Goal: Task Accomplishment & Management: Manage account settings

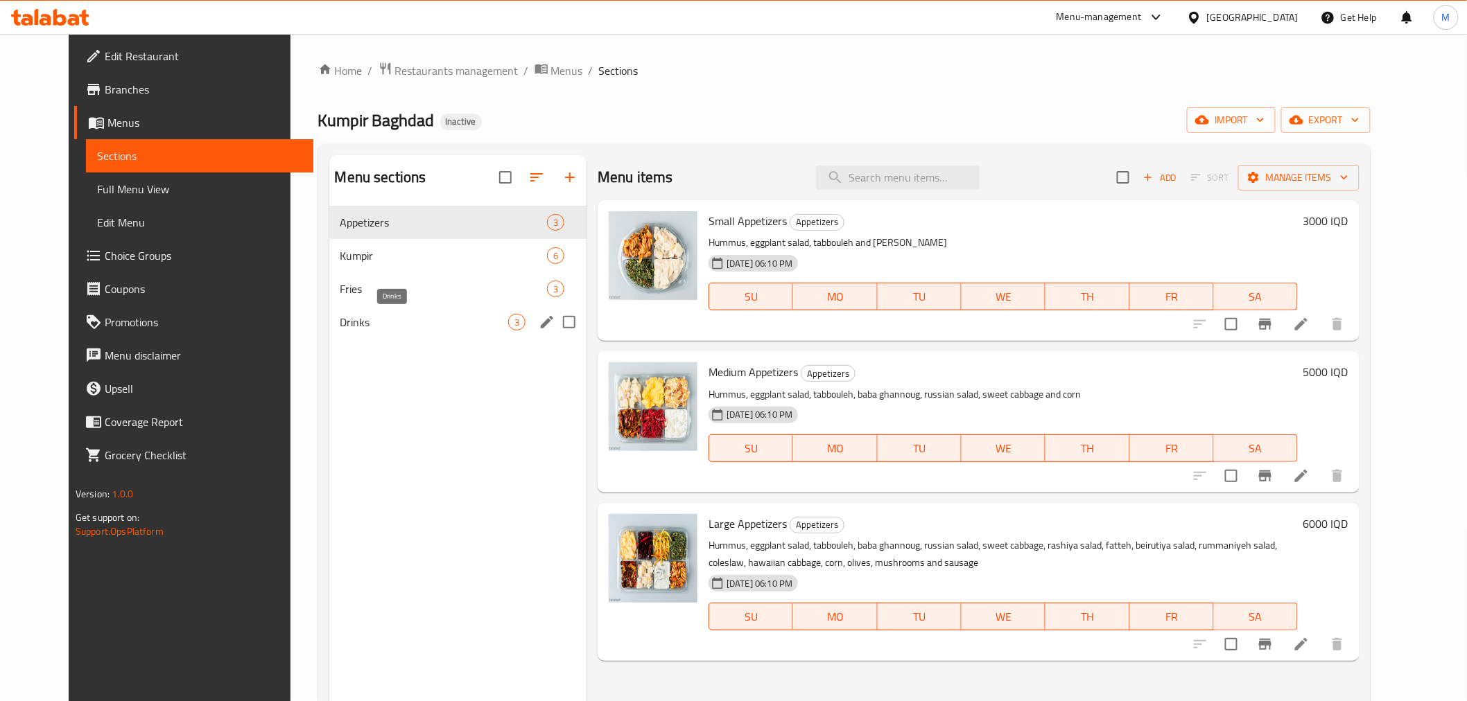
click at [413, 320] on span "Drinks" at bounding box center [424, 322] width 168 height 17
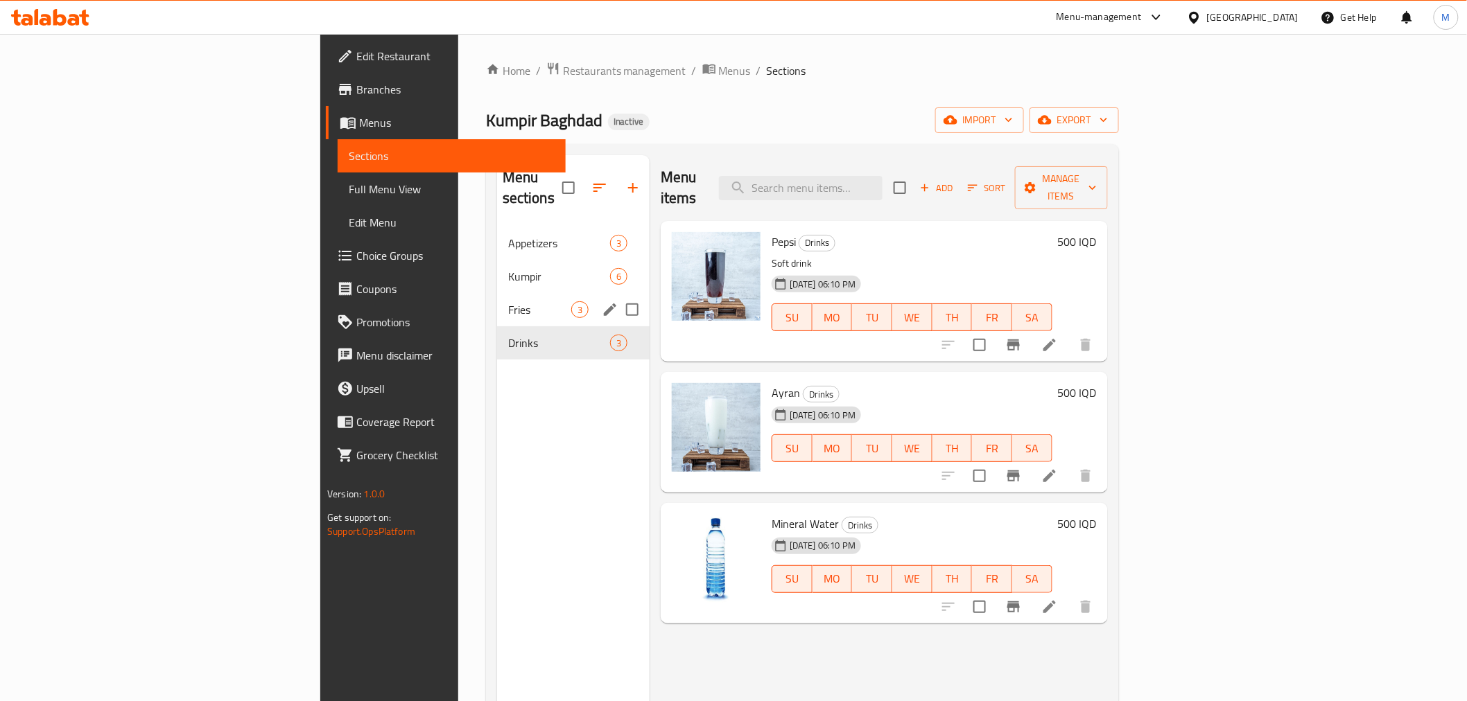
click at [497, 293] on div "Fries 3" at bounding box center [573, 309] width 152 height 33
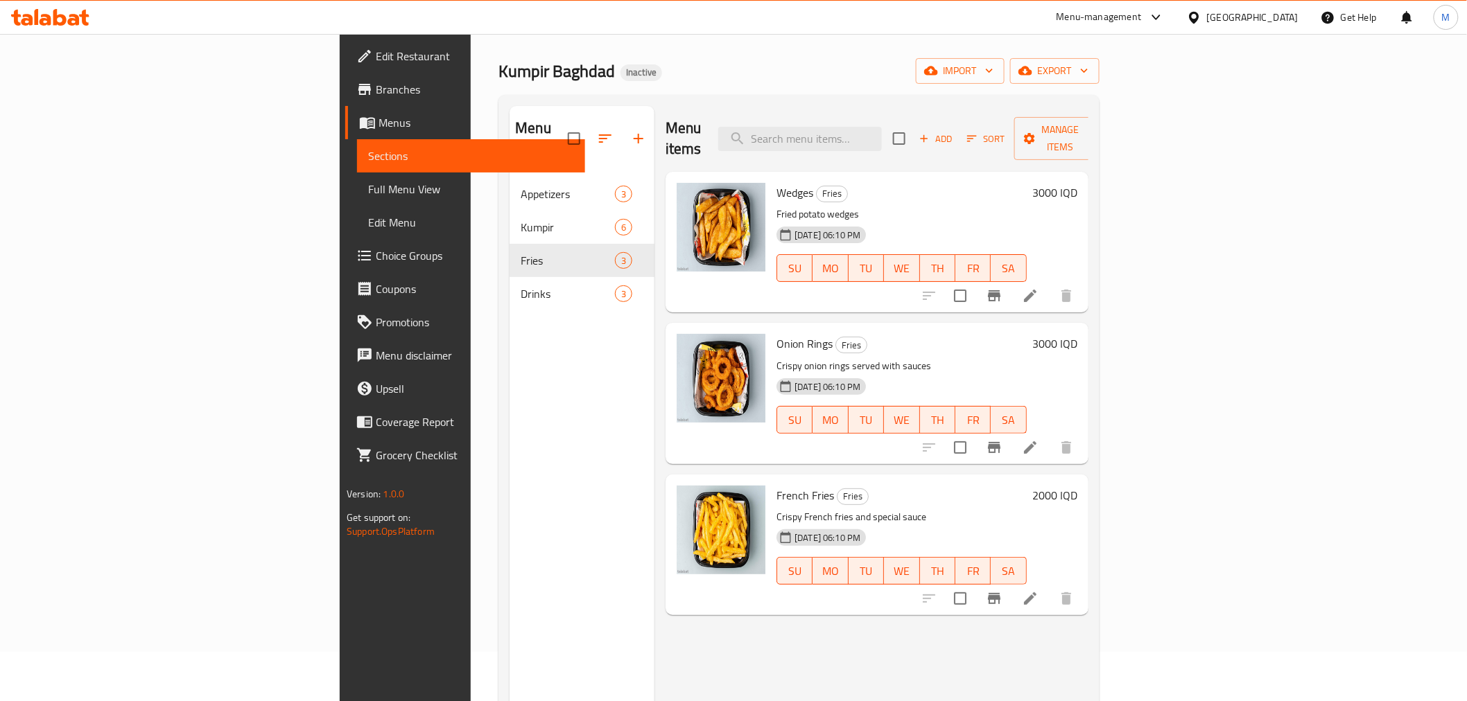
scroll to position [77, 0]
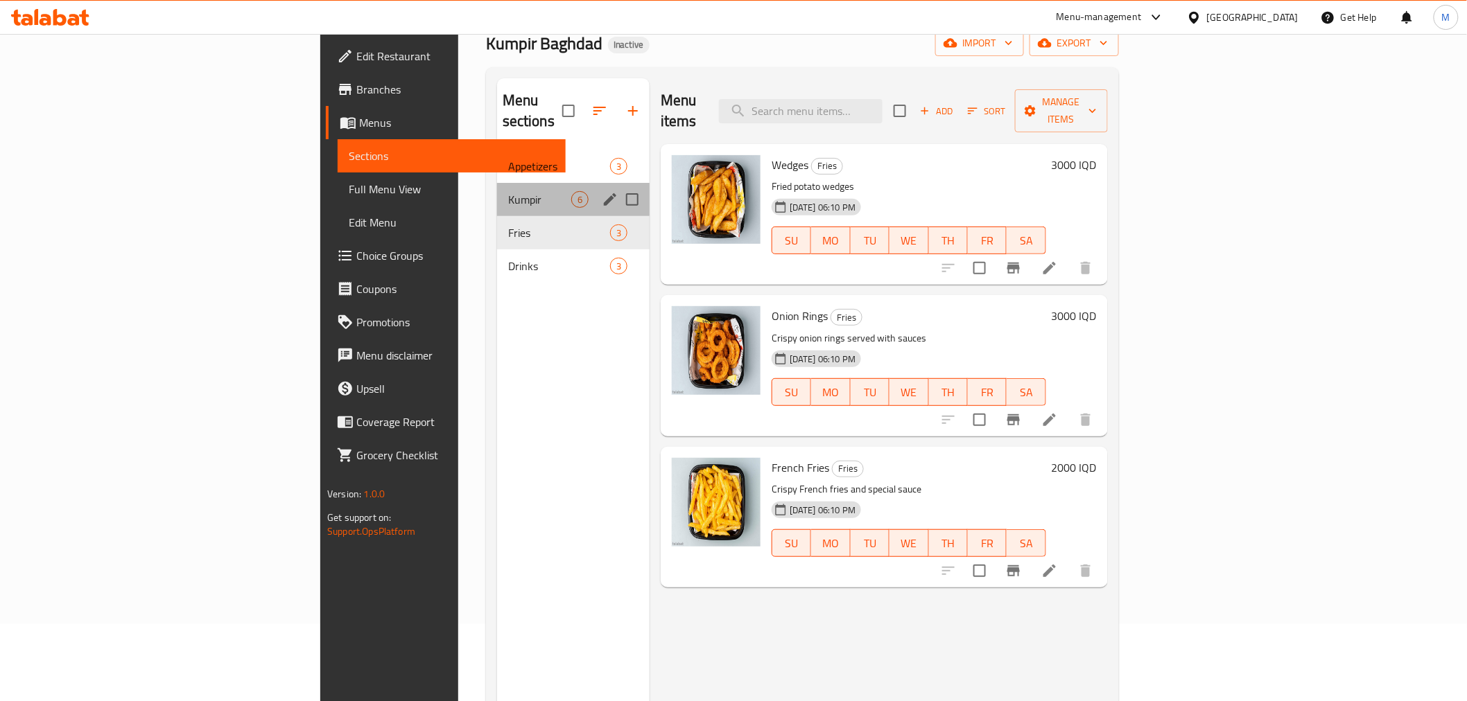
click at [497, 183] on div "Kumpir 6" at bounding box center [573, 199] width 152 height 33
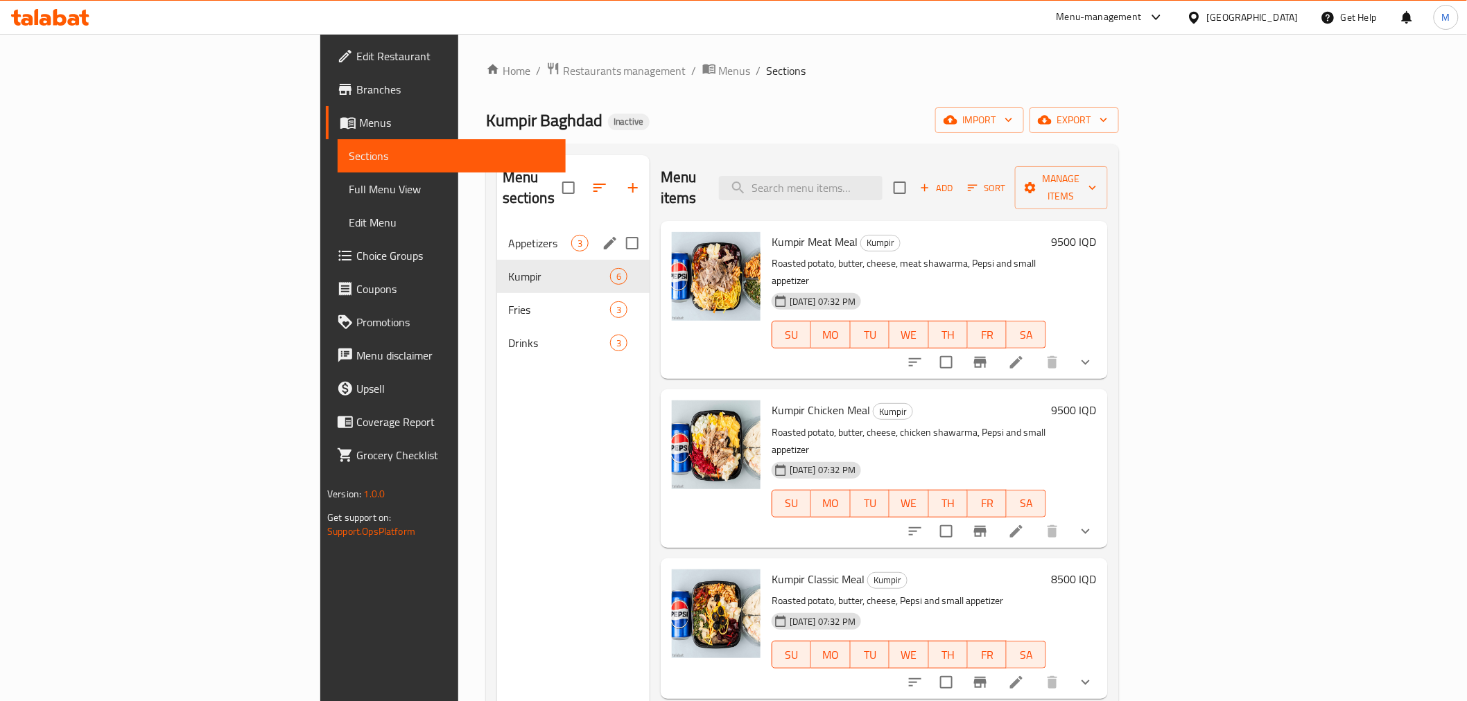
click at [508, 235] on span "Appetizers" at bounding box center [539, 243] width 63 height 17
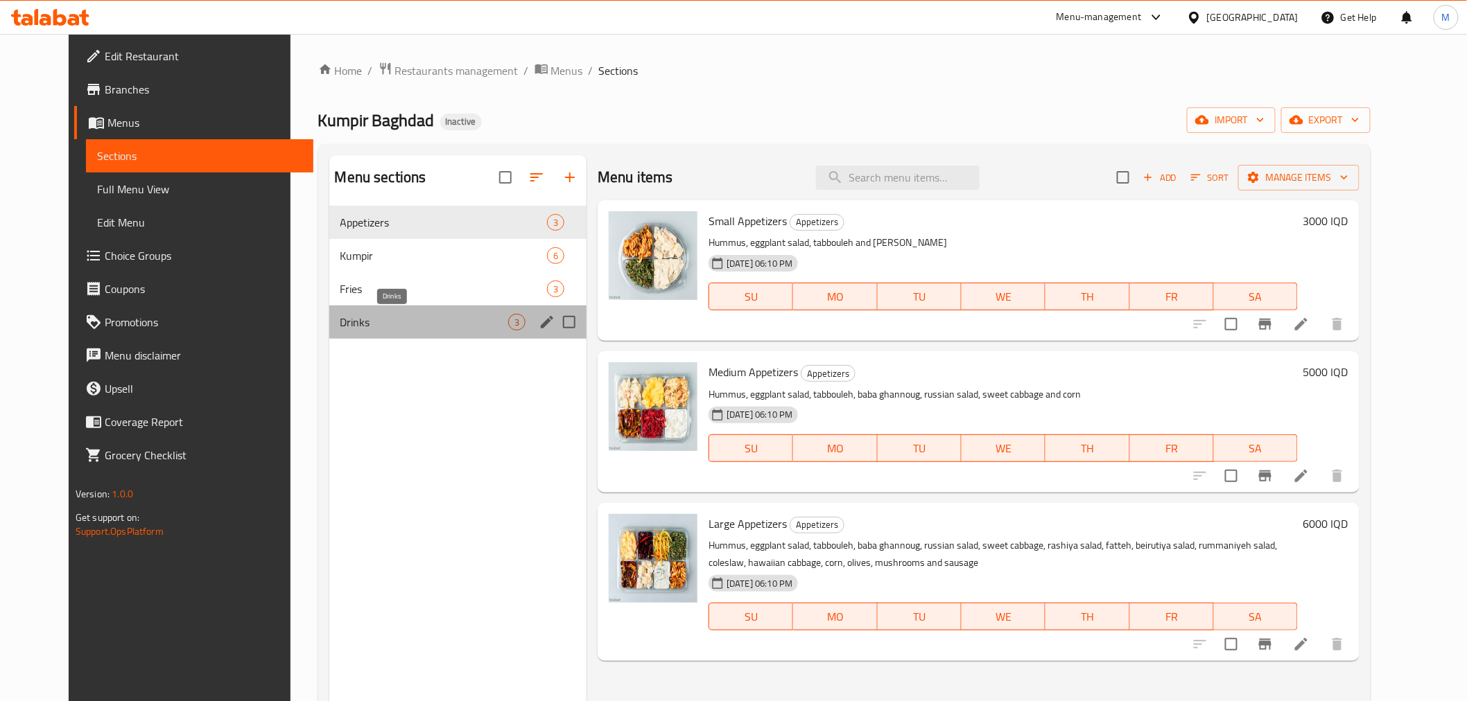
click at [418, 319] on span "Drinks" at bounding box center [424, 322] width 168 height 17
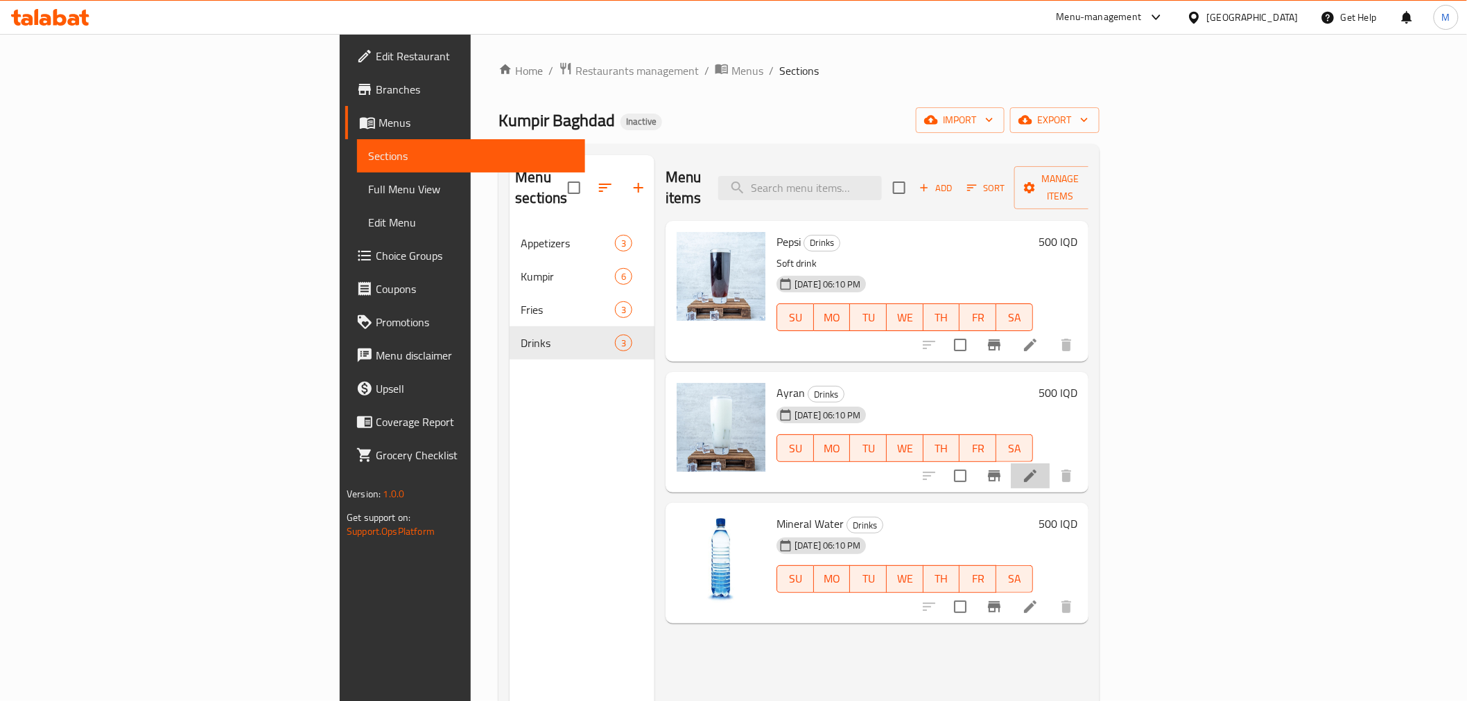
click at [1049, 464] on li at bounding box center [1030, 476] width 39 height 25
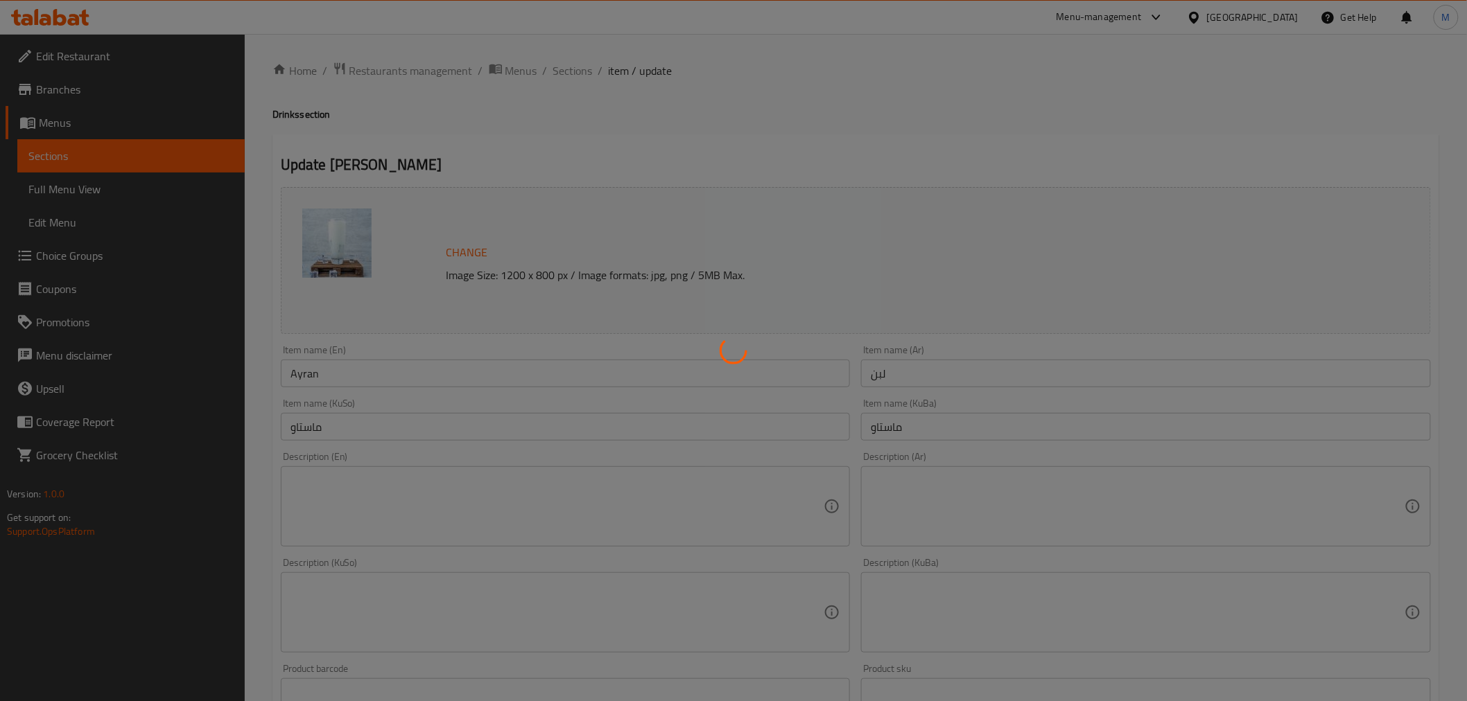
click at [342, 484] on div at bounding box center [733, 350] width 1467 height 701
click at [323, 476] on div at bounding box center [733, 350] width 1467 height 701
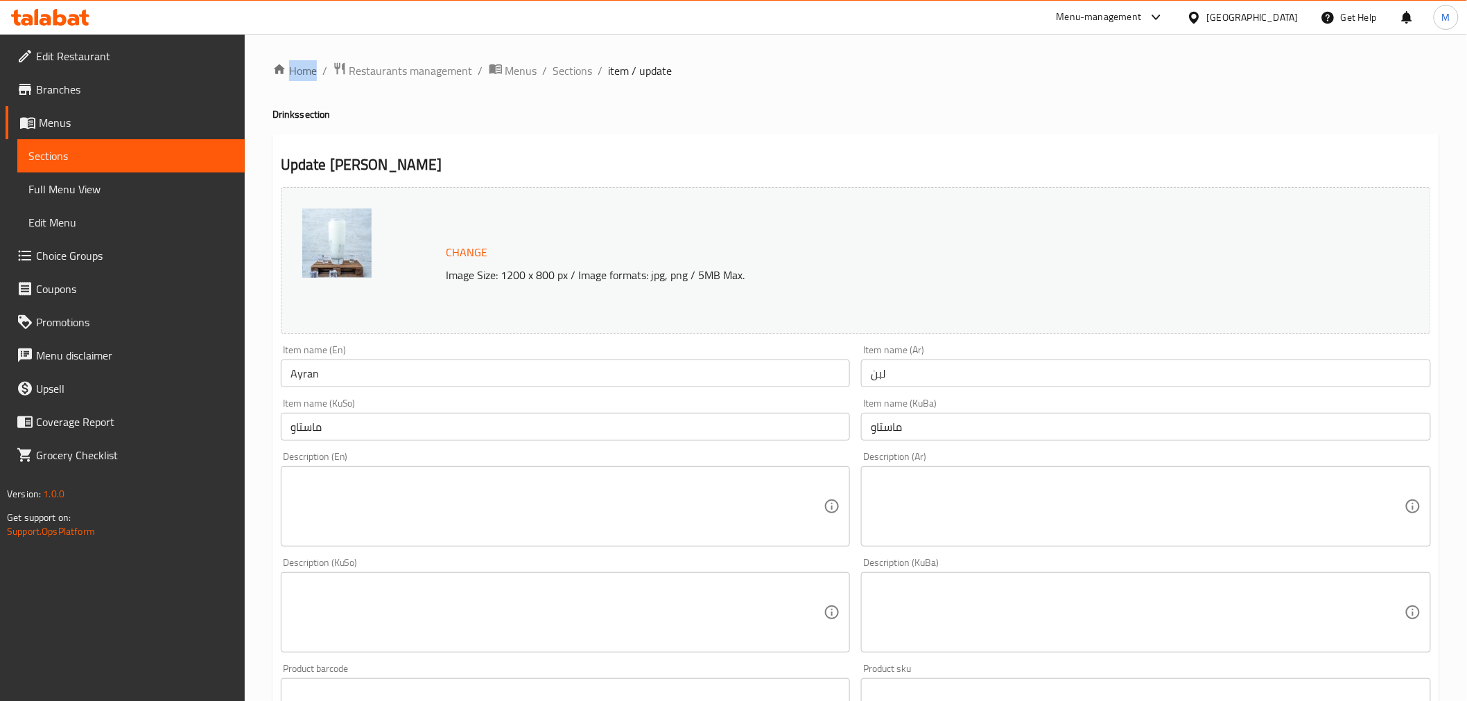
click at [435, 480] on textarea at bounding box center [557, 507] width 534 height 66
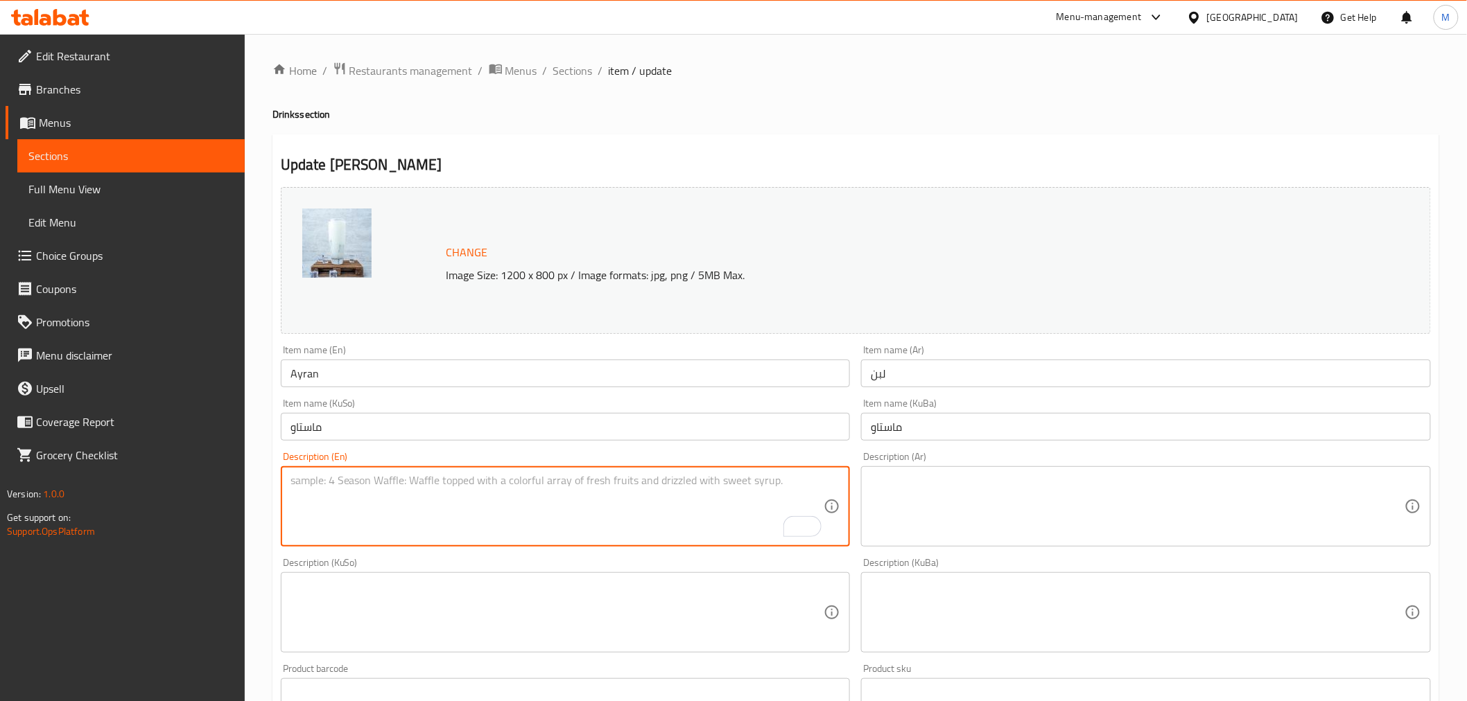
paste textarea "330 Ml."
type textarea "330 Ml."
click at [916, 472] on div "Description (Ar)" at bounding box center [1146, 506] width 570 height 80
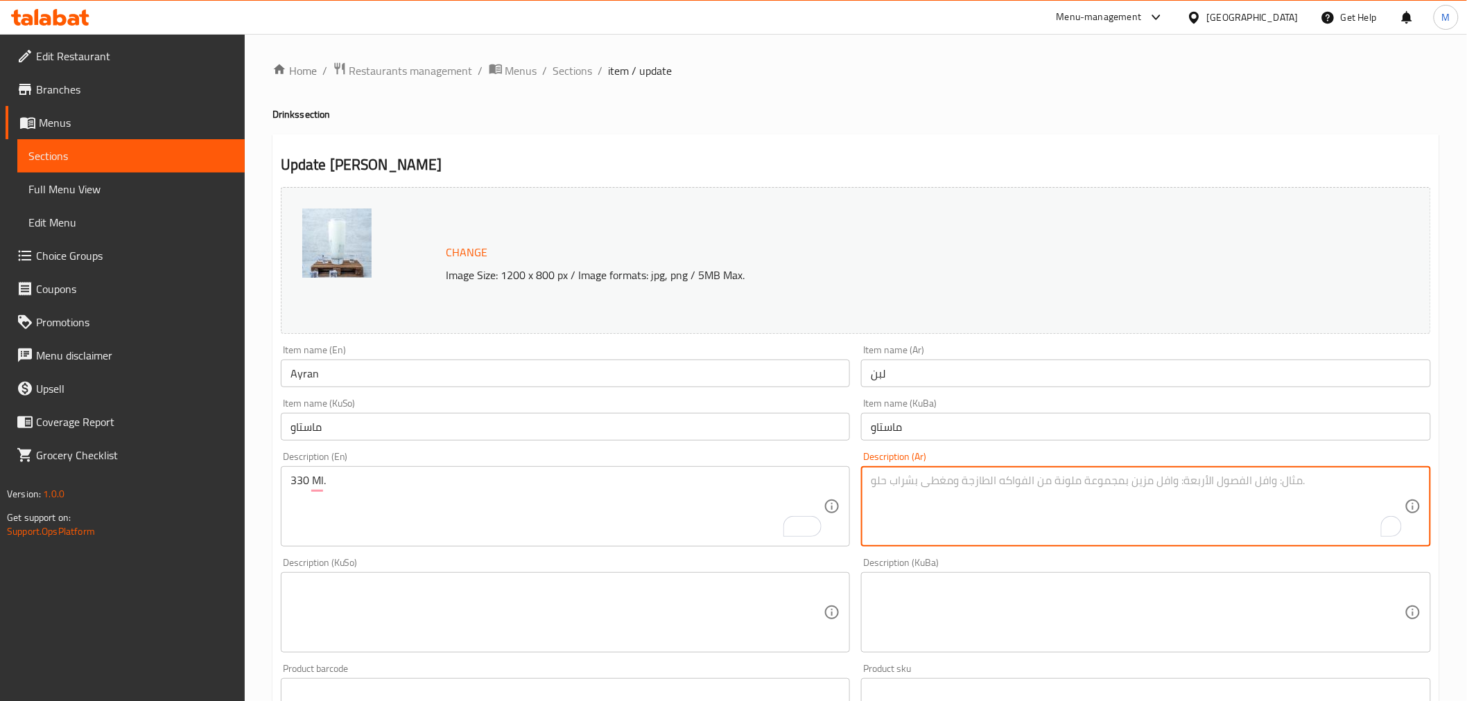
paste textarea "330 مل."
type textarea "330 مل."
click at [948, 619] on textarea at bounding box center [1138, 613] width 534 height 66
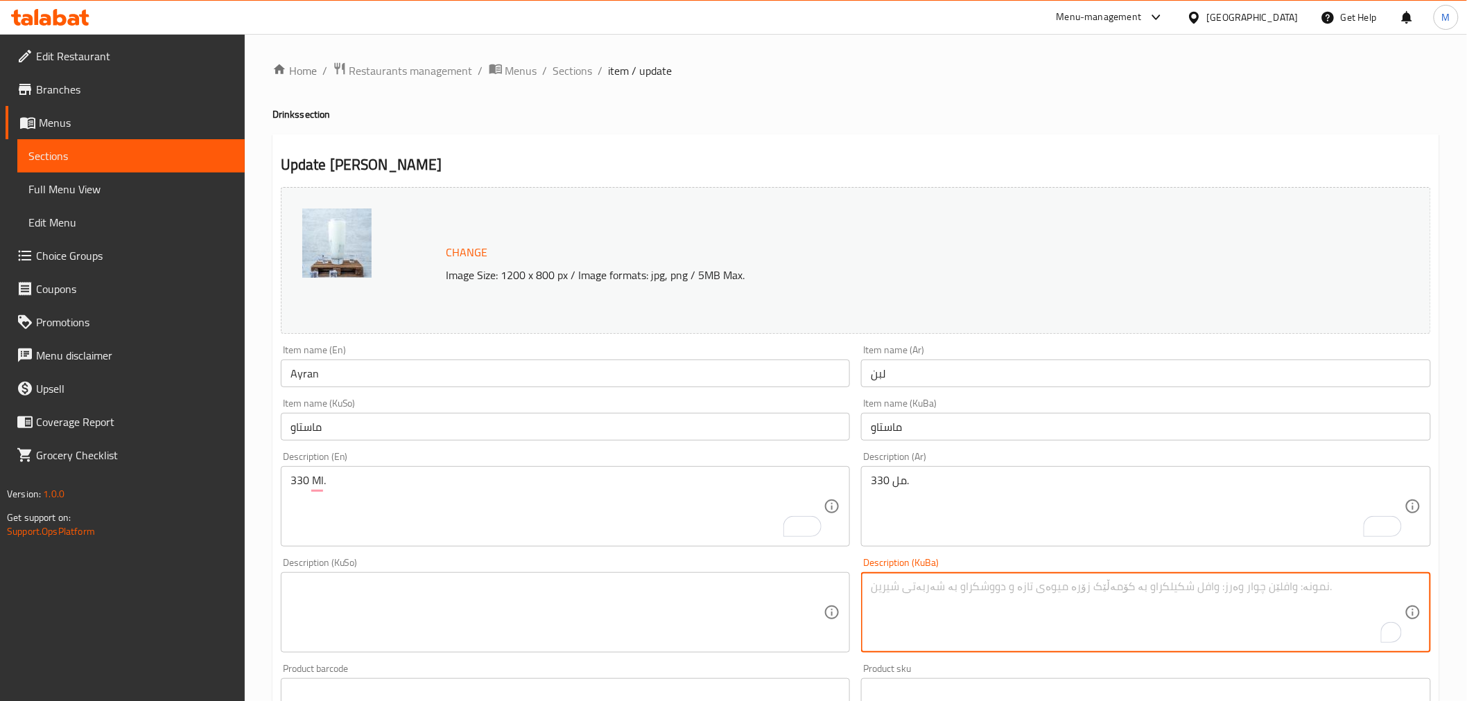
paste textarea "330 مل."
type textarea "330 مل."
click at [722, 593] on textarea at bounding box center [557, 613] width 534 height 66
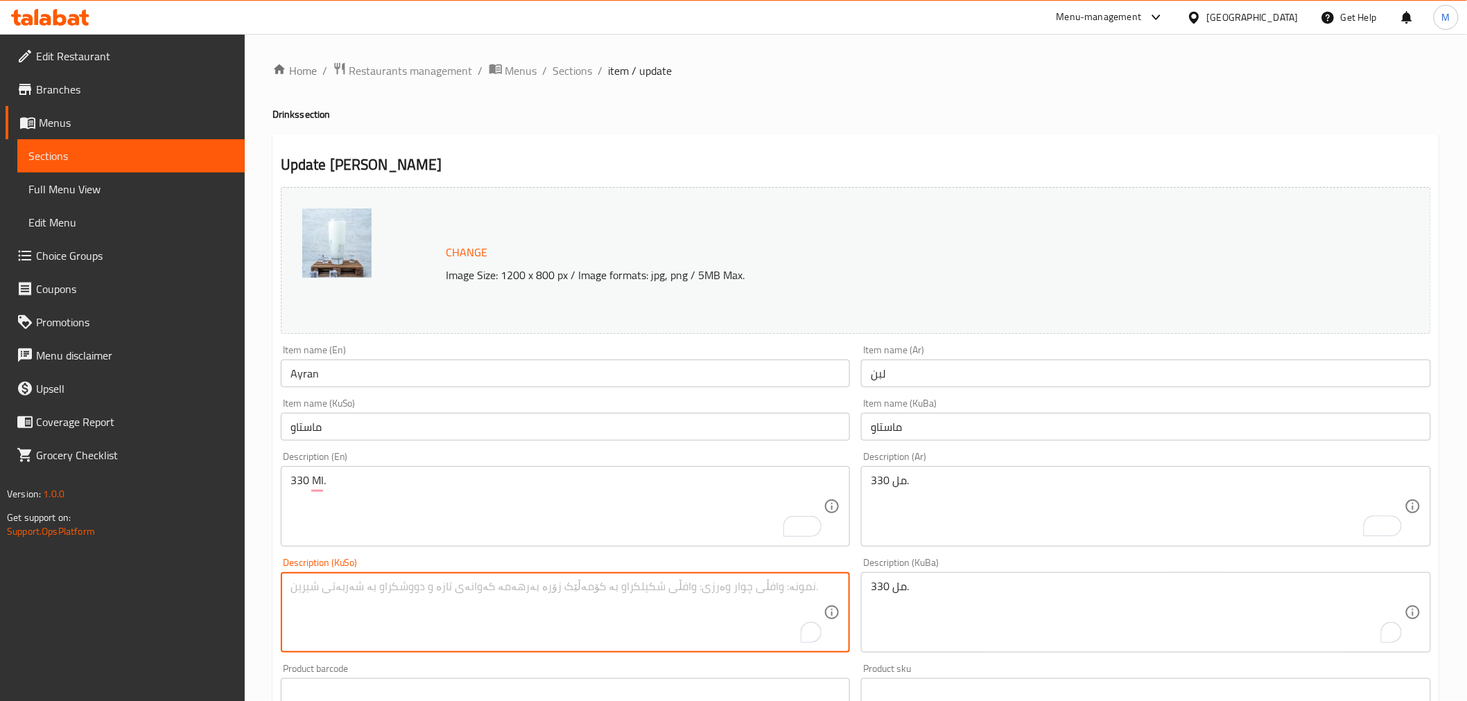
paste textarea "330 مل."
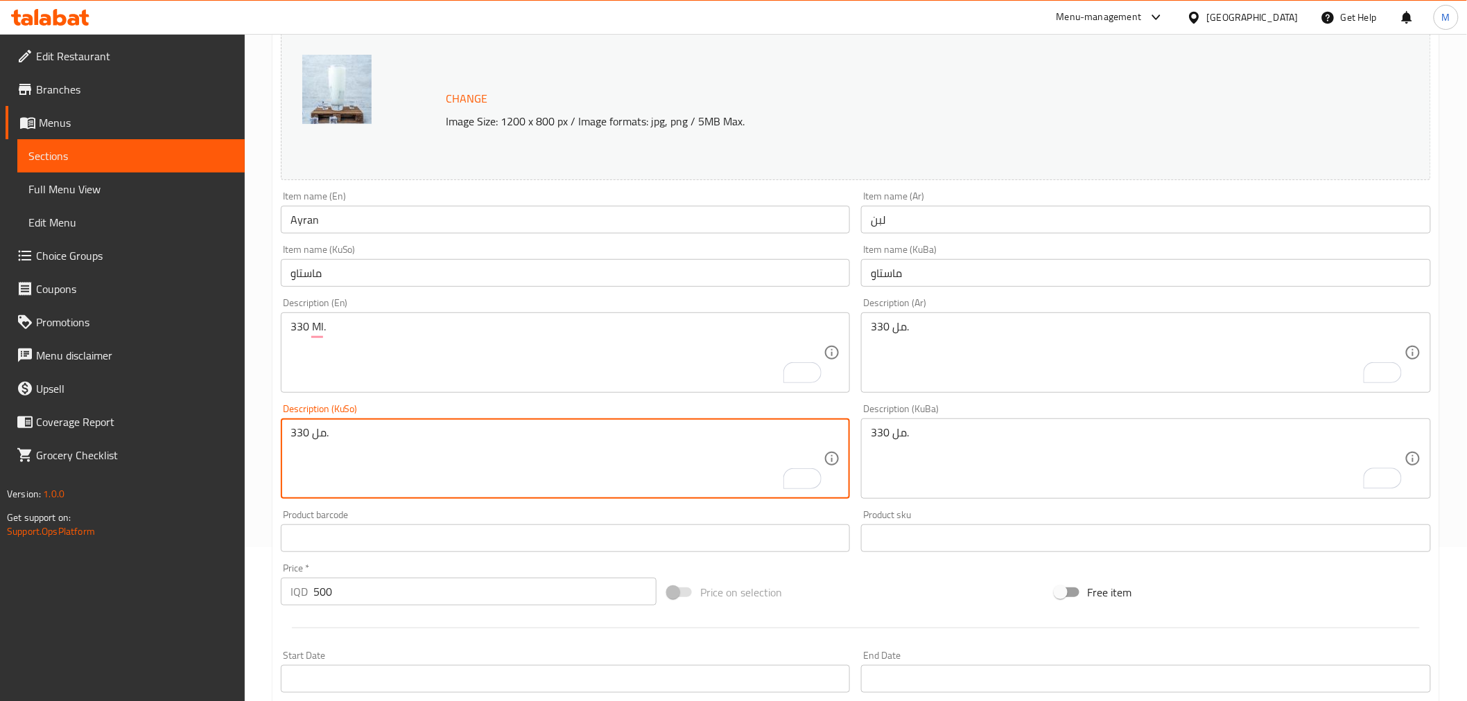
scroll to position [455, 0]
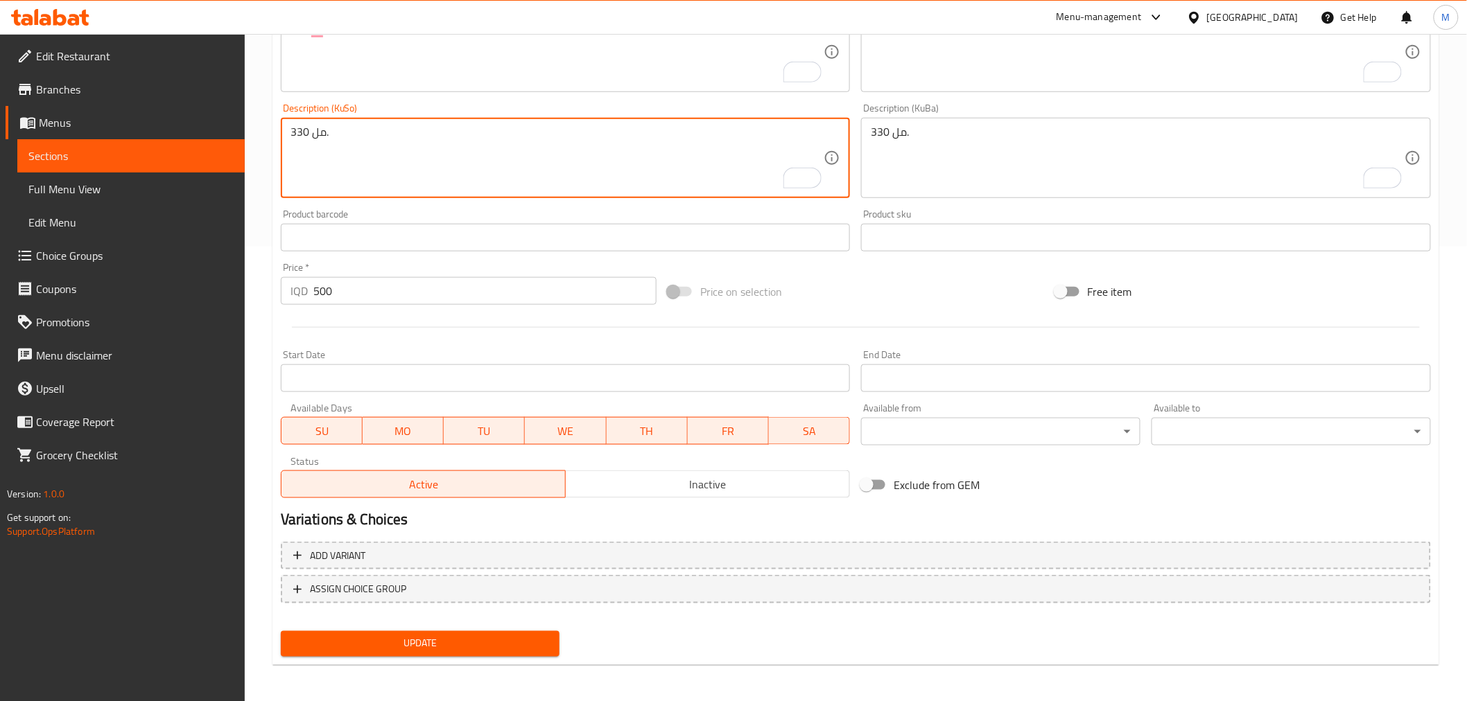
type textarea "330 مل."
click at [476, 640] on span "Update" at bounding box center [420, 644] width 257 height 17
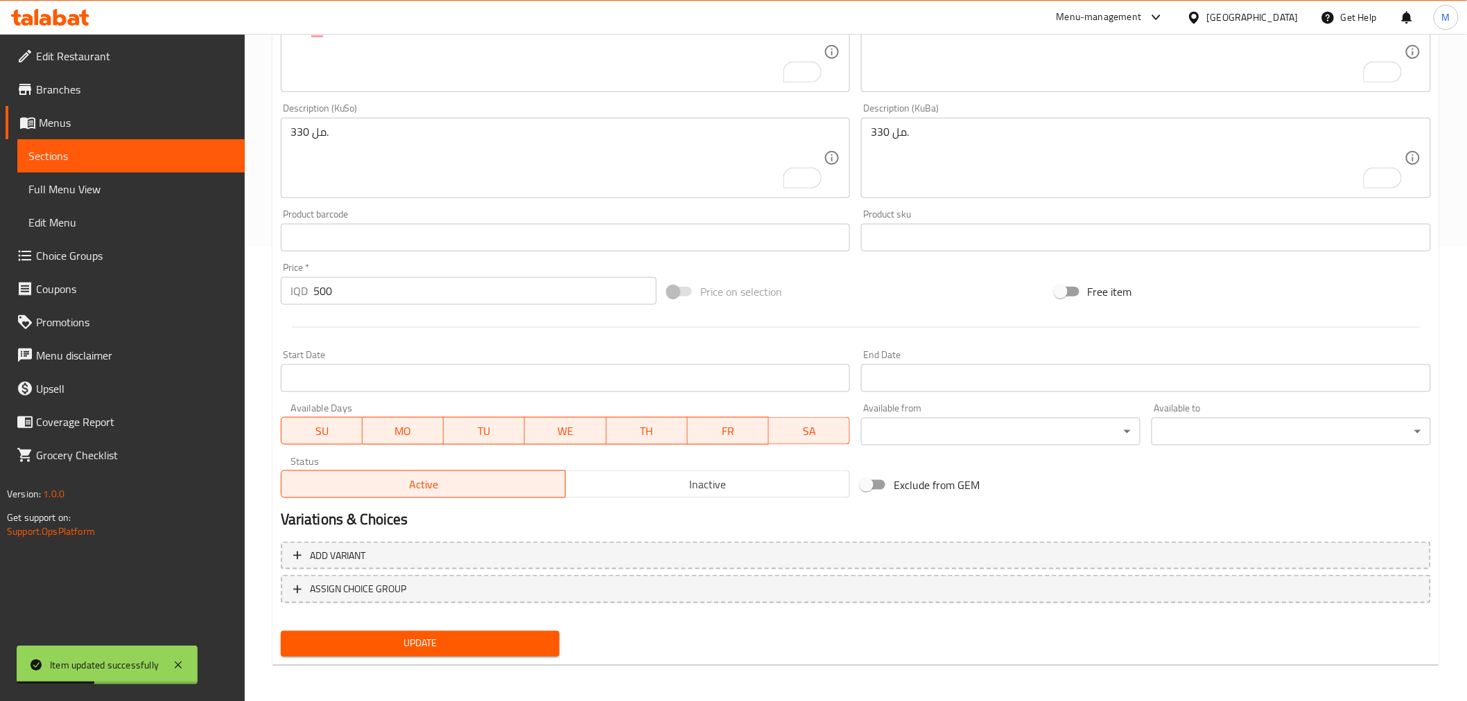
click at [455, 638] on span "Update" at bounding box center [420, 644] width 257 height 17
click at [177, 184] on span "Full Menu View" at bounding box center [130, 189] width 205 height 17
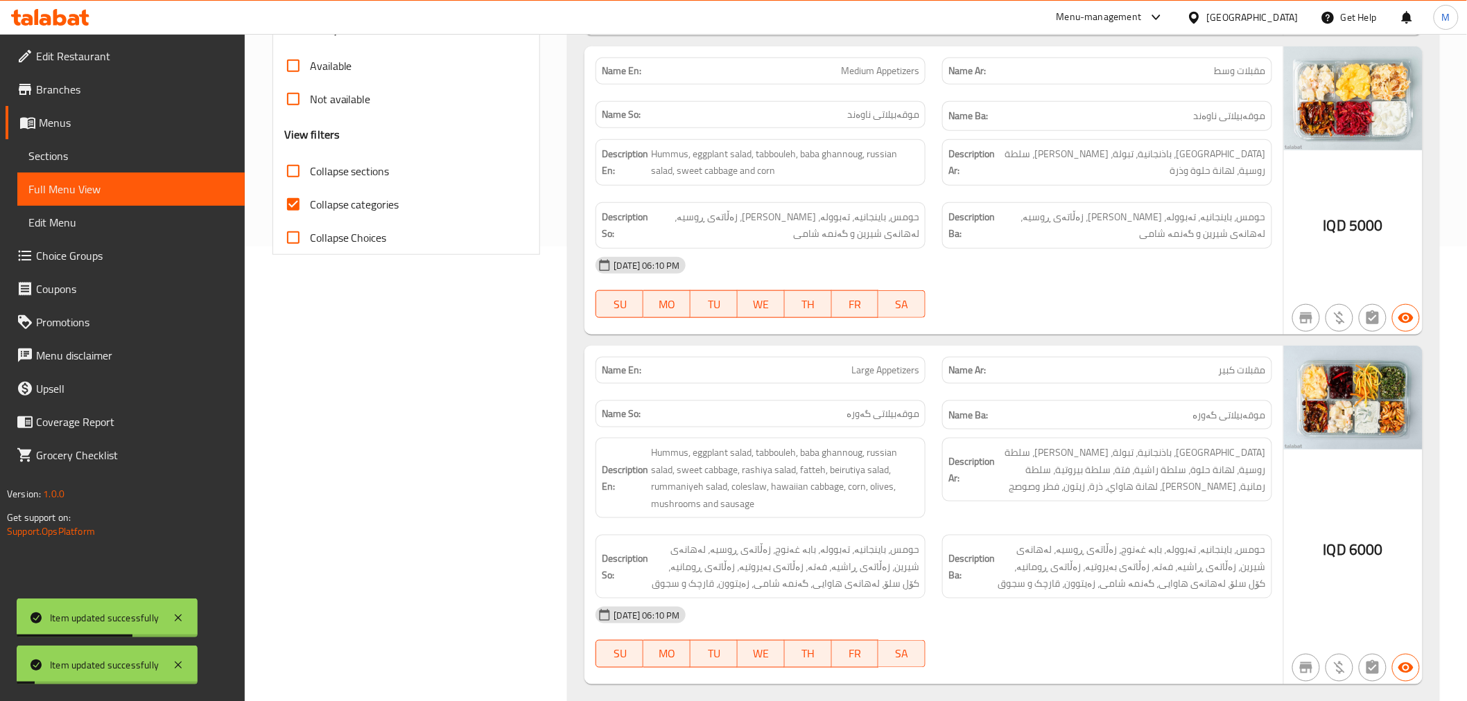
click at [171, 165] on link "Sections" at bounding box center [130, 155] width 227 height 33
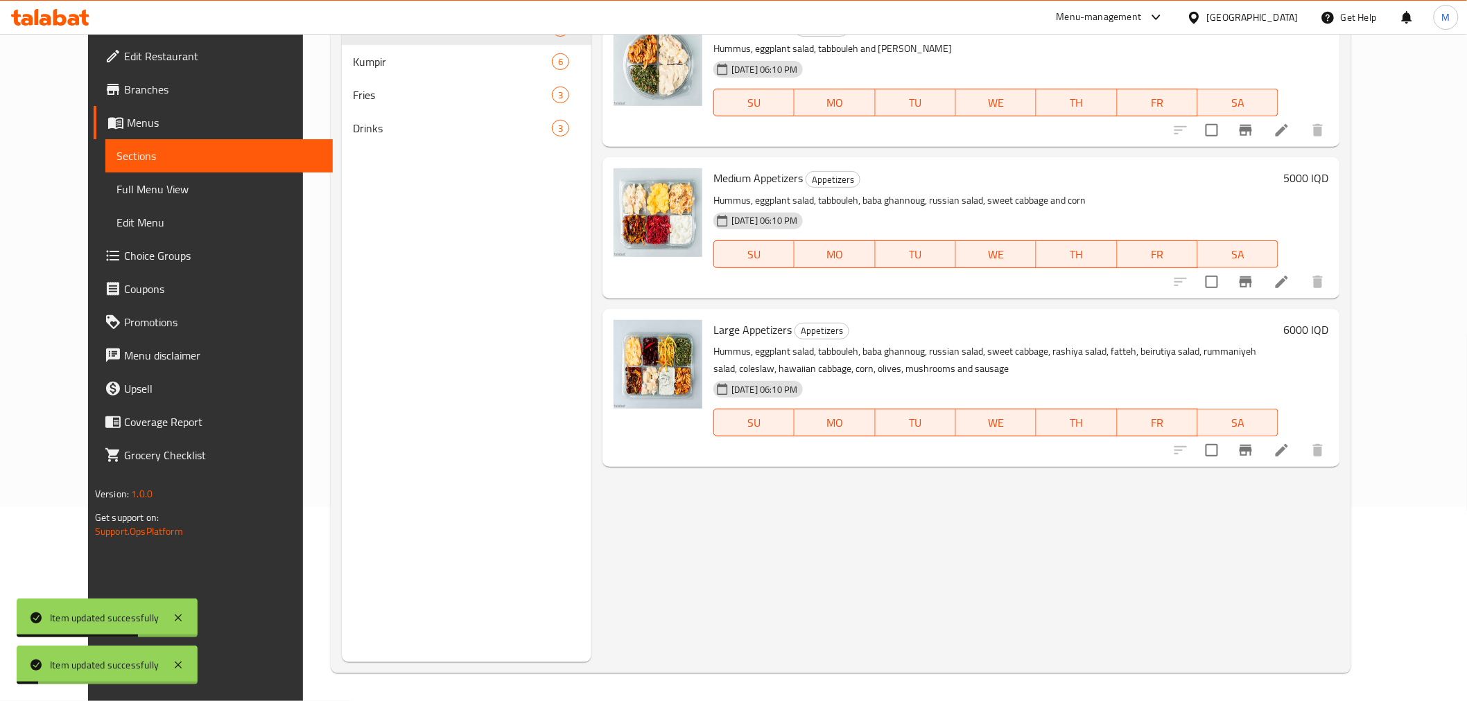
scroll to position [194, 0]
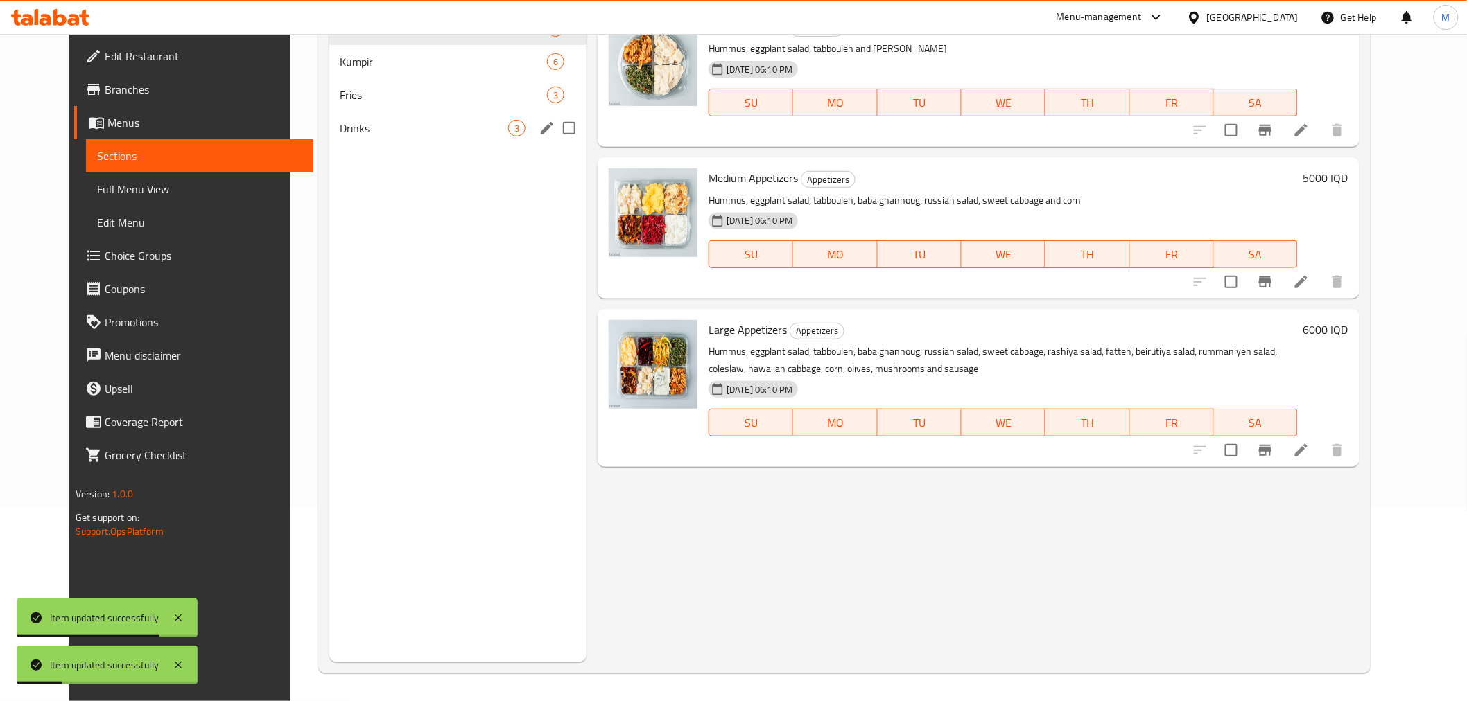
click at [402, 123] on span "Drinks" at bounding box center [424, 128] width 168 height 17
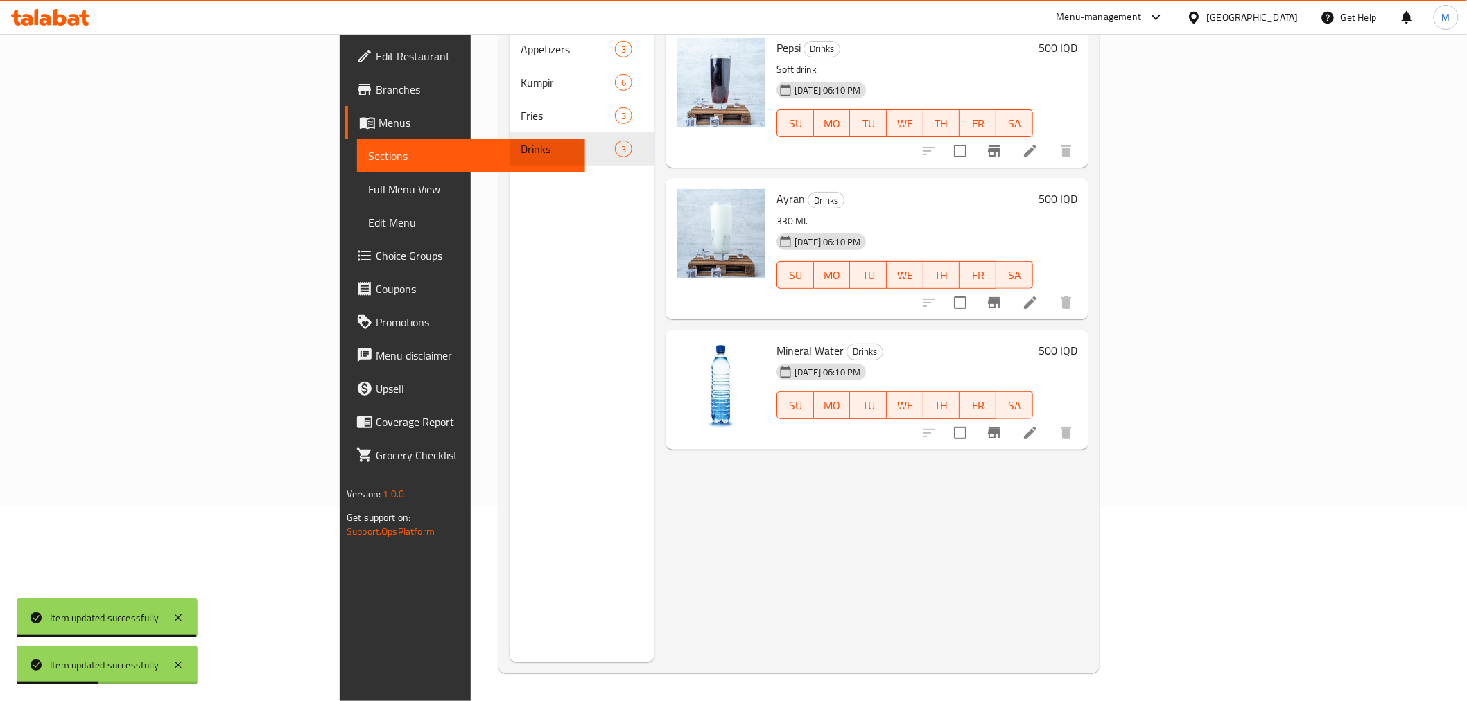
click at [1038, 425] on icon at bounding box center [1030, 433] width 17 height 17
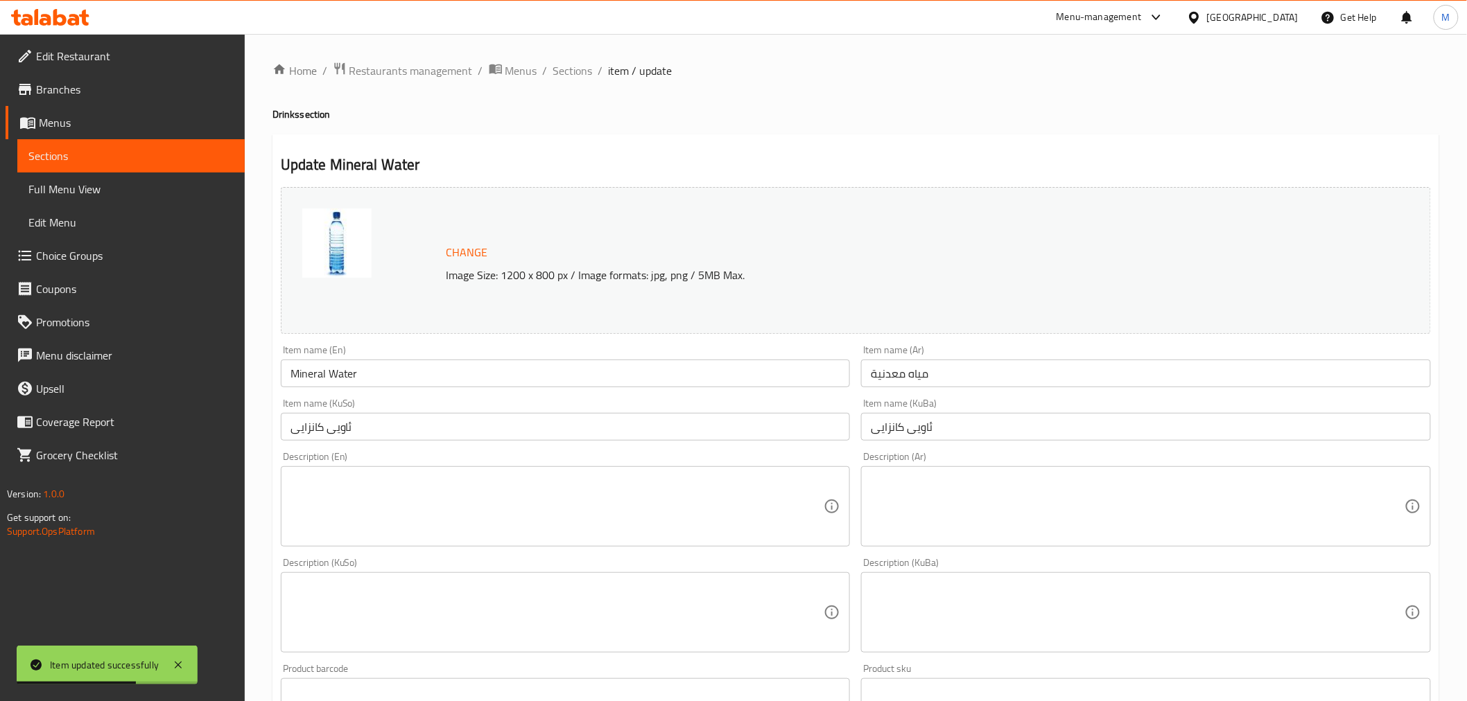
click at [437, 500] on textarea at bounding box center [557, 507] width 534 height 66
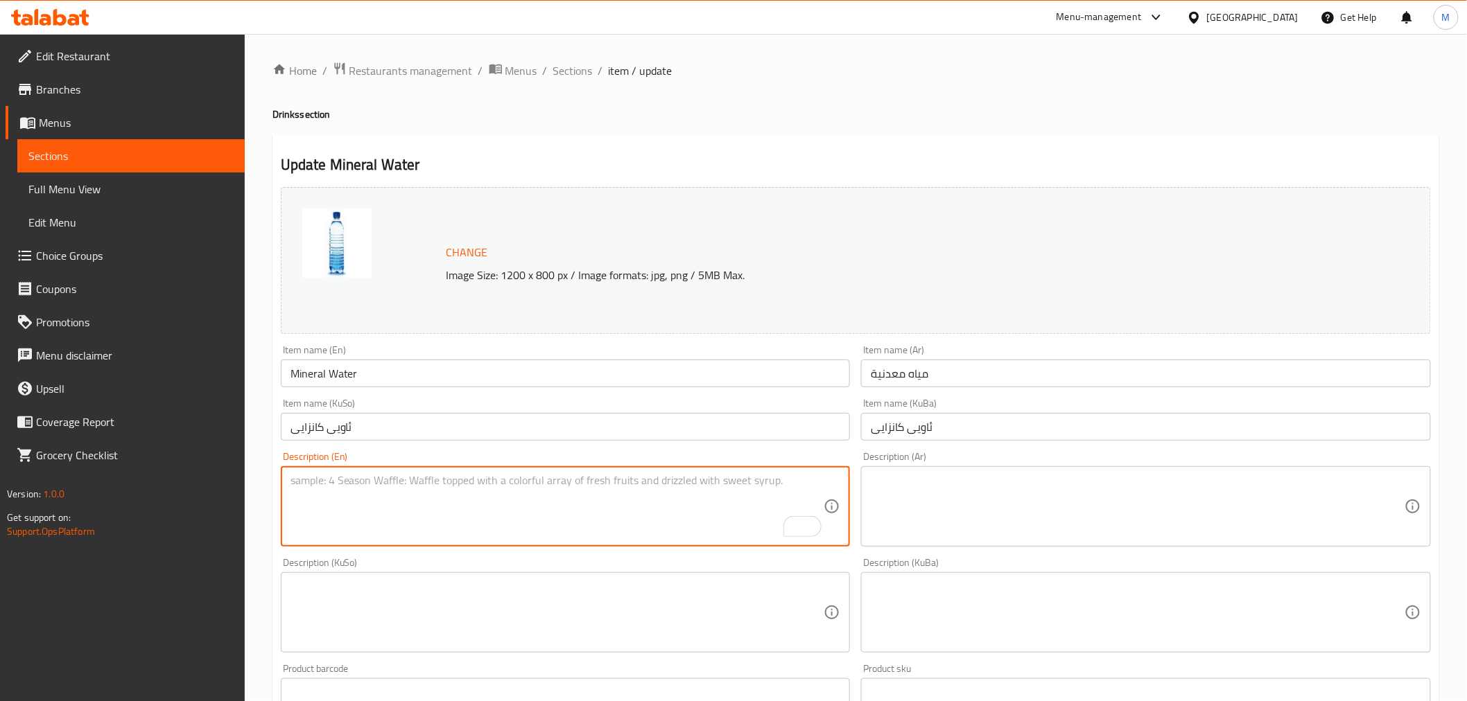
click at [98, 121] on span "Menus" at bounding box center [136, 122] width 195 height 17
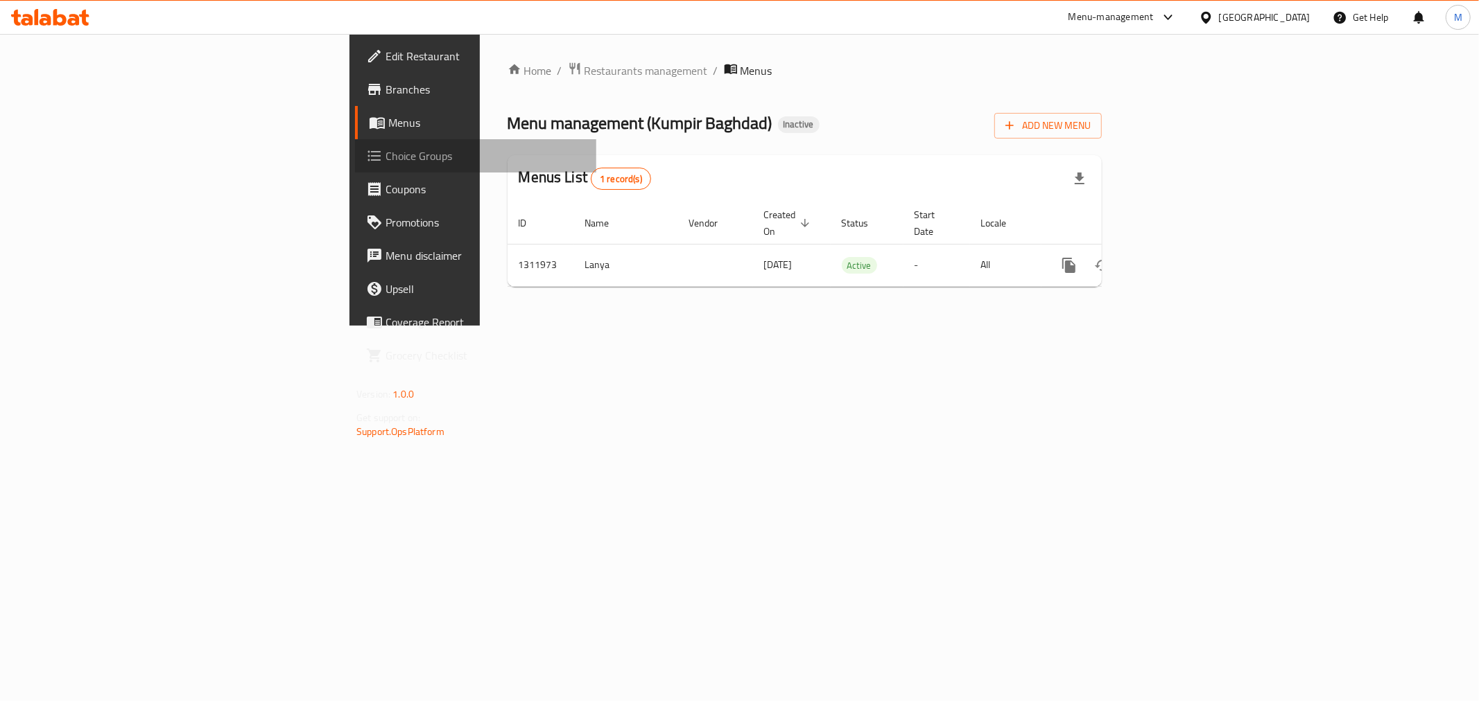
click at [355, 140] on link "Choice Groups" at bounding box center [475, 155] width 241 height 33
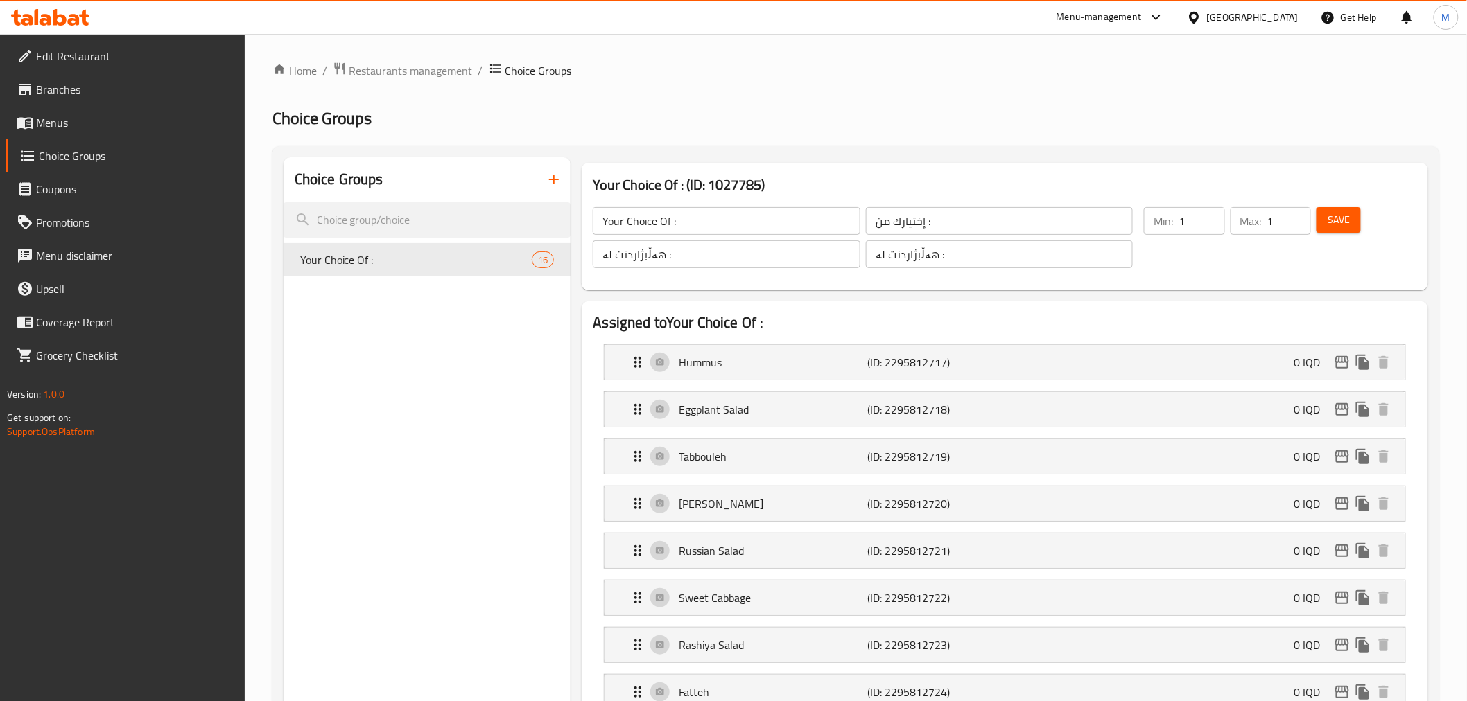
click at [119, 123] on span "Menus" at bounding box center [135, 122] width 198 height 17
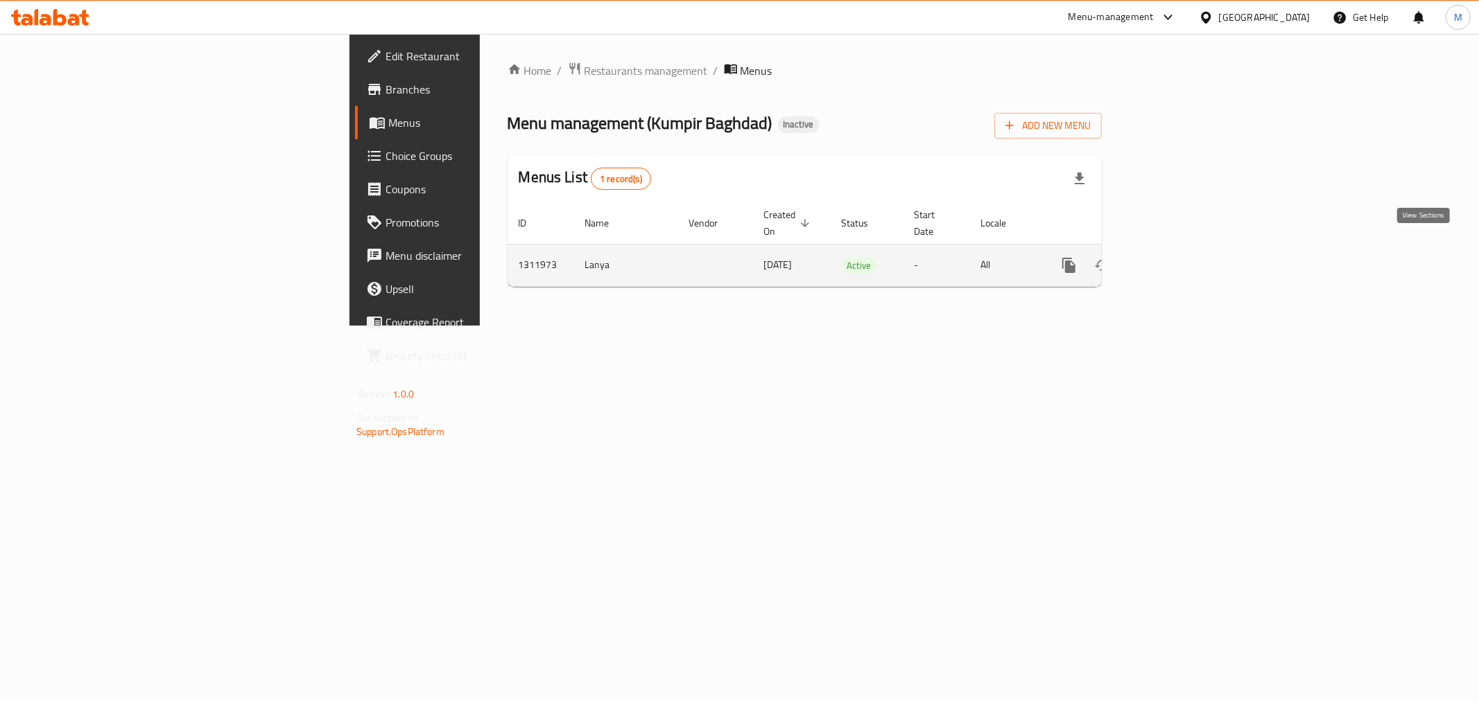
click at [1177, 257] on icon "enhanced table" at bounding box center [1168, 265] width 17 height 17
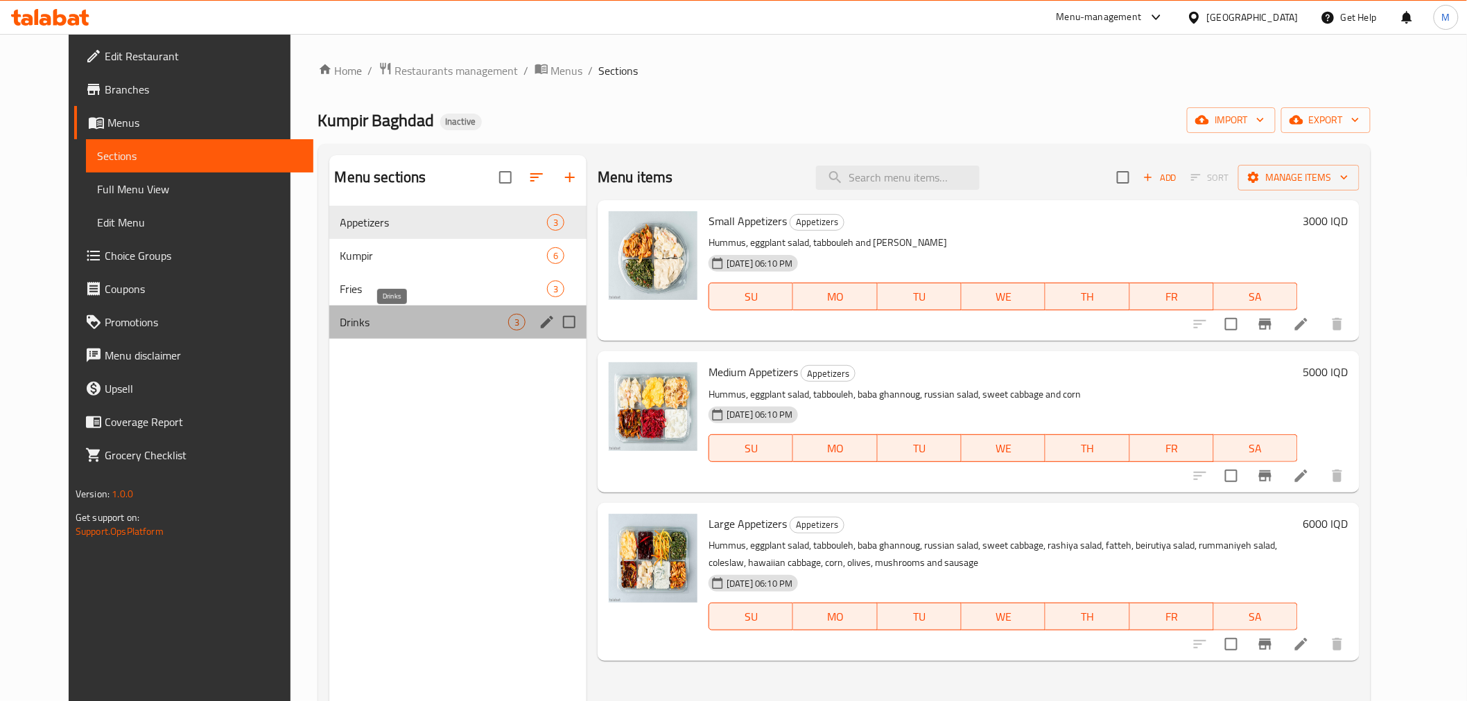
click at [460, 329] on span "Drinks" at bounding box center [424, 322] width 168 height 17
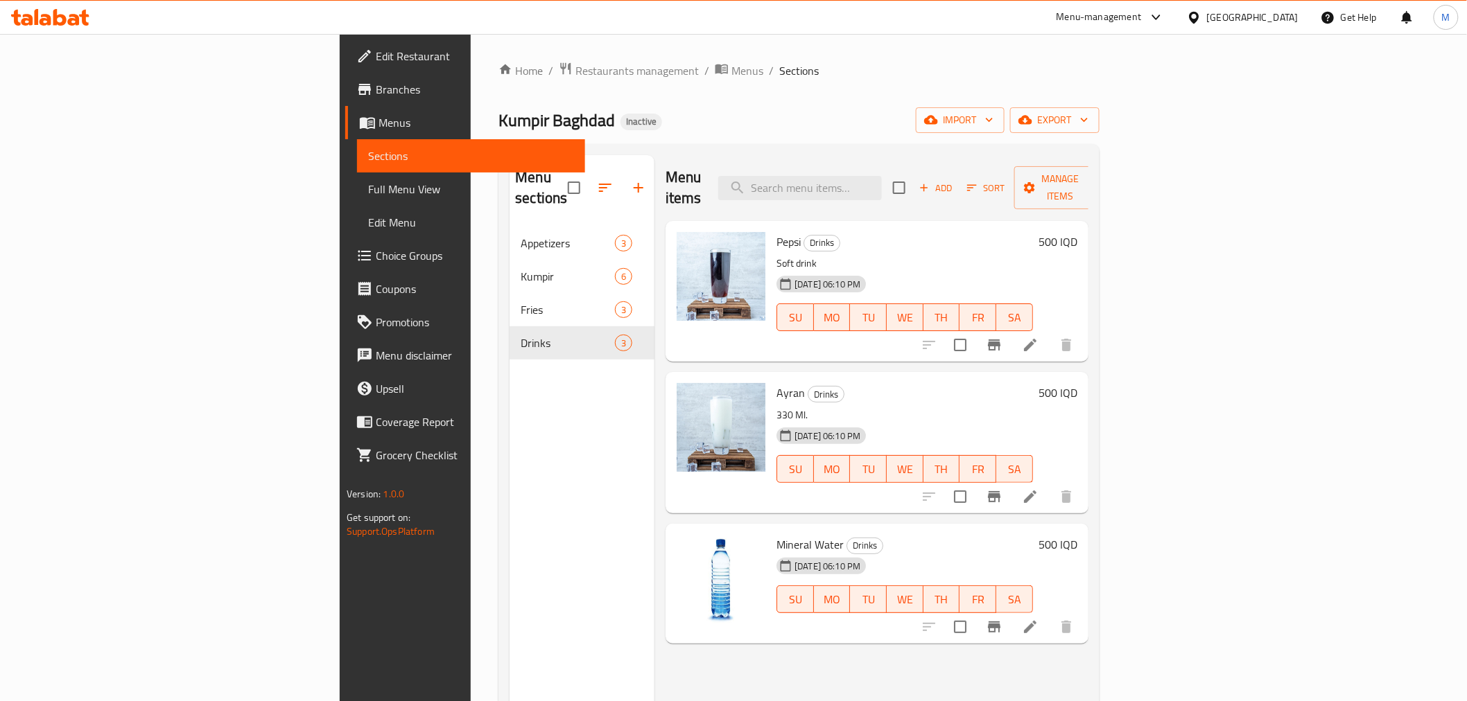
click at [1038, 489] on icon at bounding box center [1030, 497] width 17 height 17
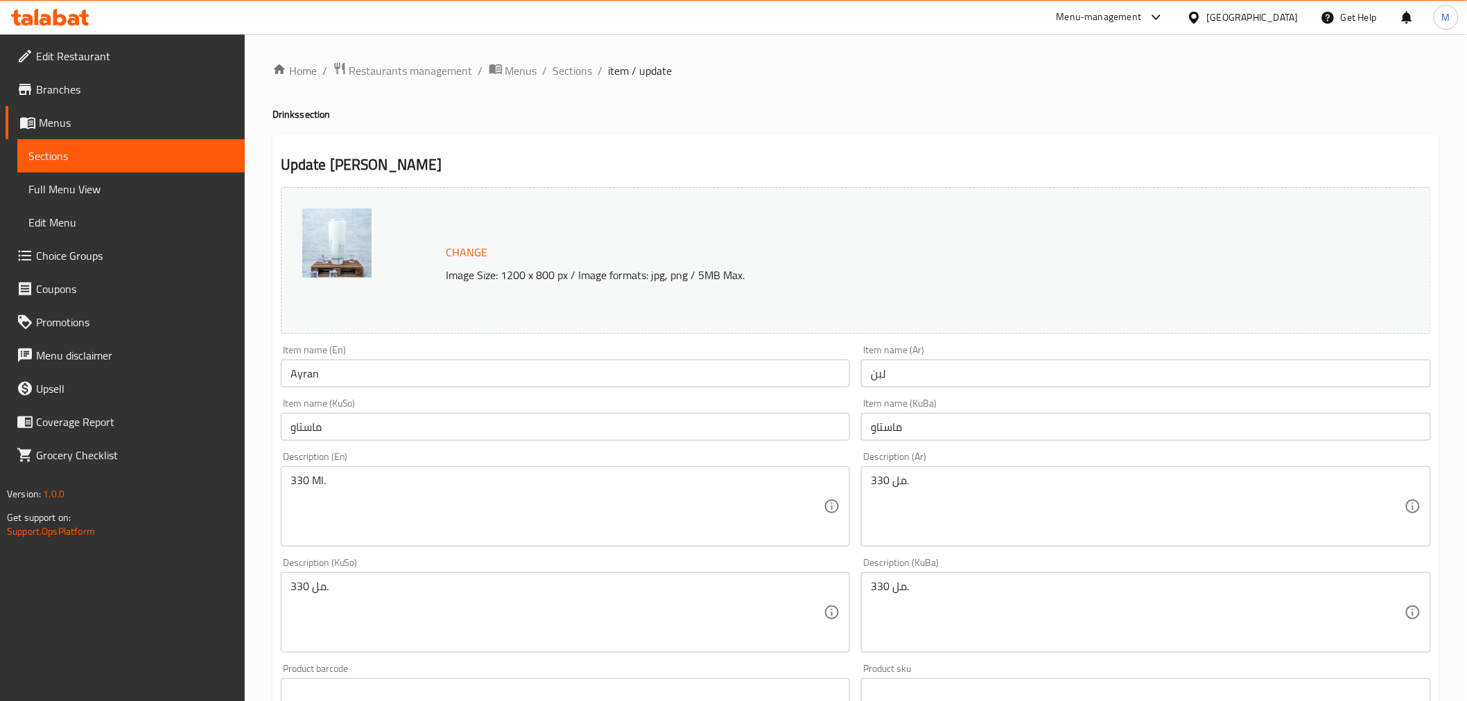
click at [377, 498] on textarea "330 Ml." at bounding box center [557, 507] width 534 height 66
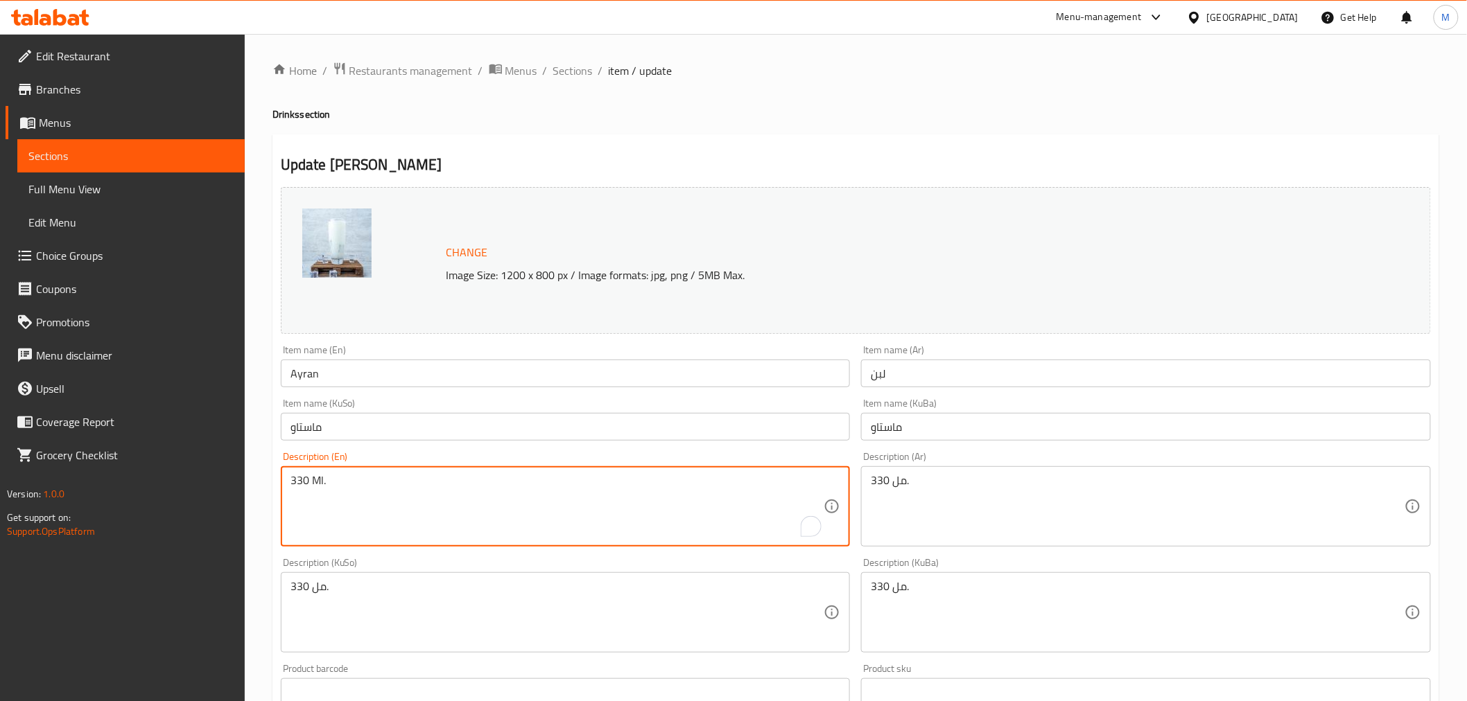
click at [377, 498] on textarea "330 Ml." at bounding box center [557, 507] width 534 height 66
paste textarea "Refresh your palate with the cool and creamy blend of yogurt, water, and salt"
type textarea "Refresh your palate with the cool and creamy blend of yogurt, water, and salt."
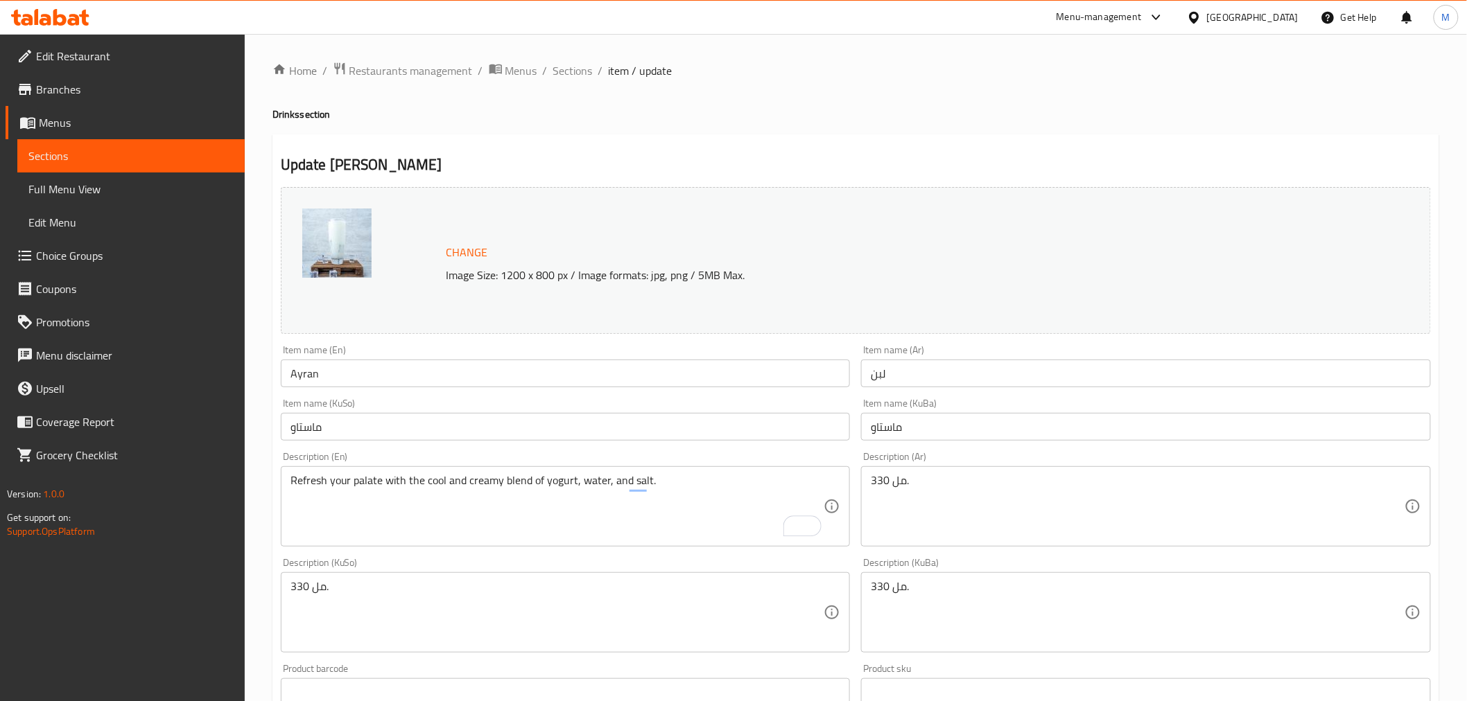
click at [340, 576] on div "330 مل. Description (KuSo)" at bounding box center [566, 613] width 570 height 80
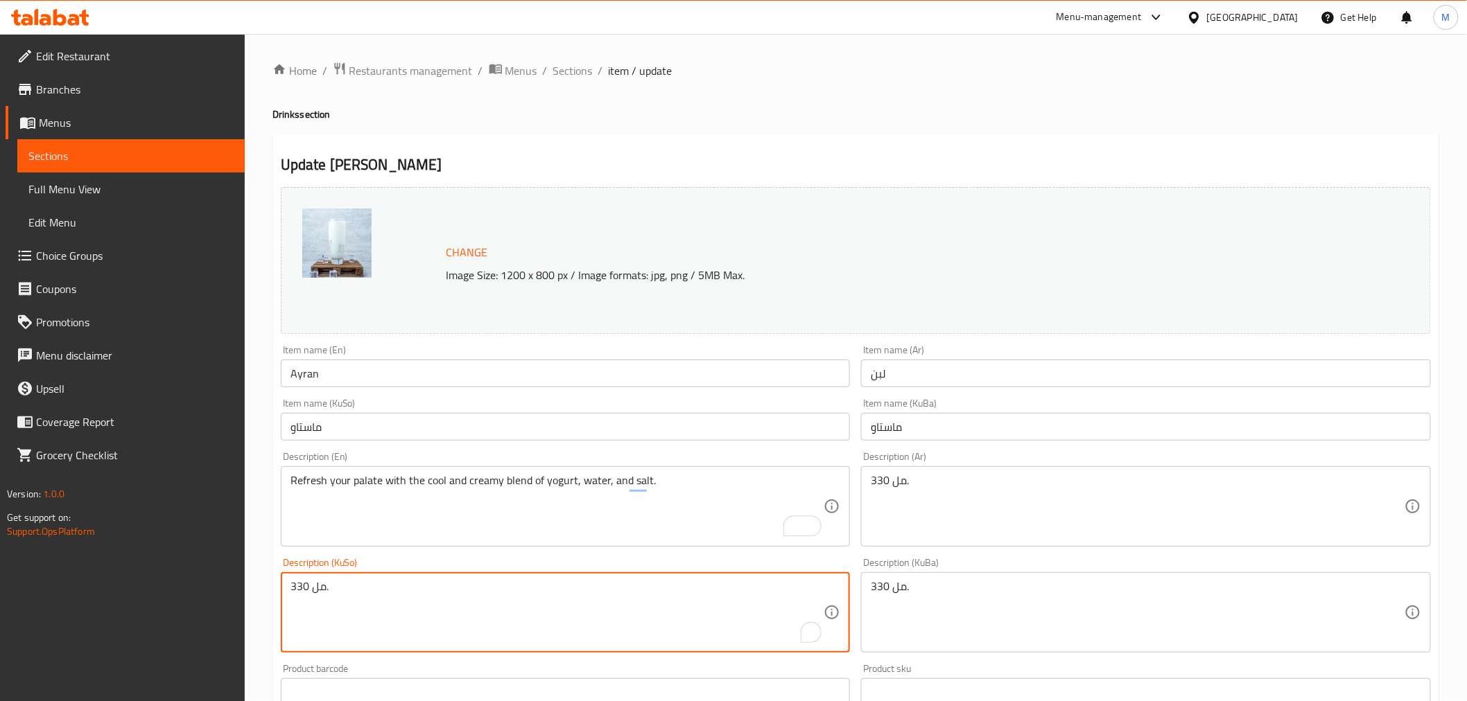
click at [340, 576] on div "330 مل. Description (KuSo)" at bounding box center [566, 613] width 570 height 80
click at [322, 580] on textarea "330 مل." at bounding box center [557, 613] width 534 height 66
click at [322, 579] on div "330 مل. Description (KuSo)" at bounding box center [566, 613] width 570 height 80
click at [322, 586] on textarea "330 مل." at bounding box center [557, 613] width 534 height 66
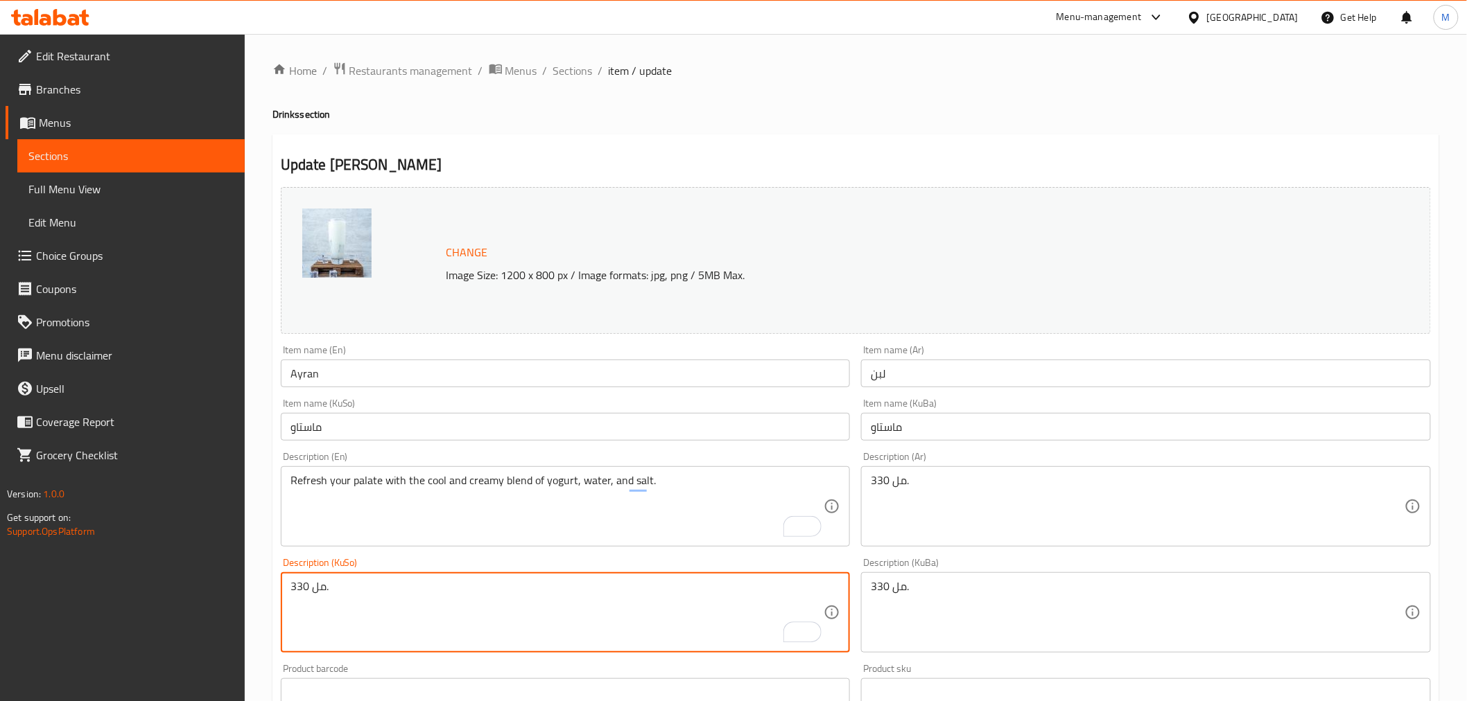
click at [322, 591] on textarea "330 مل." at bounding box center [557, 613] width 534 height 66
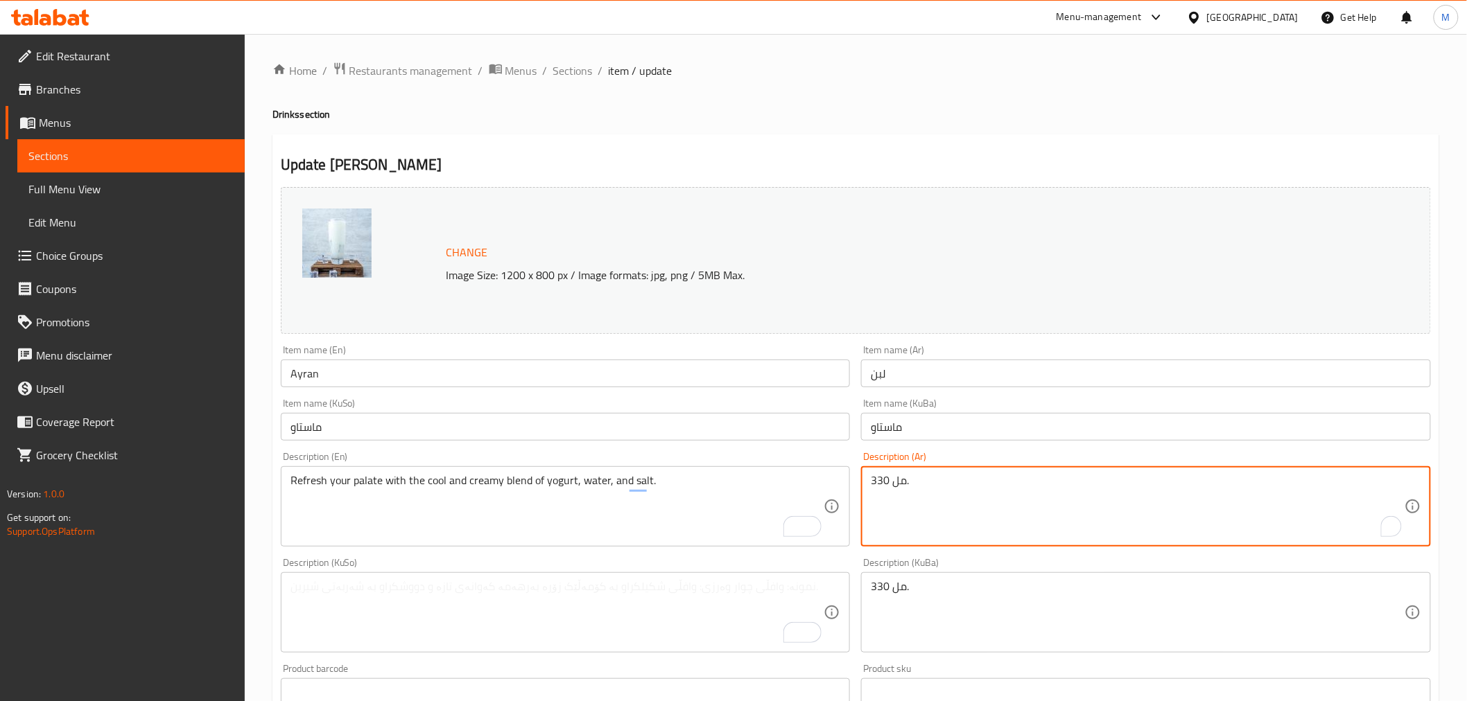
click at [893, 477] on textarea "330 مل." at bounding box center [1138, 507] width 534 height 66
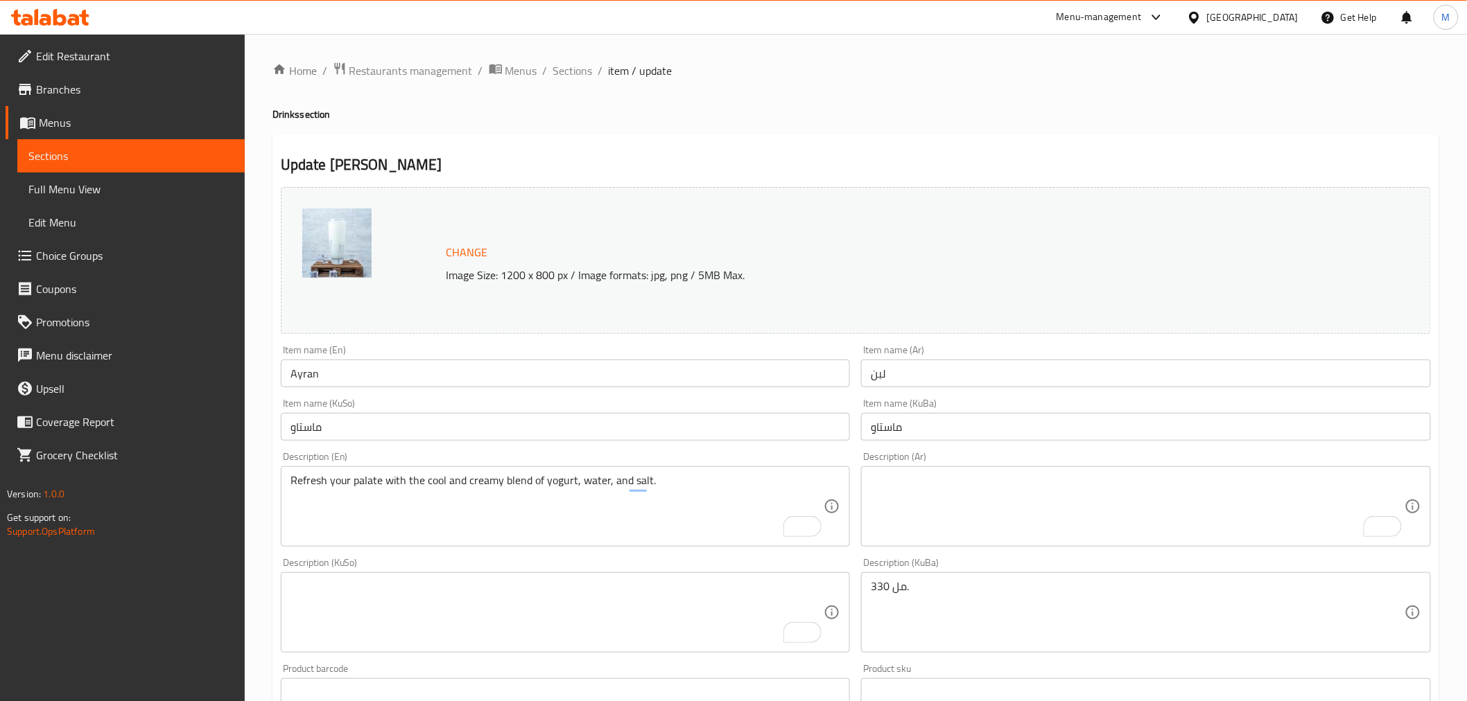
click at [891, 573] on div "330 مل. Description (KuBa)" at bounding box center [1146, 613] width 570 height 80
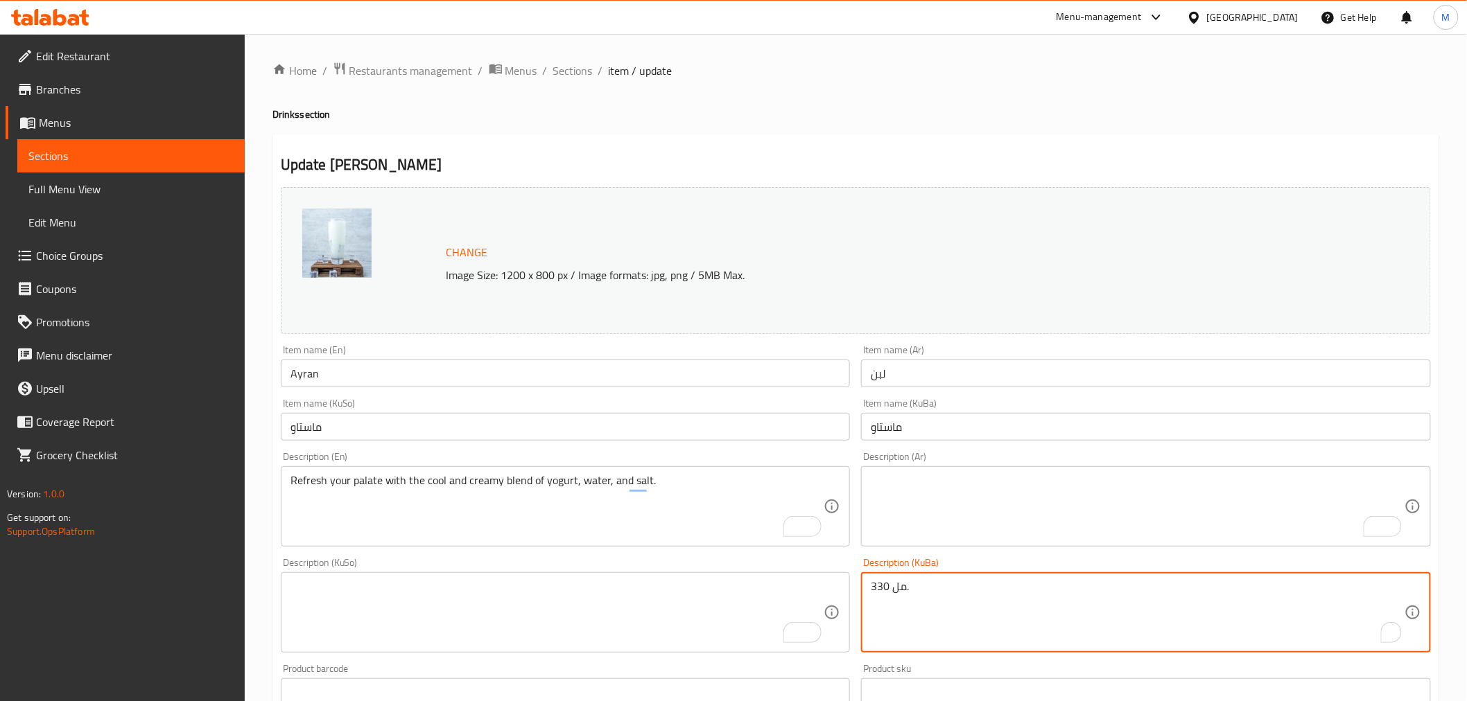
click at [891, 573] on div "330 مل. Description (KuBa)" at bounding box center [1146, 613] width 570 height 80
click at [896, 590] on textarea "330 مل." at bounding box center [1138, 613] width 534 height 66
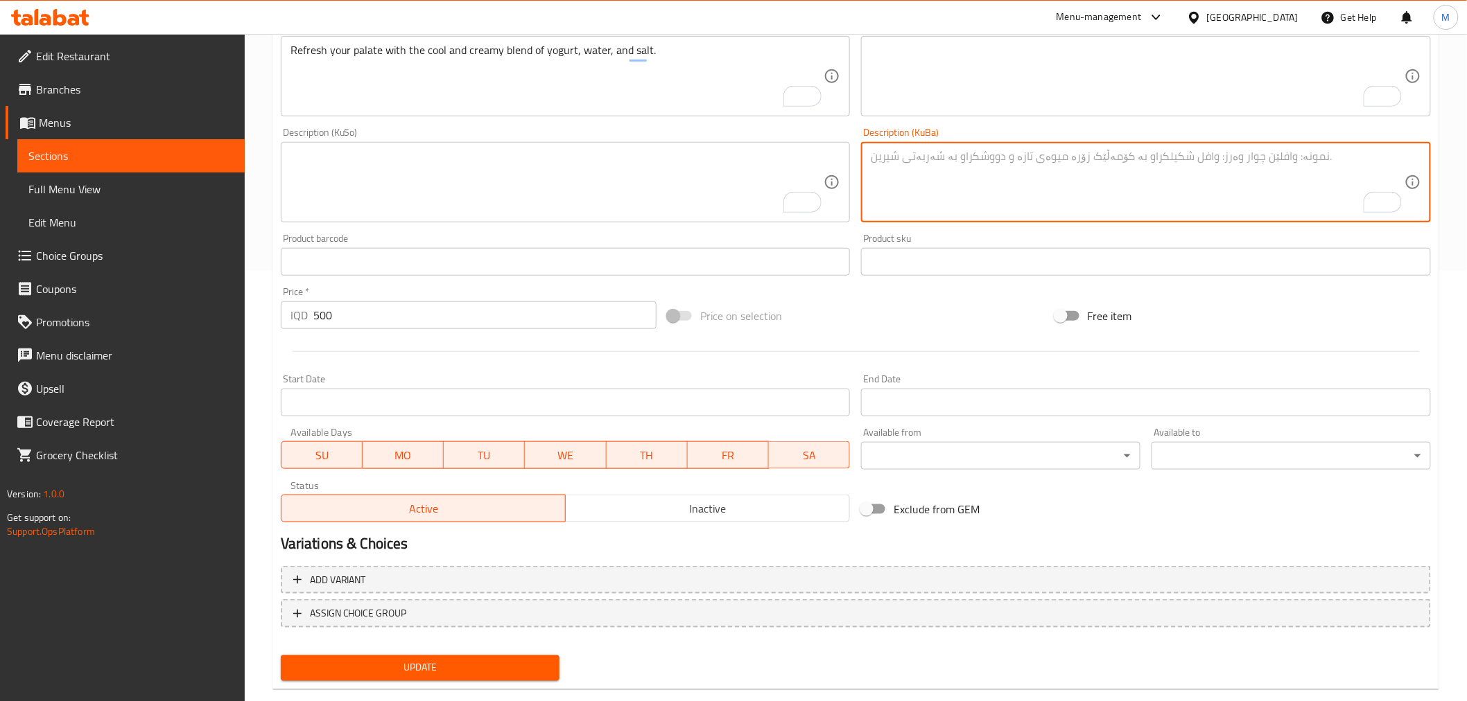
scroll to position [455, 0]
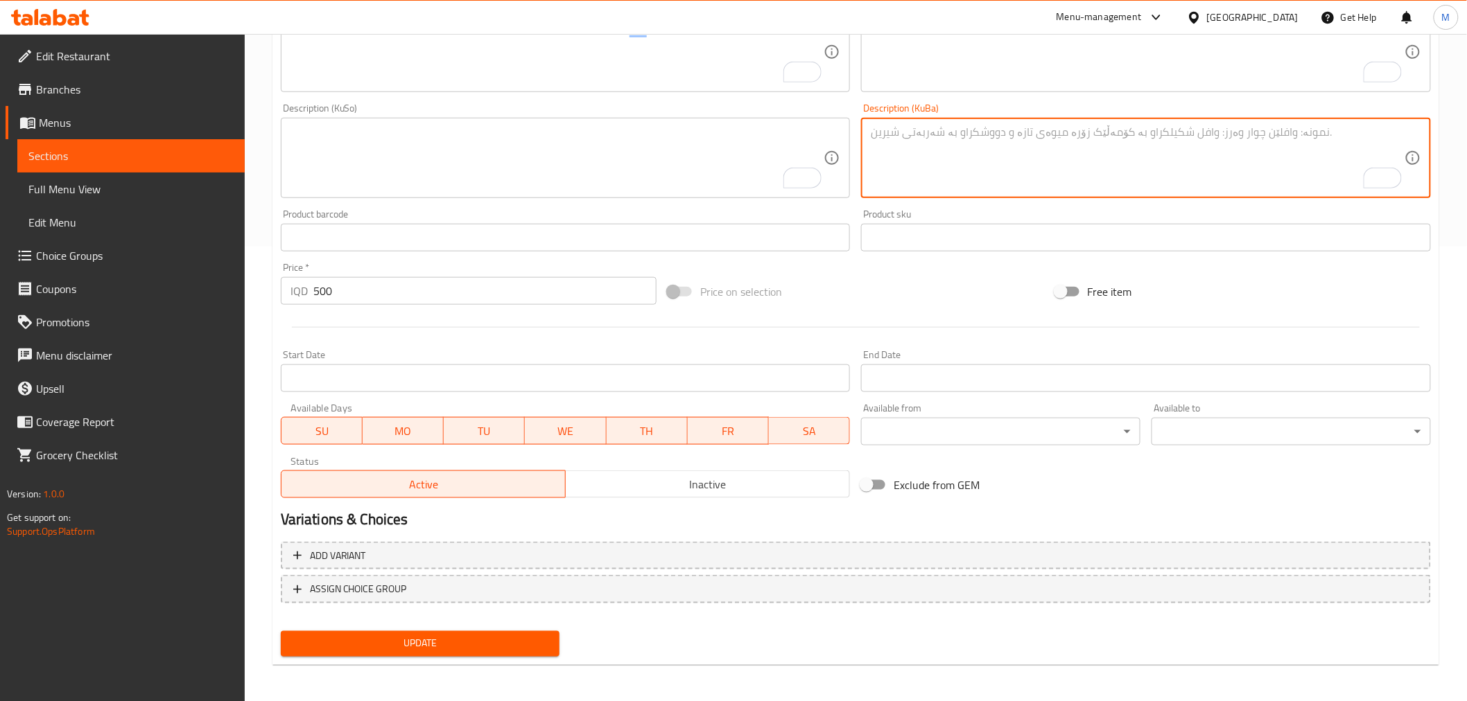
click at [459, 636] on span "Update" at bounding box center [420, 644] width 257 height 17
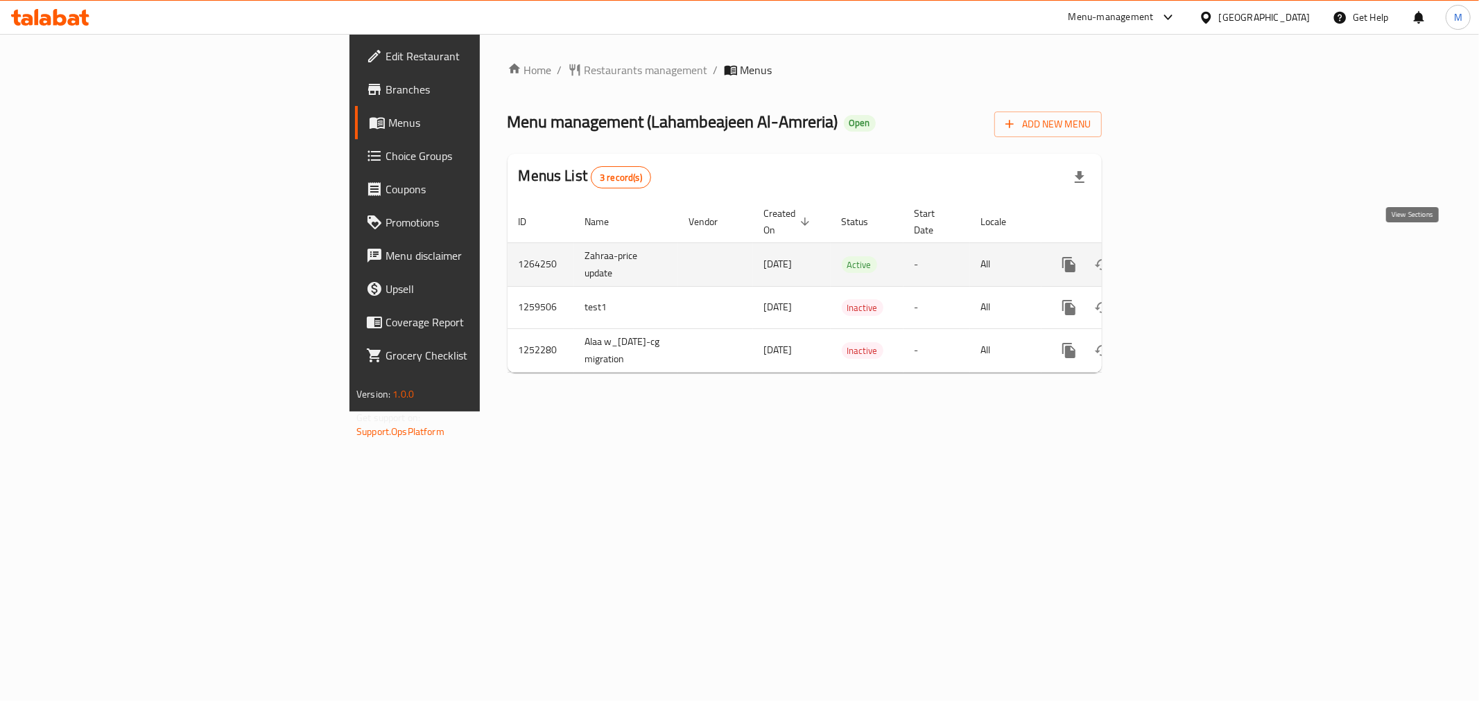
click at [1185, 254] on link "enhanced table" at bounding box center [1168, 264] width 33 height 33
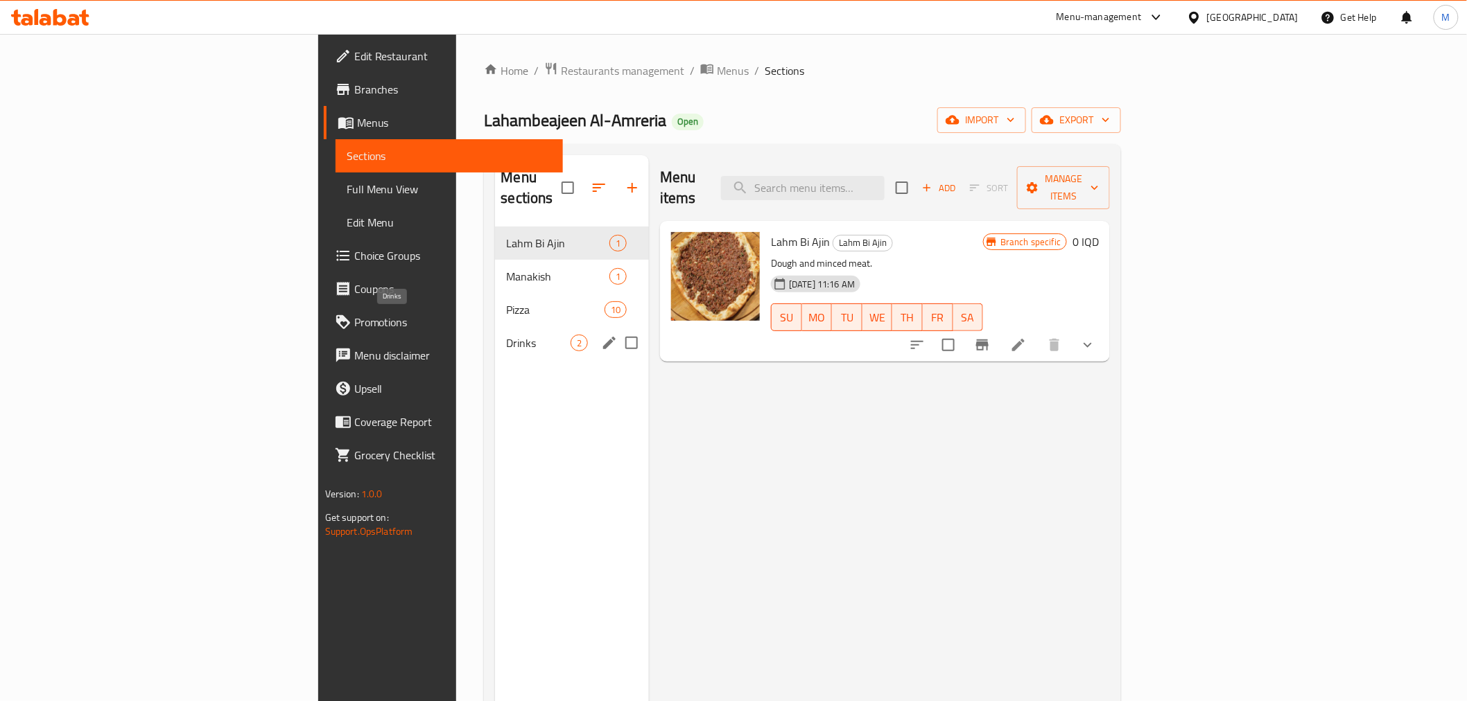
click at [506, 335] on span "Drinks" at bounding box center [538, 343] width 64 height 17
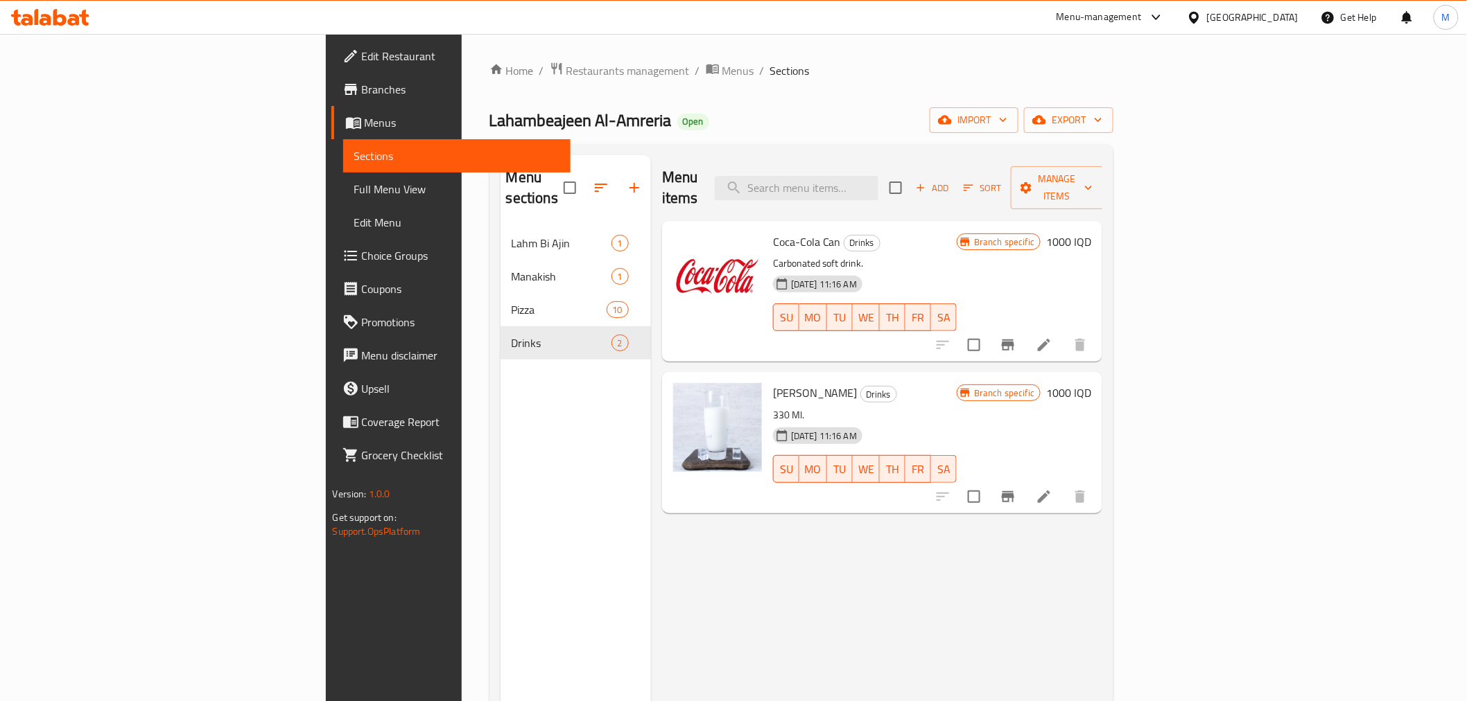
click at [773, 407] on p "330 Ml." at bounding box center [865, 415] width 184 height 17
drag, startPoint x: 704, startPoint y: 389, endPoint x: 1376, endPoint y: 463, distance: 675.8
click at [1063, 485] on li at bounding box center [1043, 497] width 39 height 25
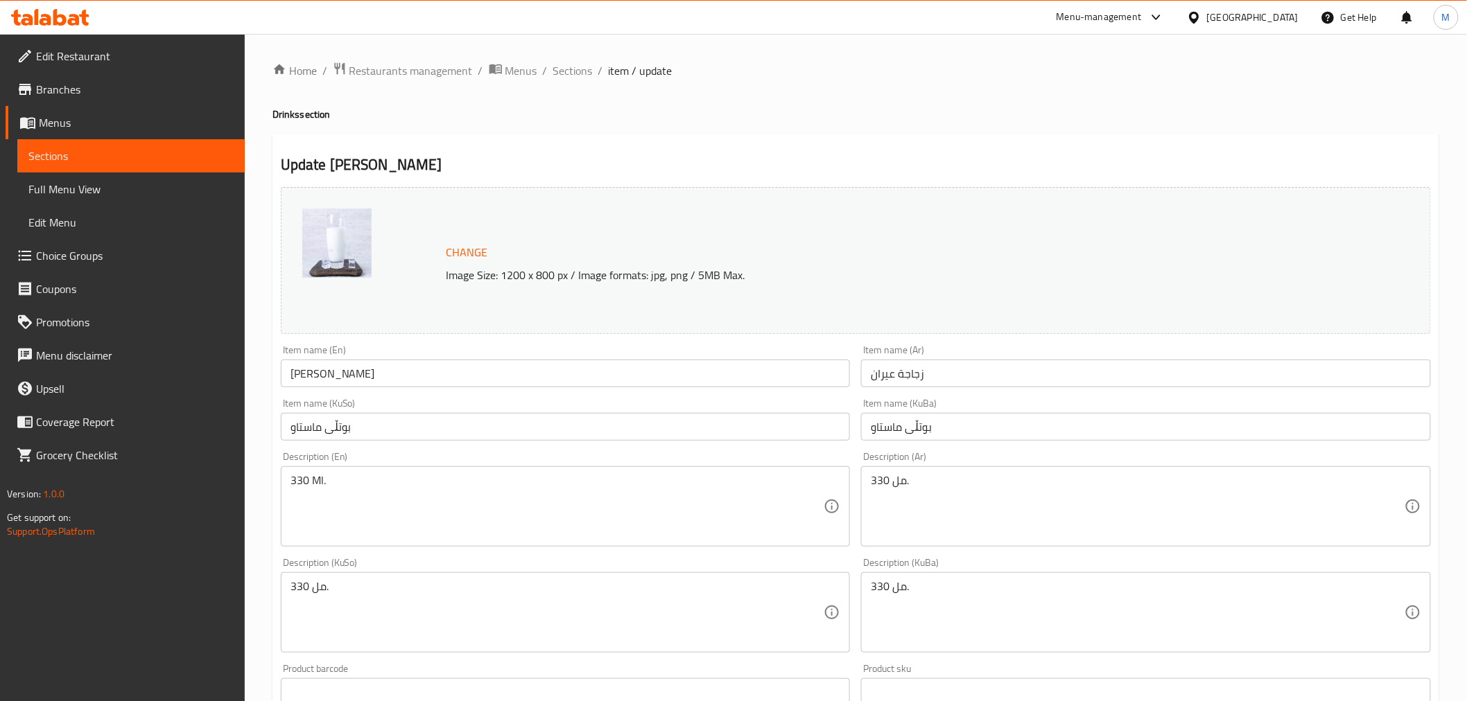
click at [320, 487] on textarea "330 Ml." at bounding box center [557, 507] width 534 height 66
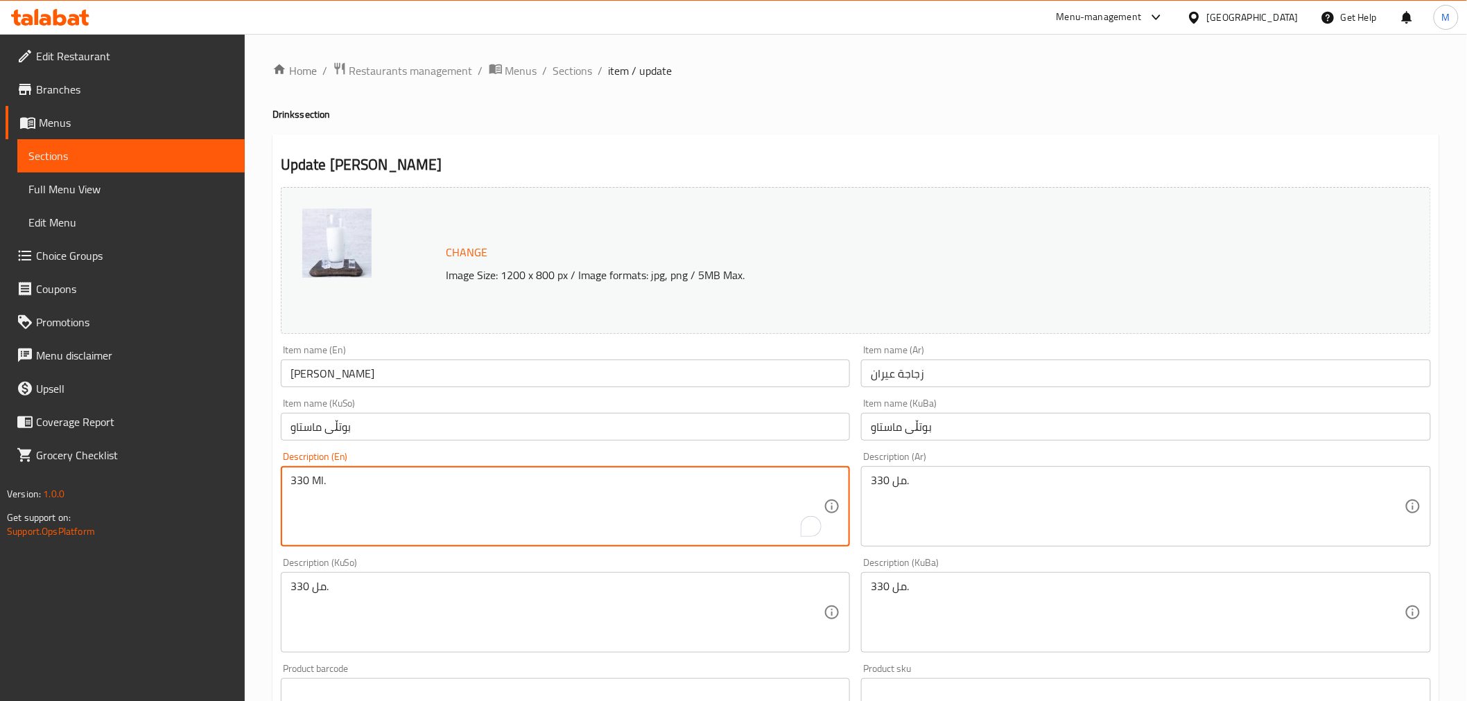
click at [320, 487] on textarea "330 Ml." at bounding box center [557, 507] width 534 height 66
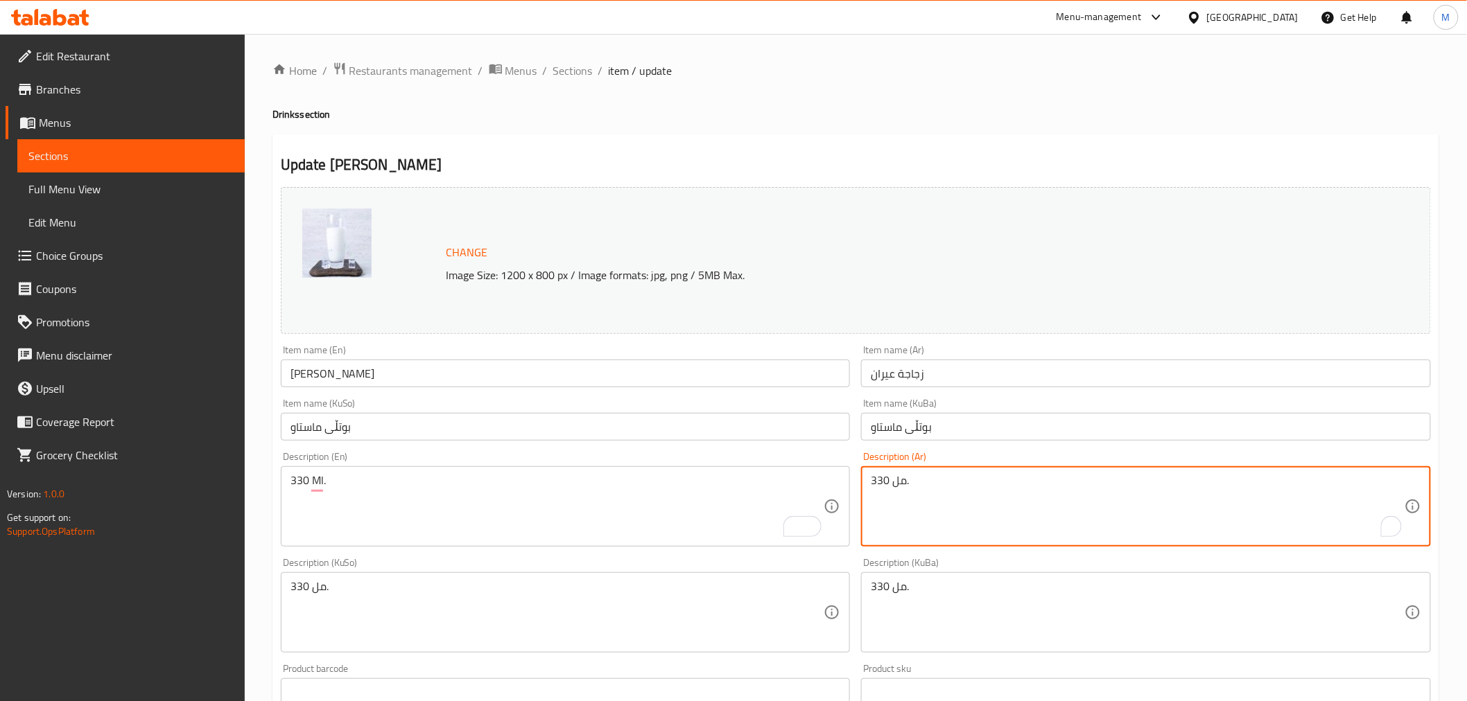
click at [900, 490] on textarea "330 مل." at bounding box center [1138, 507] width 534 height 66
click at [578, 68] on span "Sections" at bounding box center [573, 70] width 40 height 17
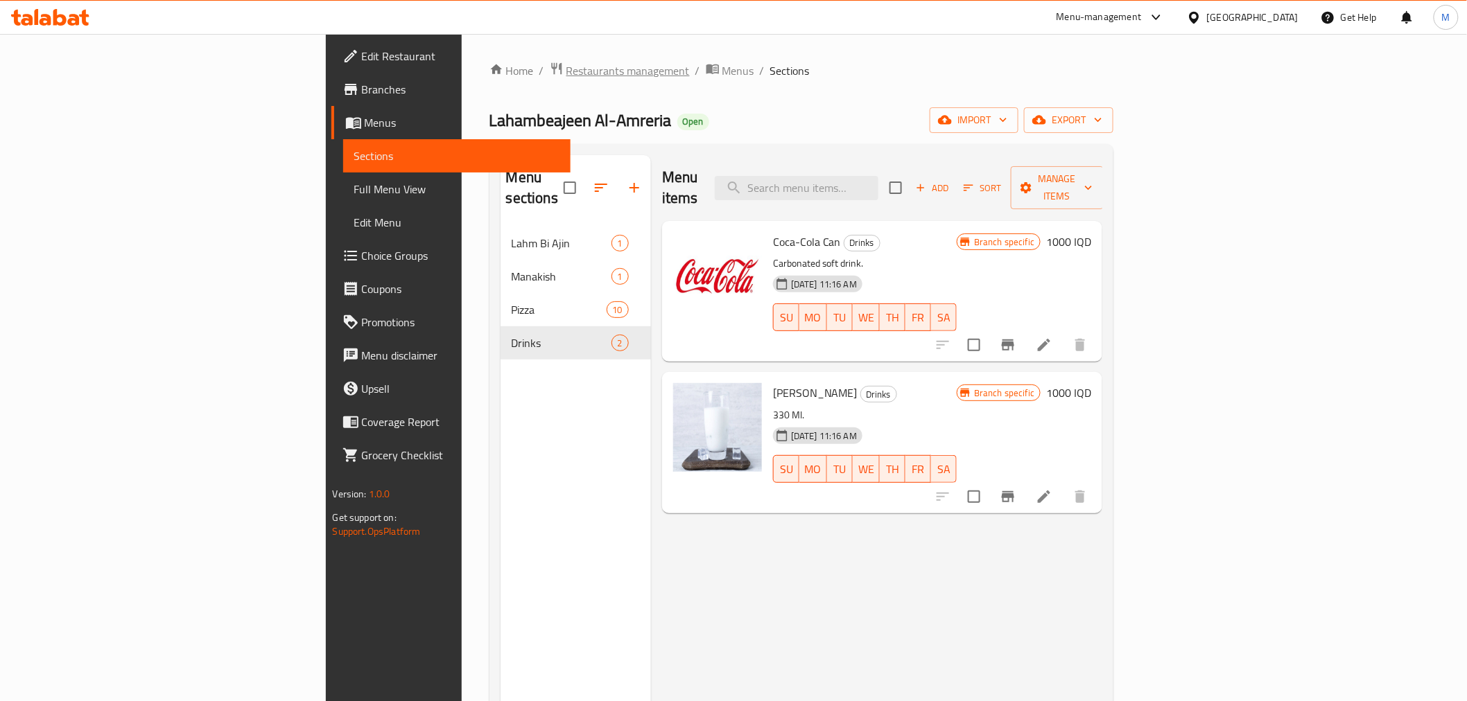
click at [566, 72] on span "Restaurants management" at bounding box center [627, 70] width 123 height 17
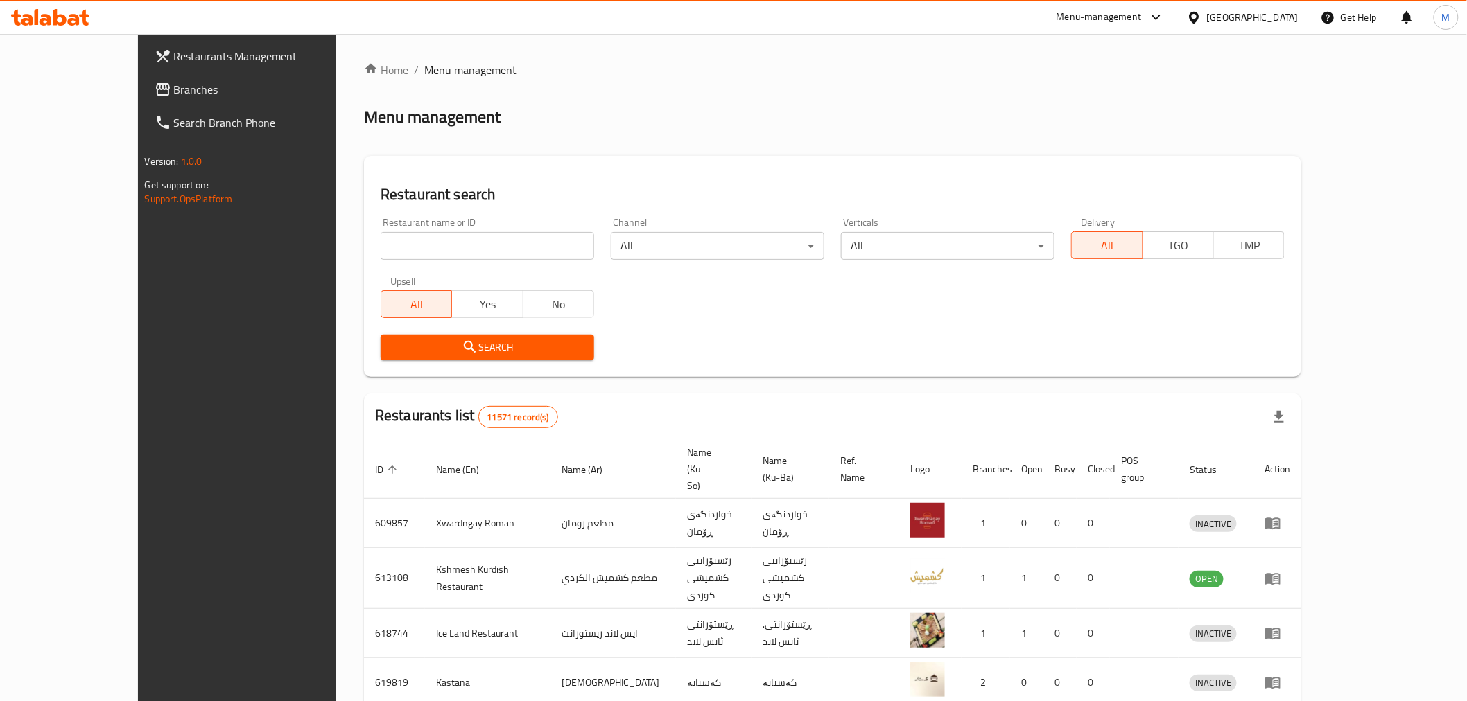
click at [430, 241] on input "search" at bounding box center [487, 246] width 213 height 28
type input "موصلي"
click button "Search" at bounding box center [487, 348] width 213 height 26
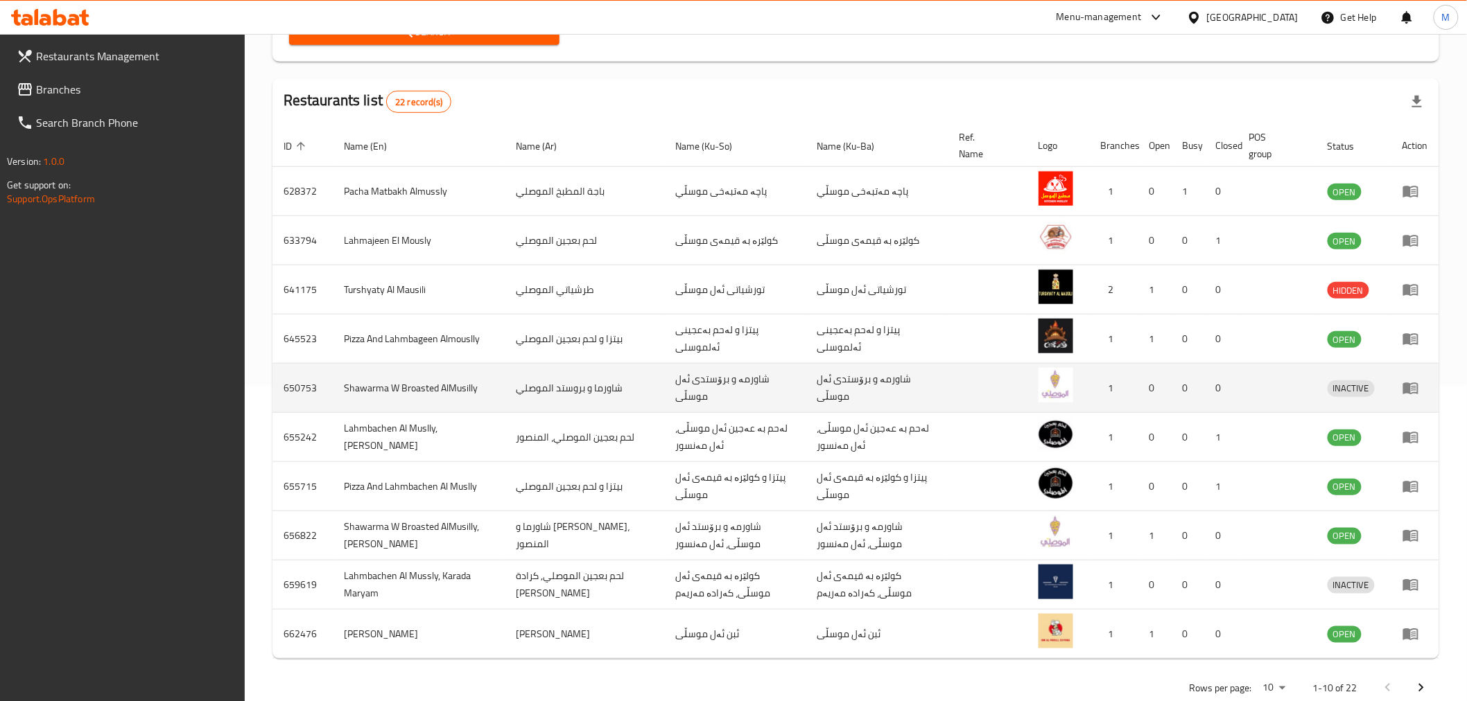
scroll to position [328, 0]
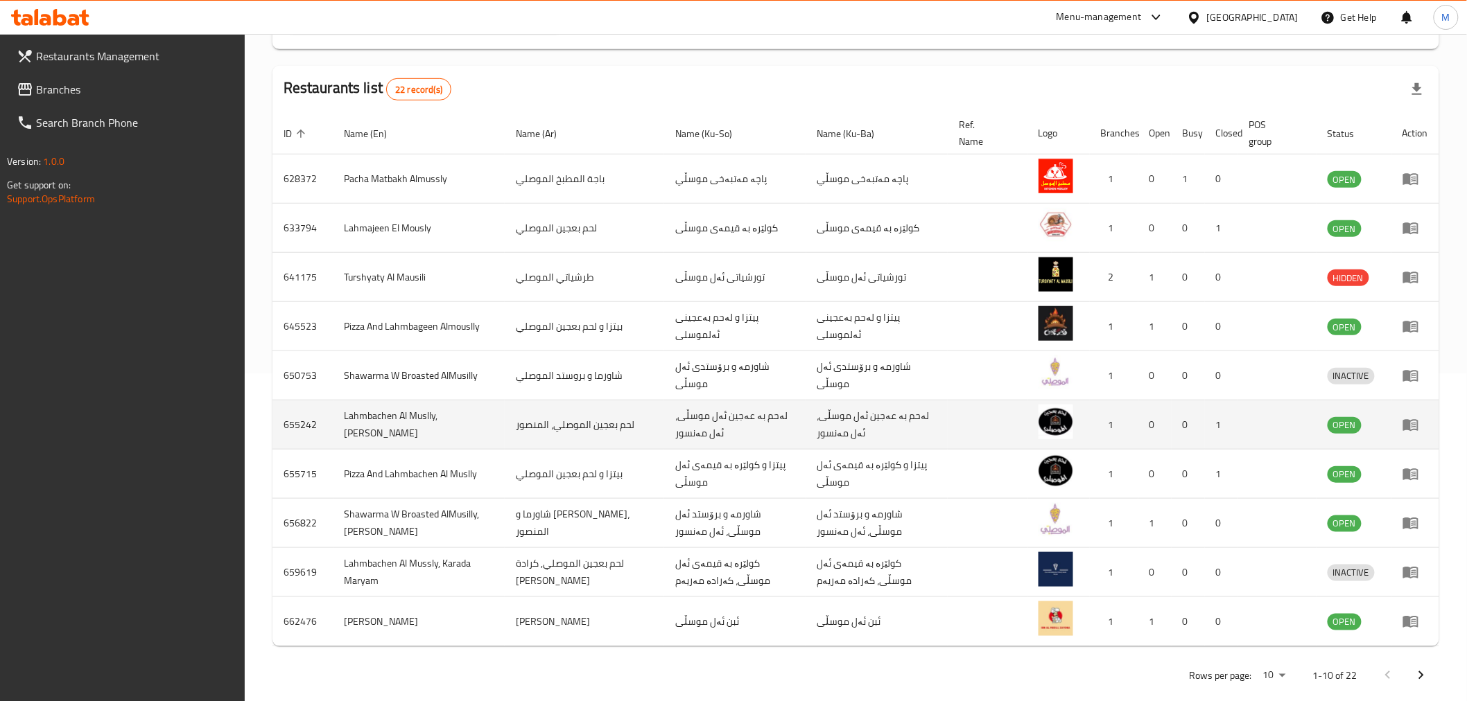
click at [1418, 428] on icon "enhanced table" at bounding box center [1410, 426] width 15 height 12
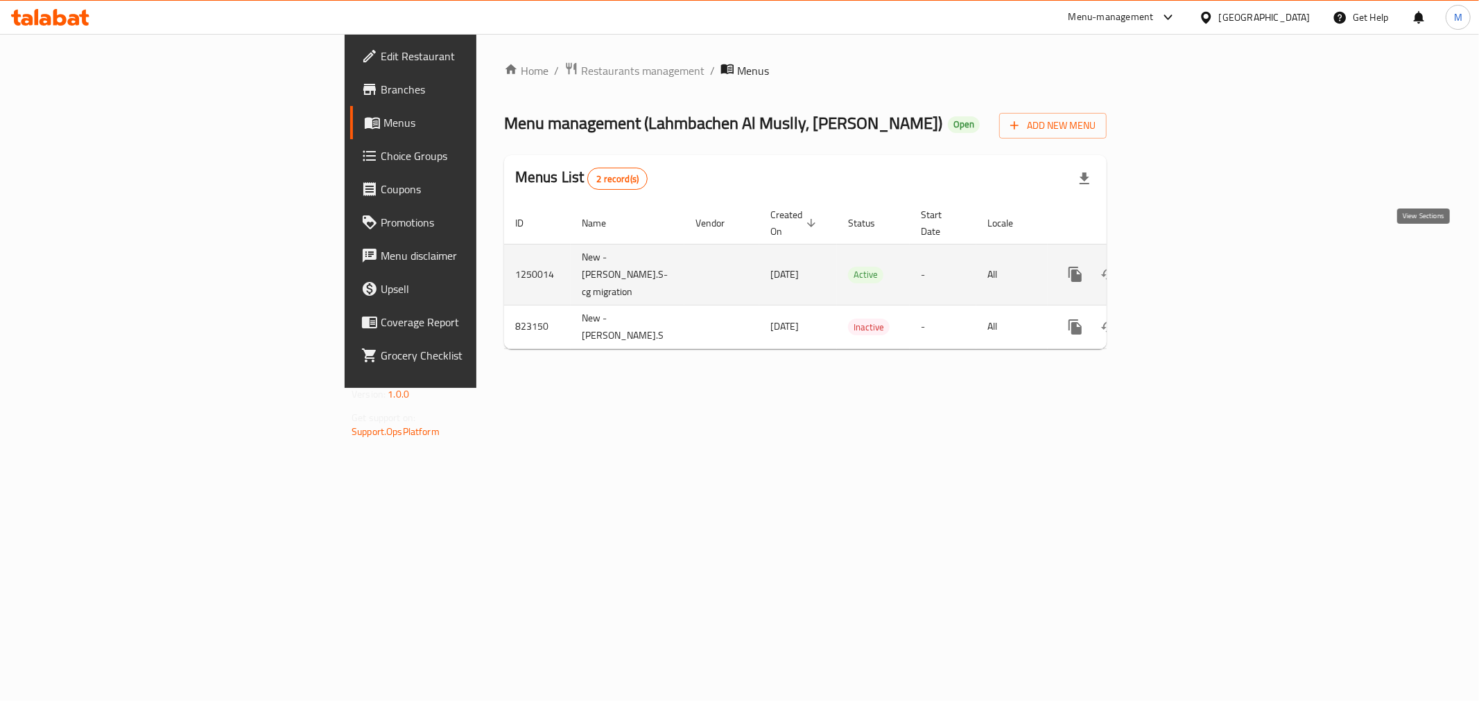
click at [1192, 258] on link "enhanced table" at bounding box center [1174, 274] width 33 height 33
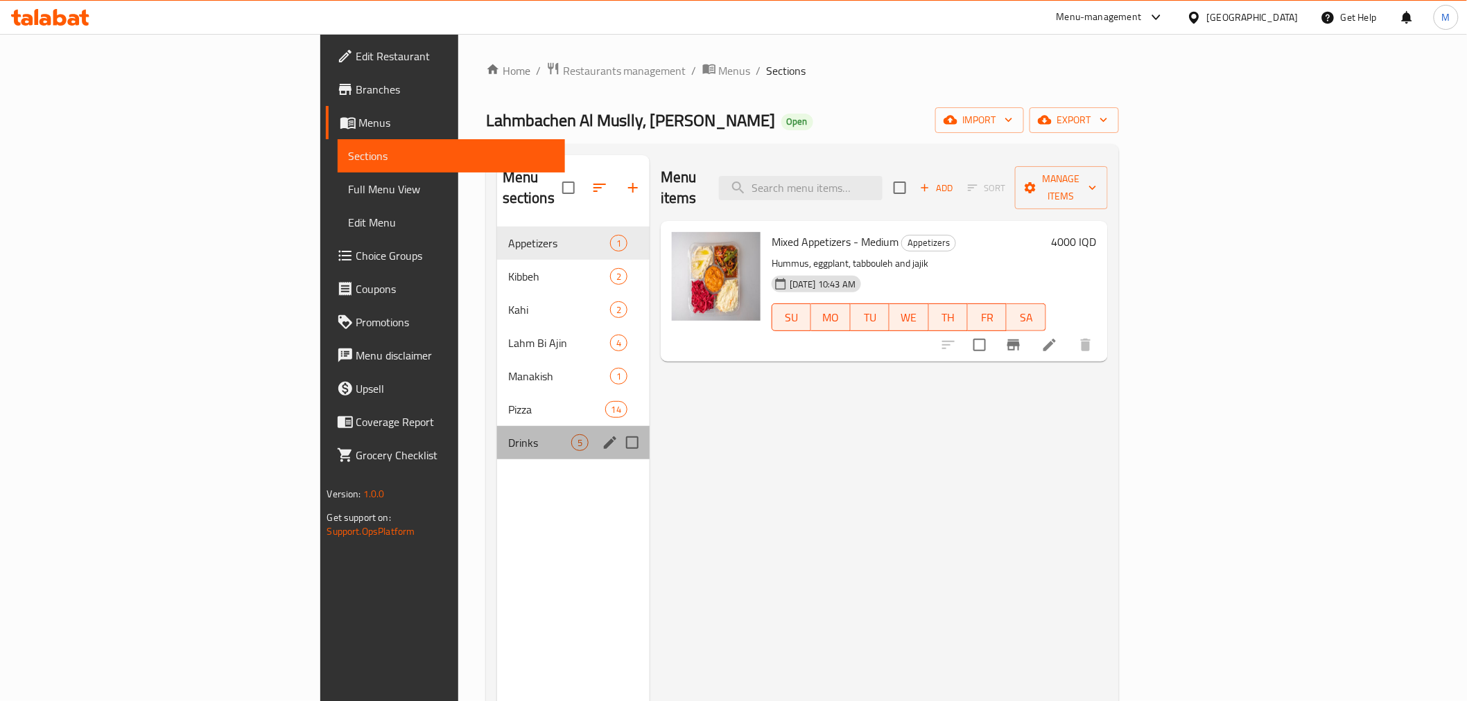
click at [497, 426] on div "Drinks 5" at bounding box center [573, 442] width 152 height 33
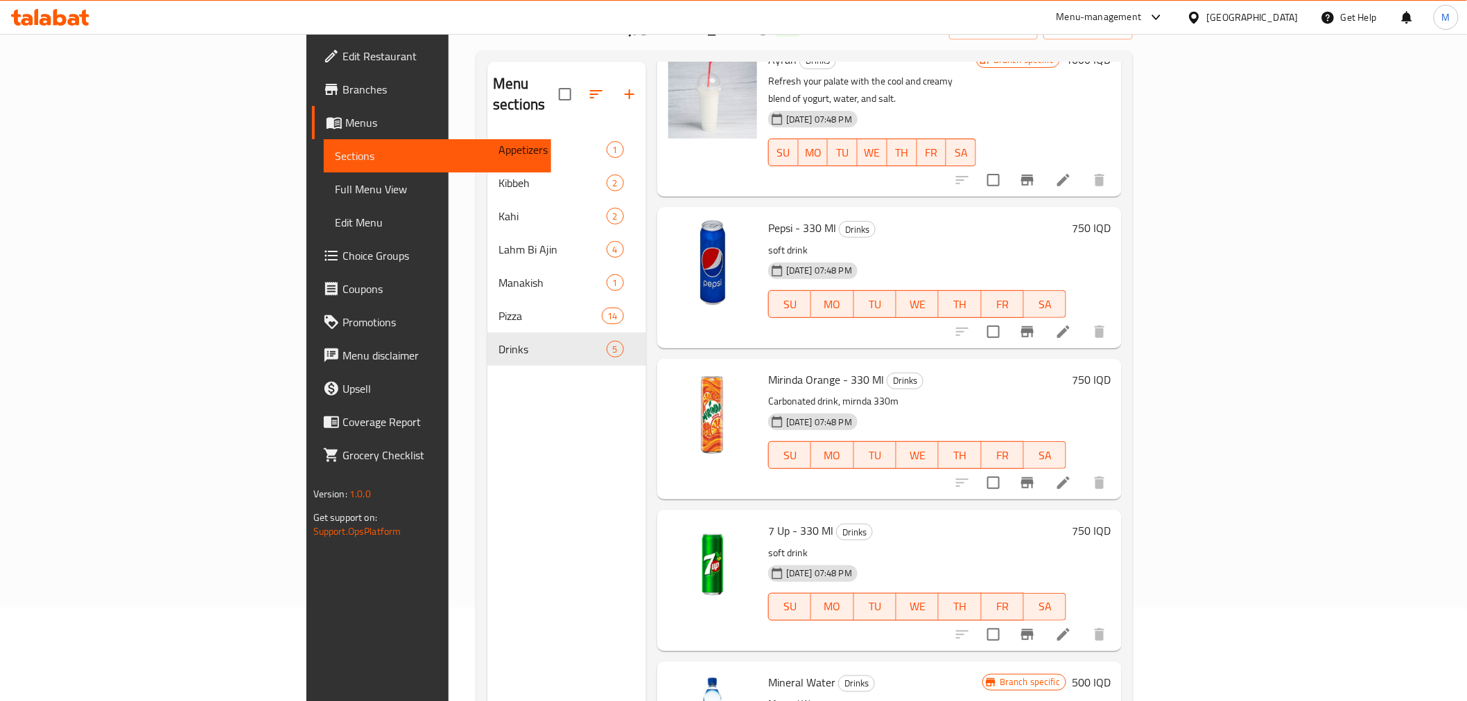
scroll to position [194, 0]
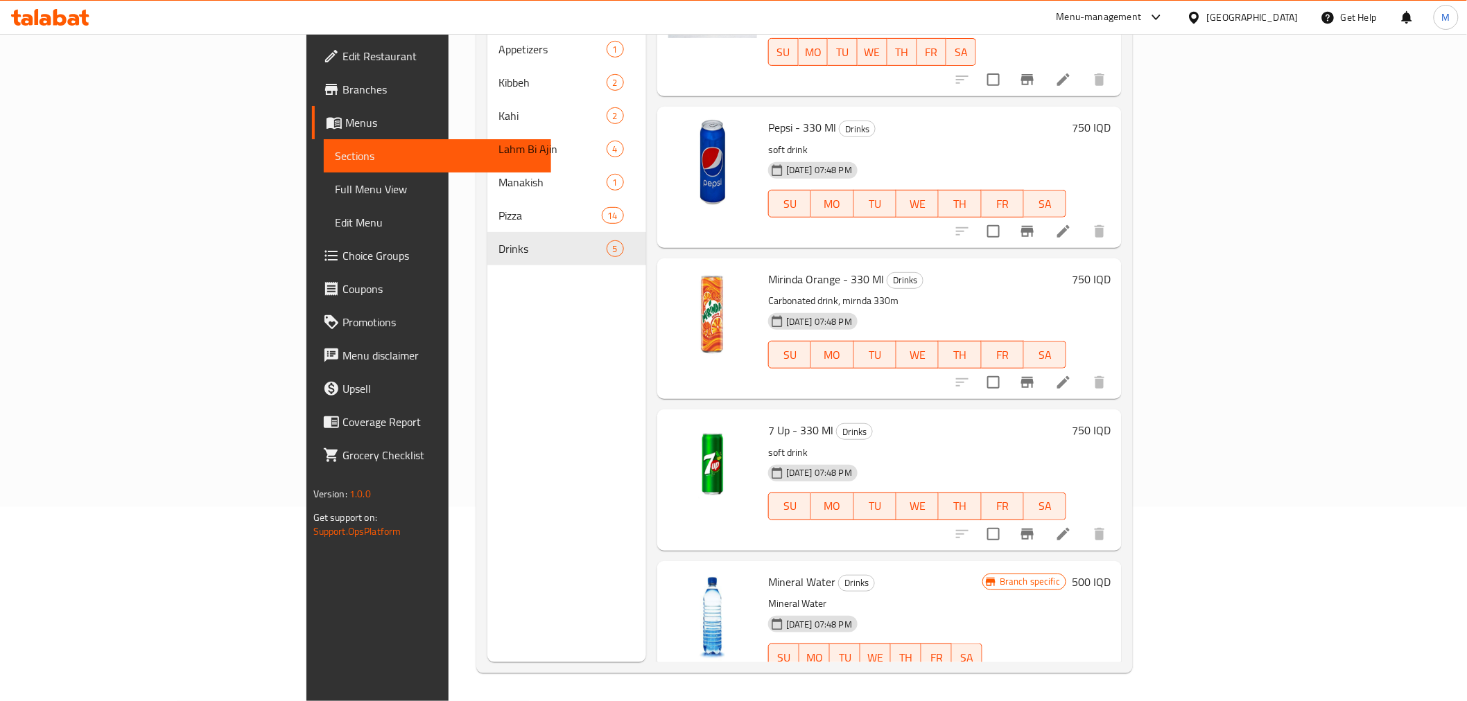
click at [768, 595] on p "Mineral Water" at bounding box center [875, 603] width 214 height 17
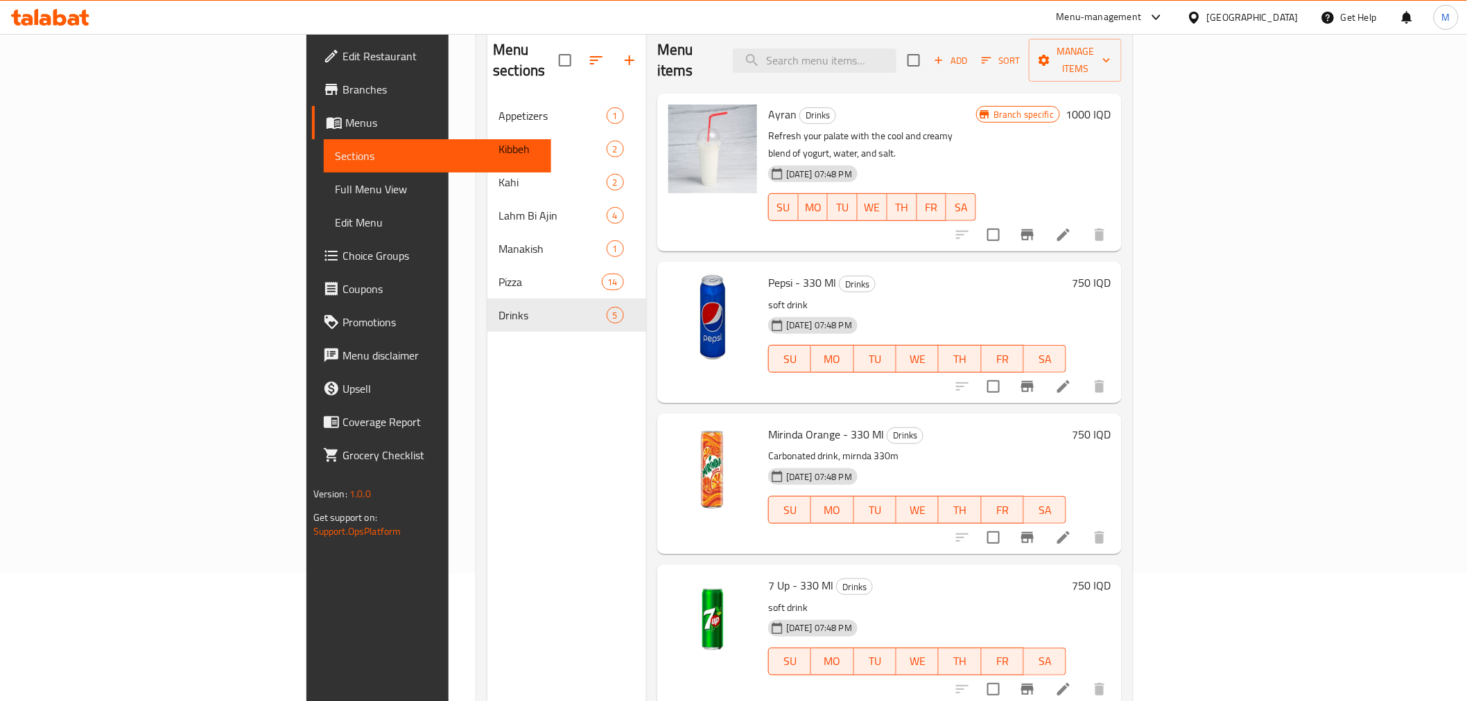
scroll to position [0, 0]
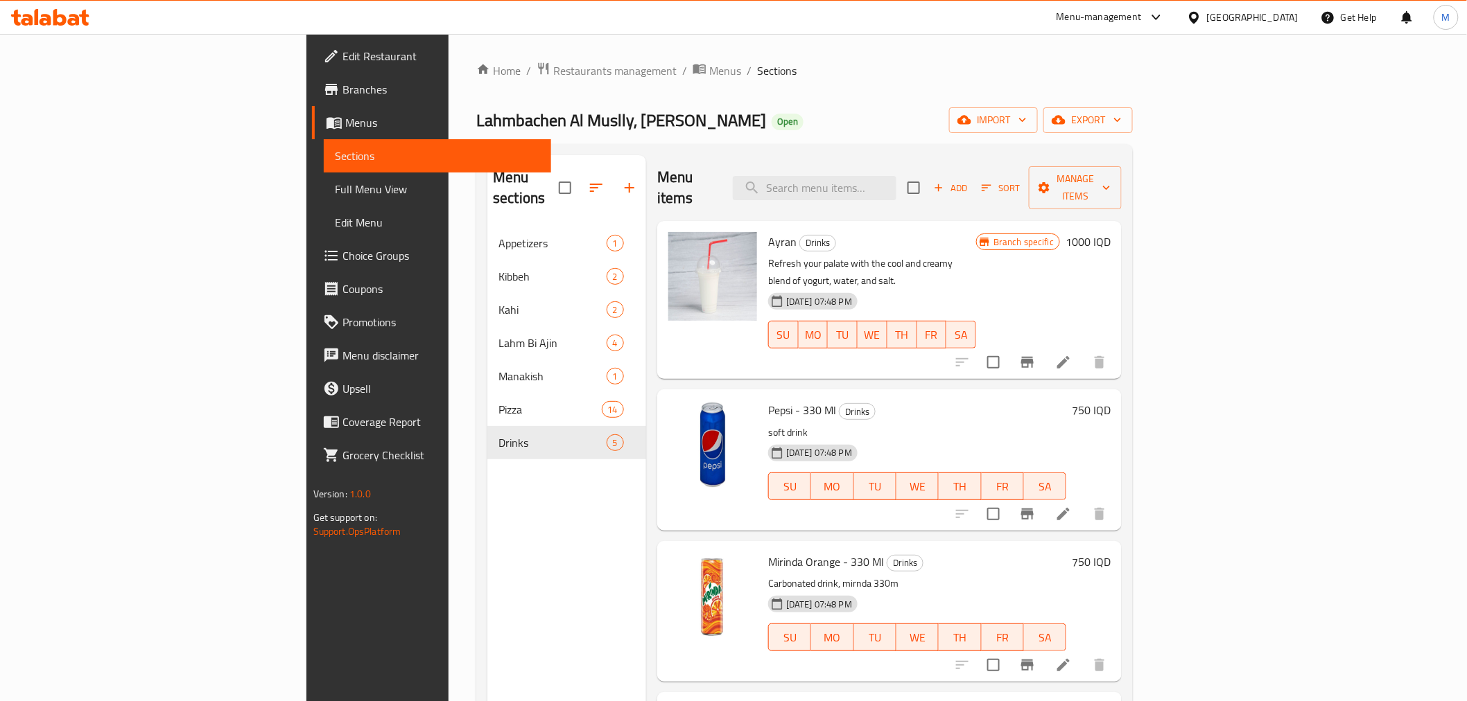
click at [1072, 354] on icon at bounding box center [1063, 362] width 17 height 17
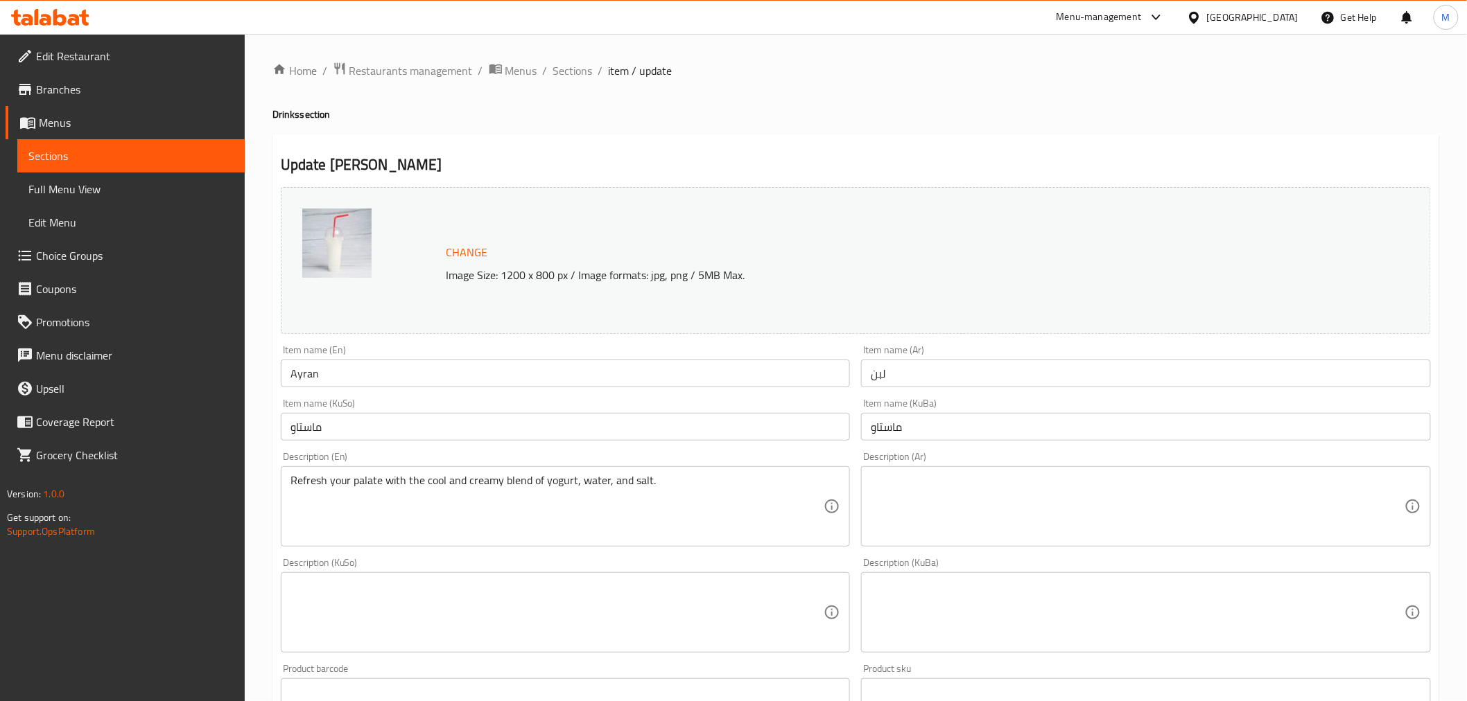
click at [389, 481] on textarea "Refresh your palate with the cool and creamy blend of yogurt, water, and salt." at bounding box center [557, 507] width 534 height 66
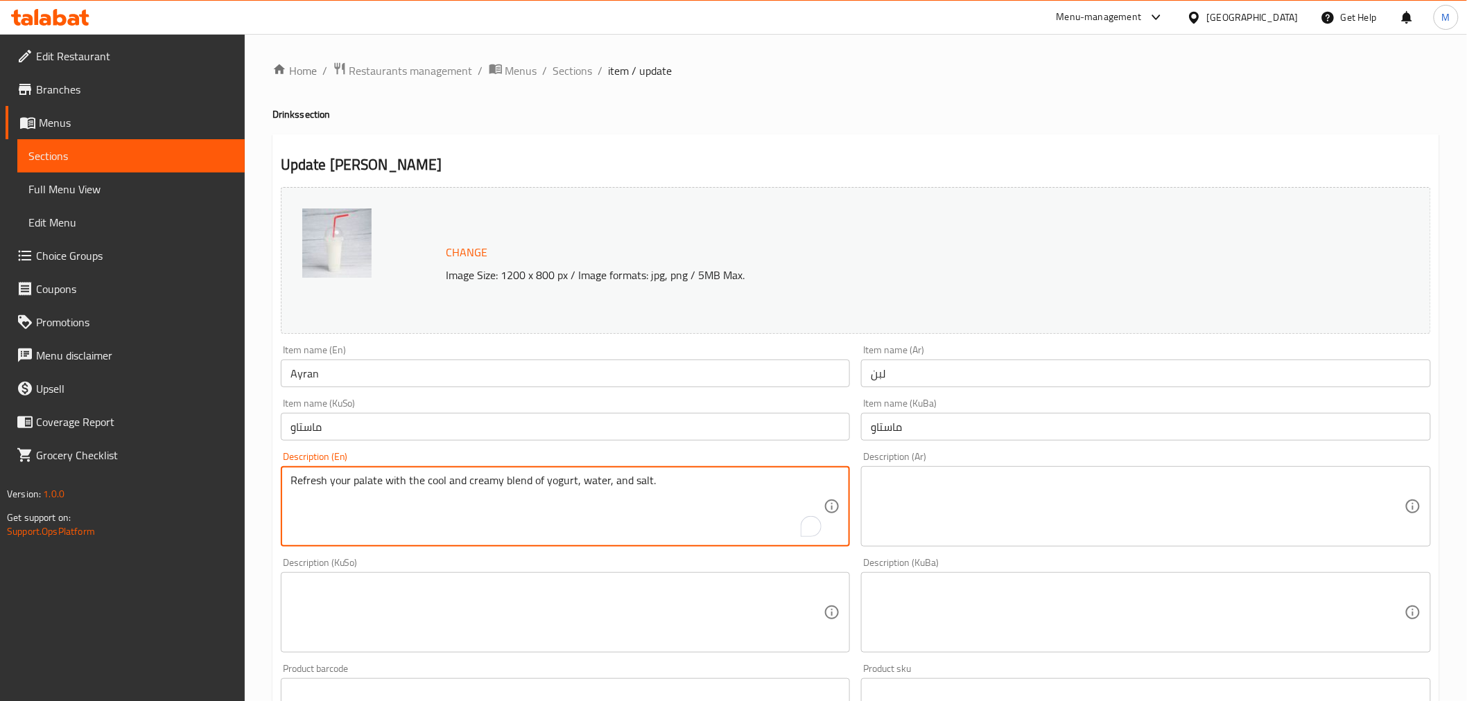
click at [389, 481] on textarea "Refresh your palate with the cool and creamy blend of yogurt, water, and salt." at bounding box center [557, 507] width 534 height 66
click at [566, 77] on span "Sections" at bounding box center [573, 70] width 40 height 17
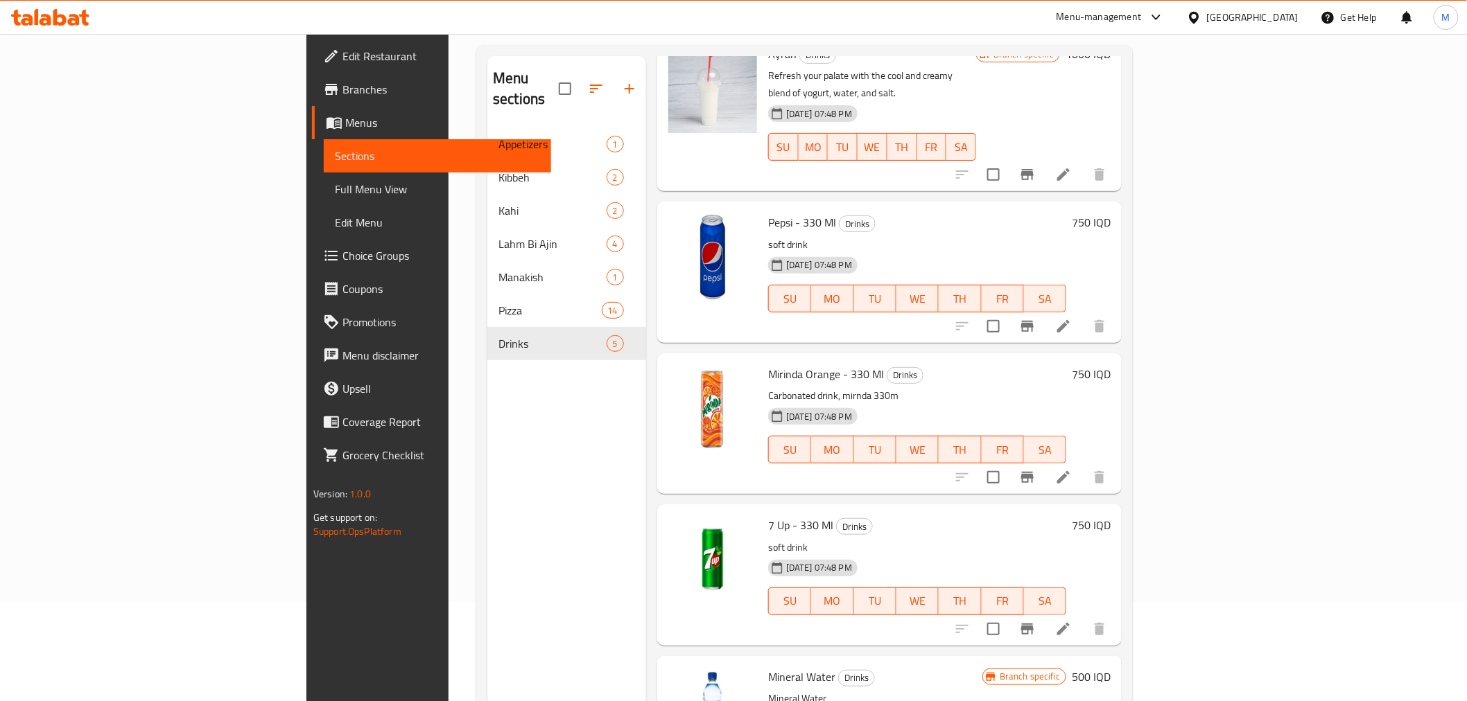
scroll to position [194, 0]
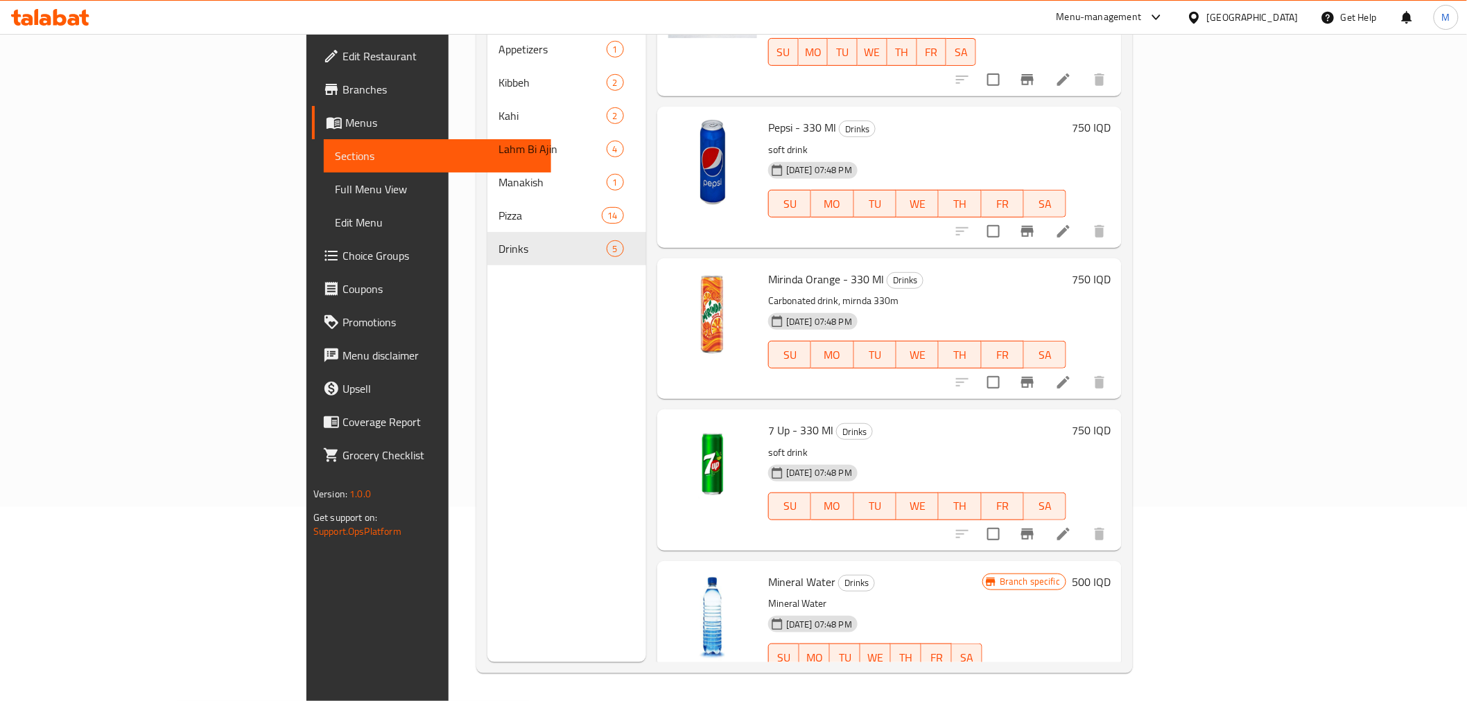
click at [1083, 673] on li at bounding box center [1063, 685] width 39 height 25
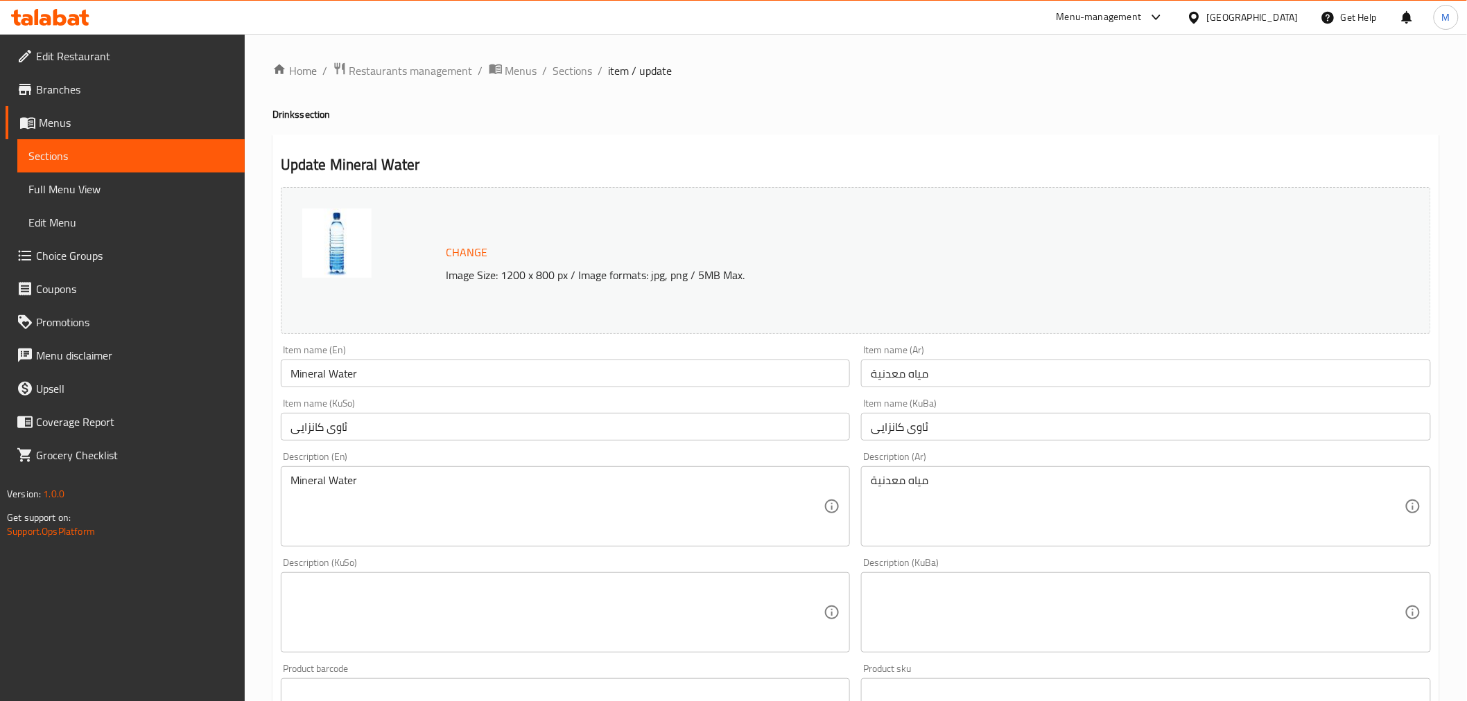
click at [351, 455] on div "Description (En) Mineral Water Description (En)" at bounding box center [566, 499] width 570 height 95
click at [317, 467] on div "Mineral Water Description (En)" at bounding box center [566, 506] width 570 height 80
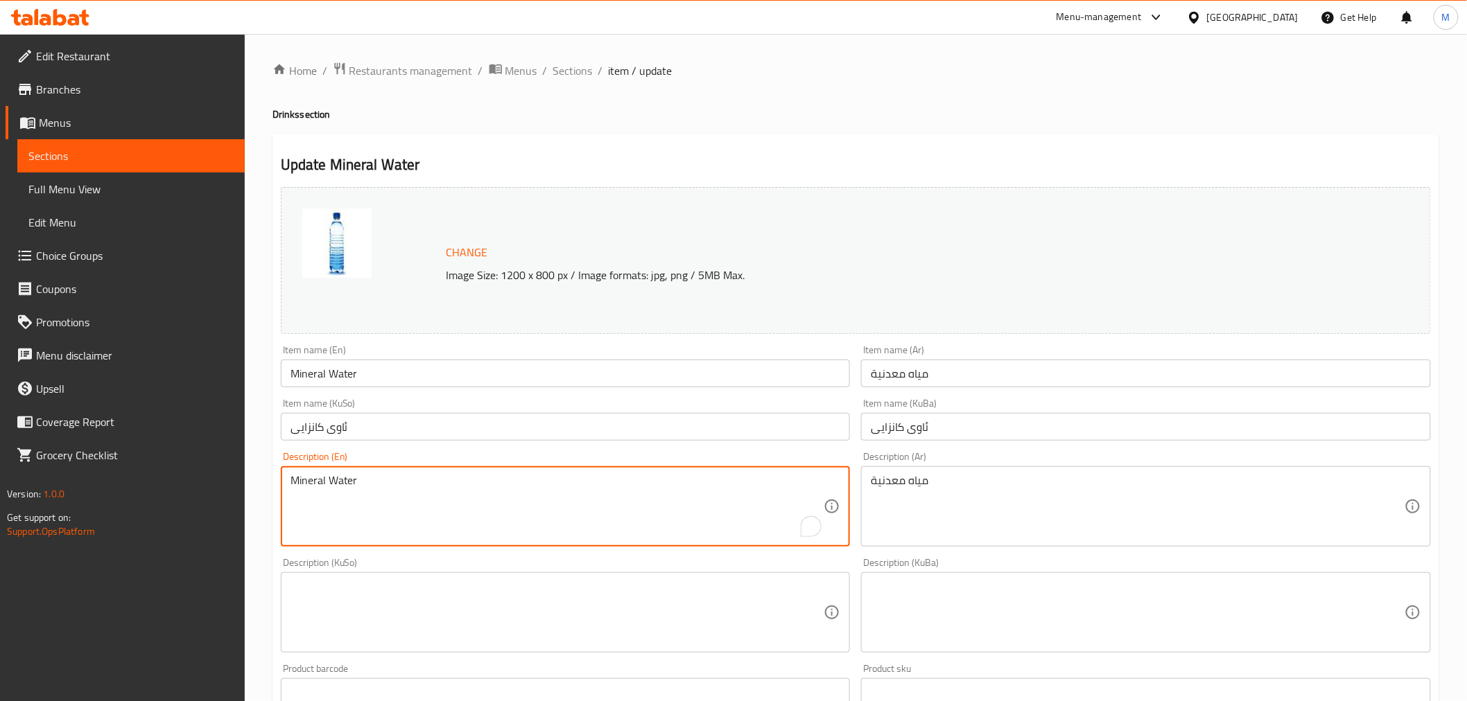
click at [316, 476] on textarea "Mineral Water" at bounding box center [557, 507] width 534 height 66
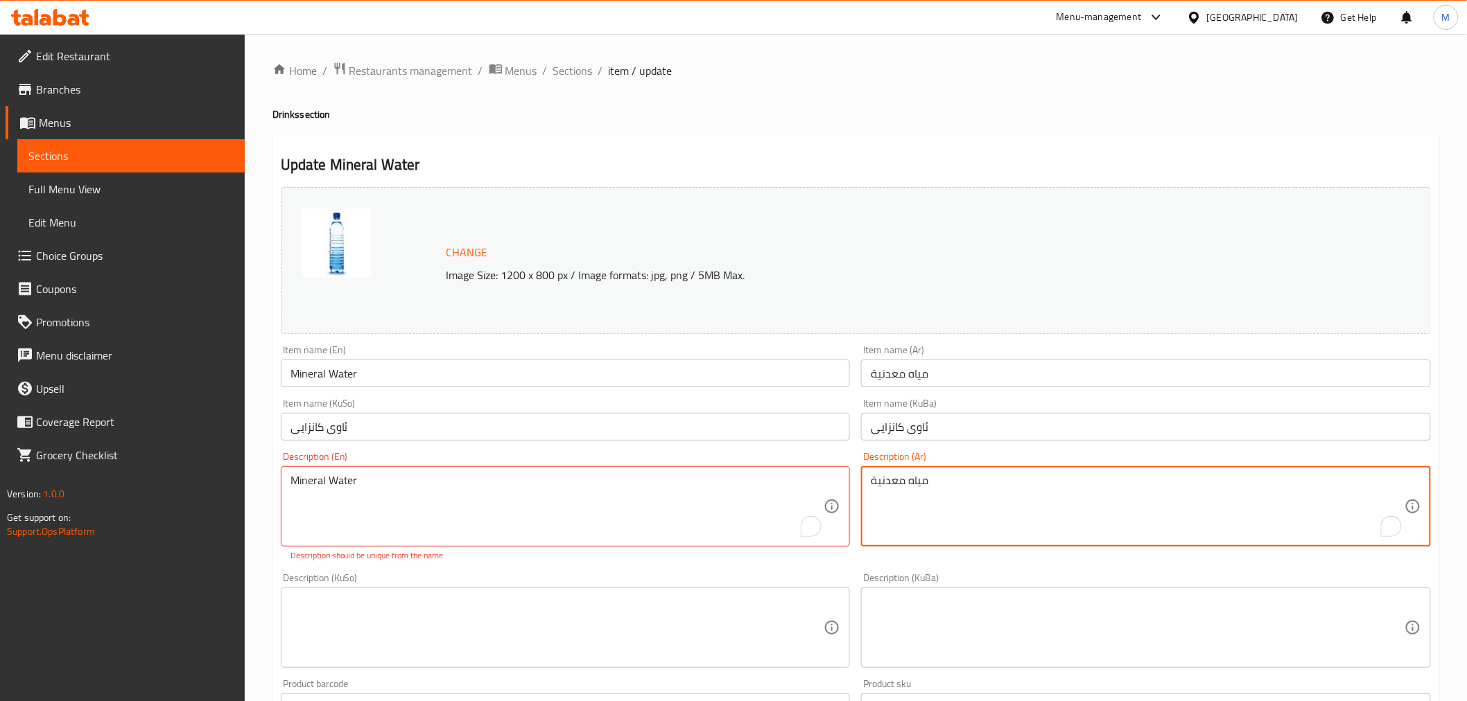
click at [893, 486] on textarea "مياه معدنية" at bounding box center [1138, 507] width 534 height 66
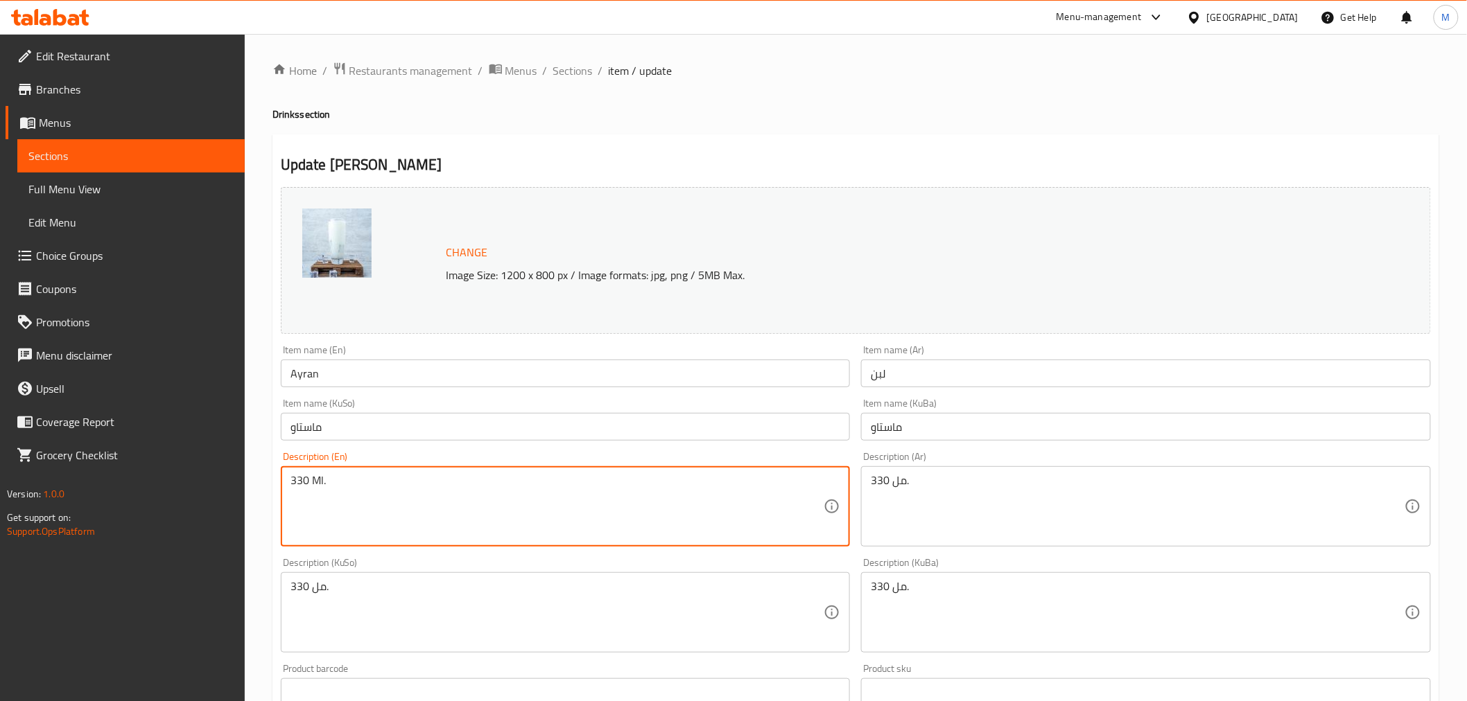
click at [385, 482] on textarea "330 Ml." at bounding box center [557, 507] width 534 height 66
paste textarea "Refresh your palate with the cool and creamy blend of yogurt, water, and salt"
type textarea "Refresh your palate with the cool and creamy blend of yogurt, water, and salt."
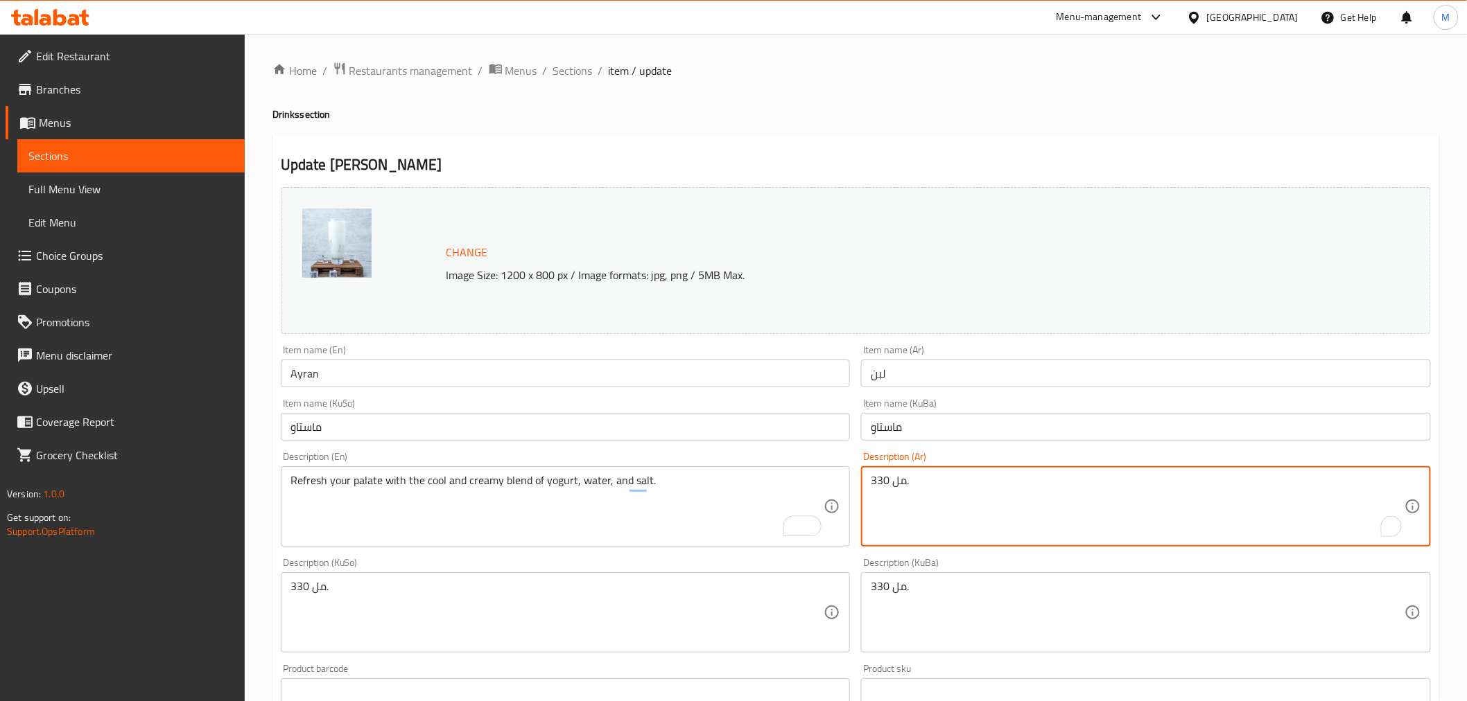
click at [889, 482] on textarea "330 مل." at bounding box center [1138, 507] width 534 height 66
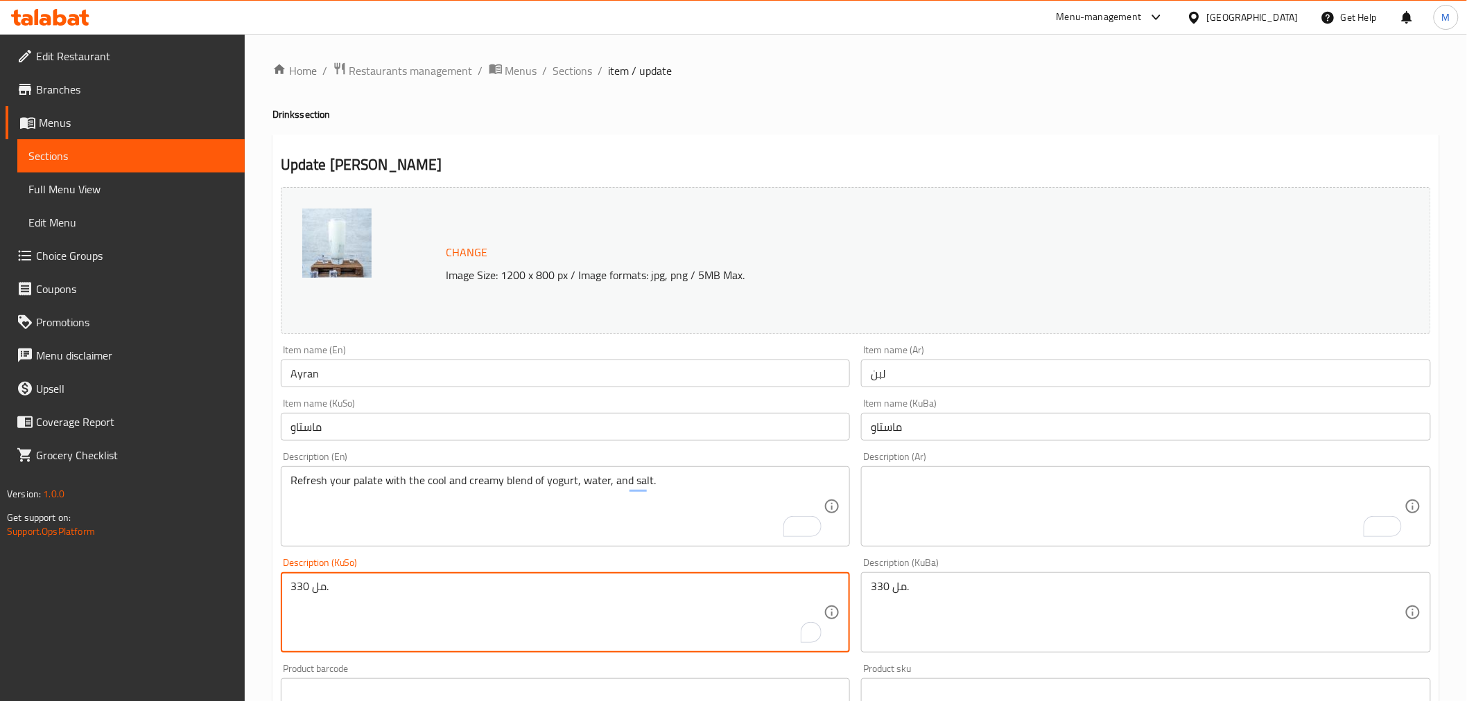
click at [316, 591] on textarea "330 مل." at bounding box center [557, 613] width 534 height 66
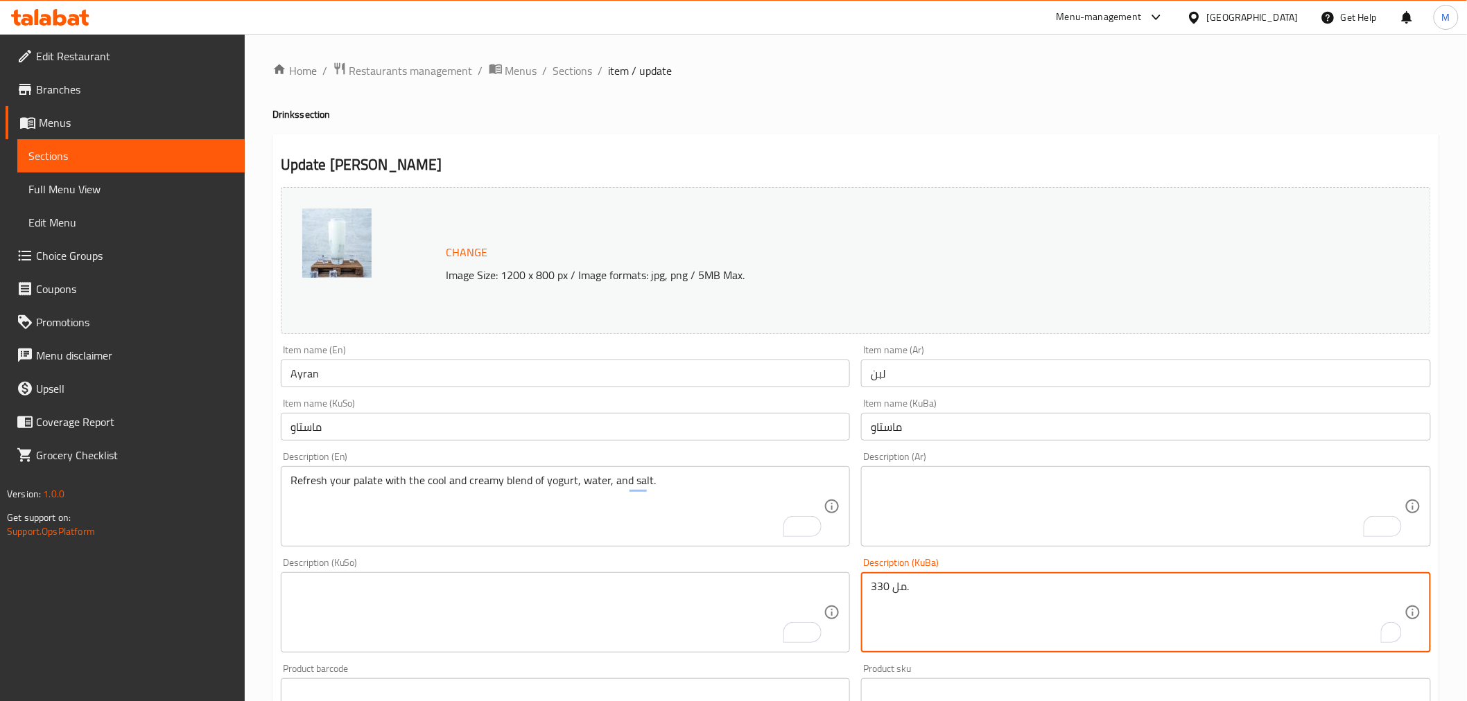
click at [891, 584] on textarea "330 مل." at bounding box center [1138, 613] width 534 height 66
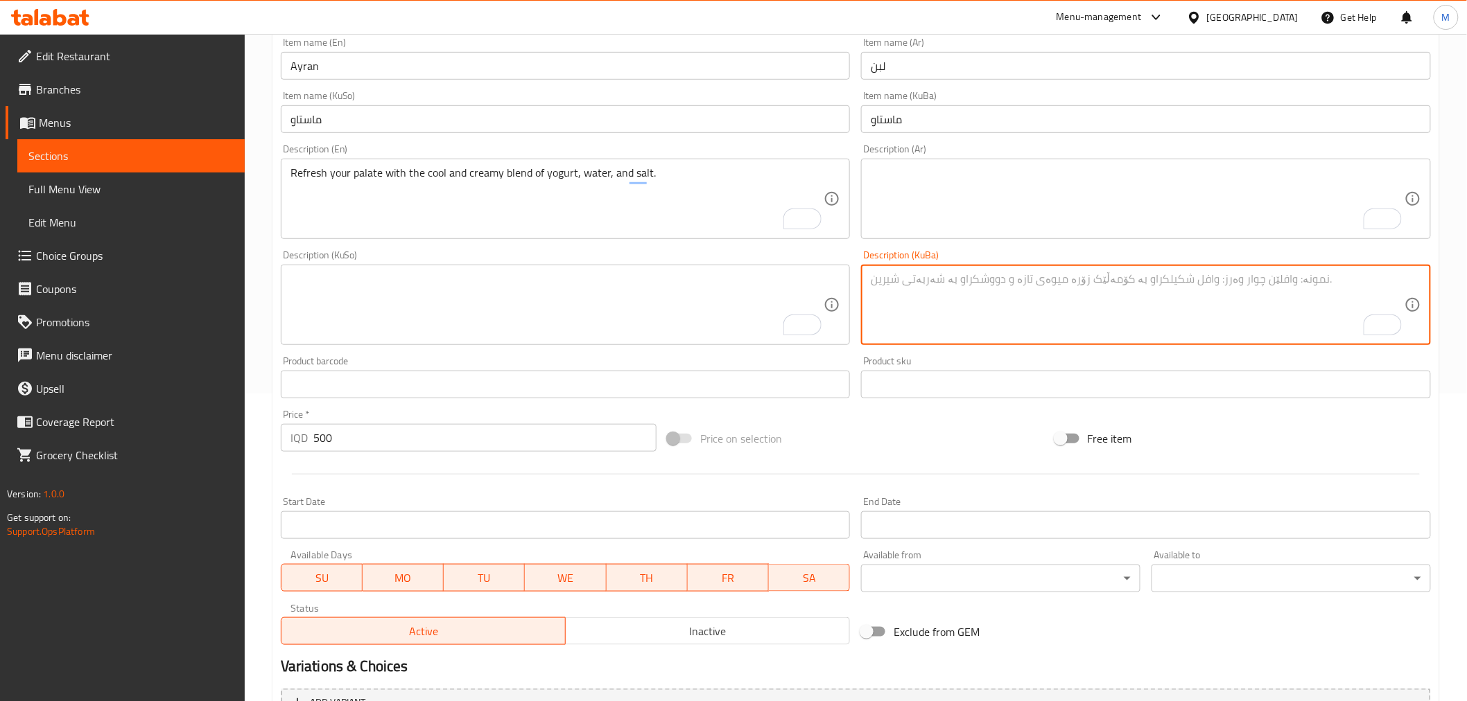
scroll to position [455, 0]
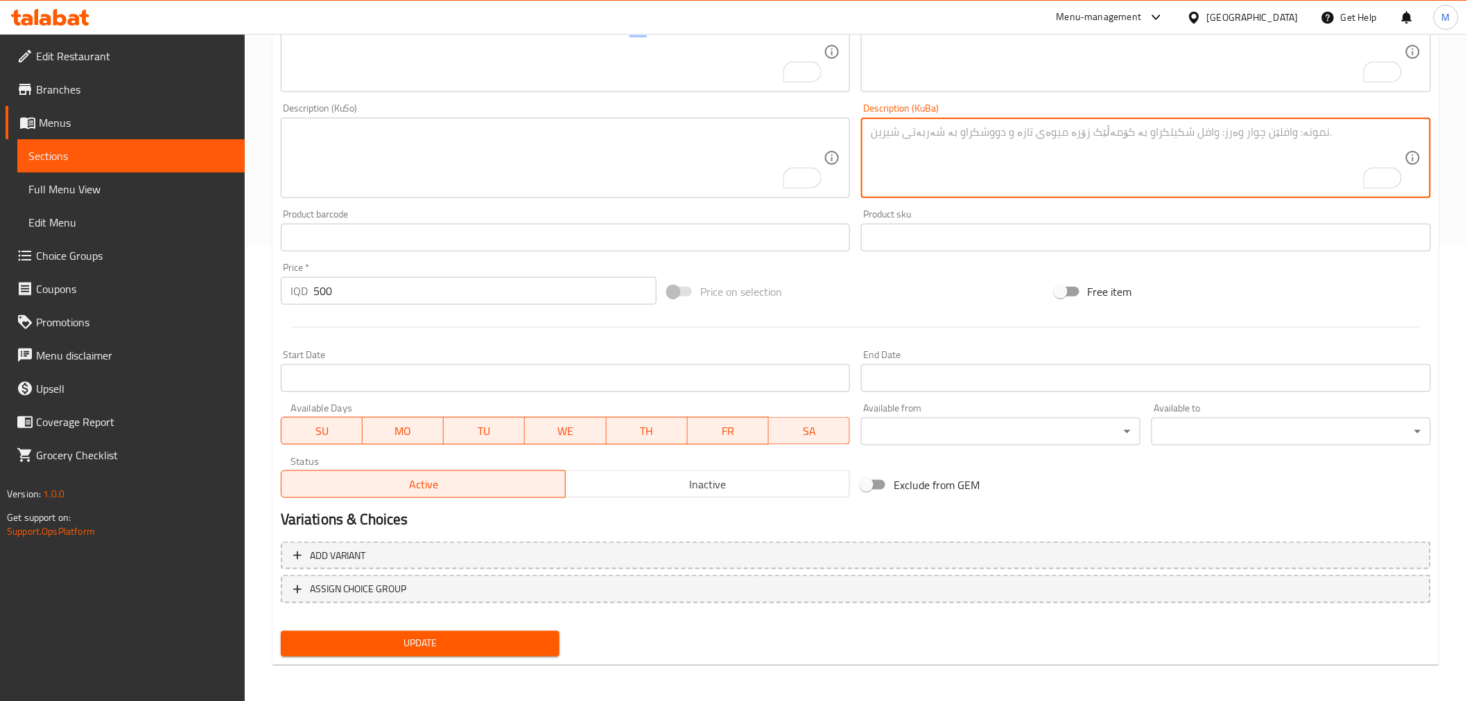
click at [439, 645] on span "Update" at bounding box center [420, 644] width 257 height 17
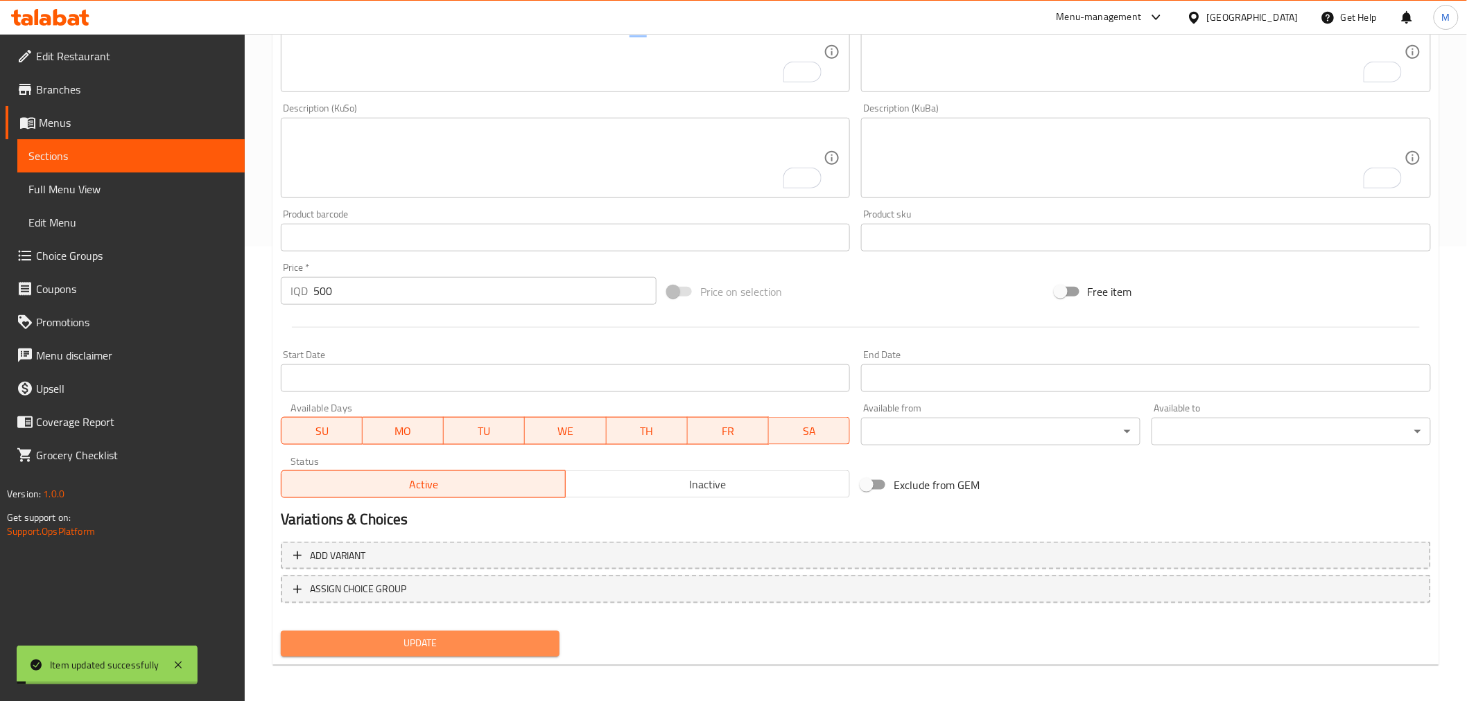
click at [439, 645] on span "Update" at bounding box center [420, 644] width 257 height 17
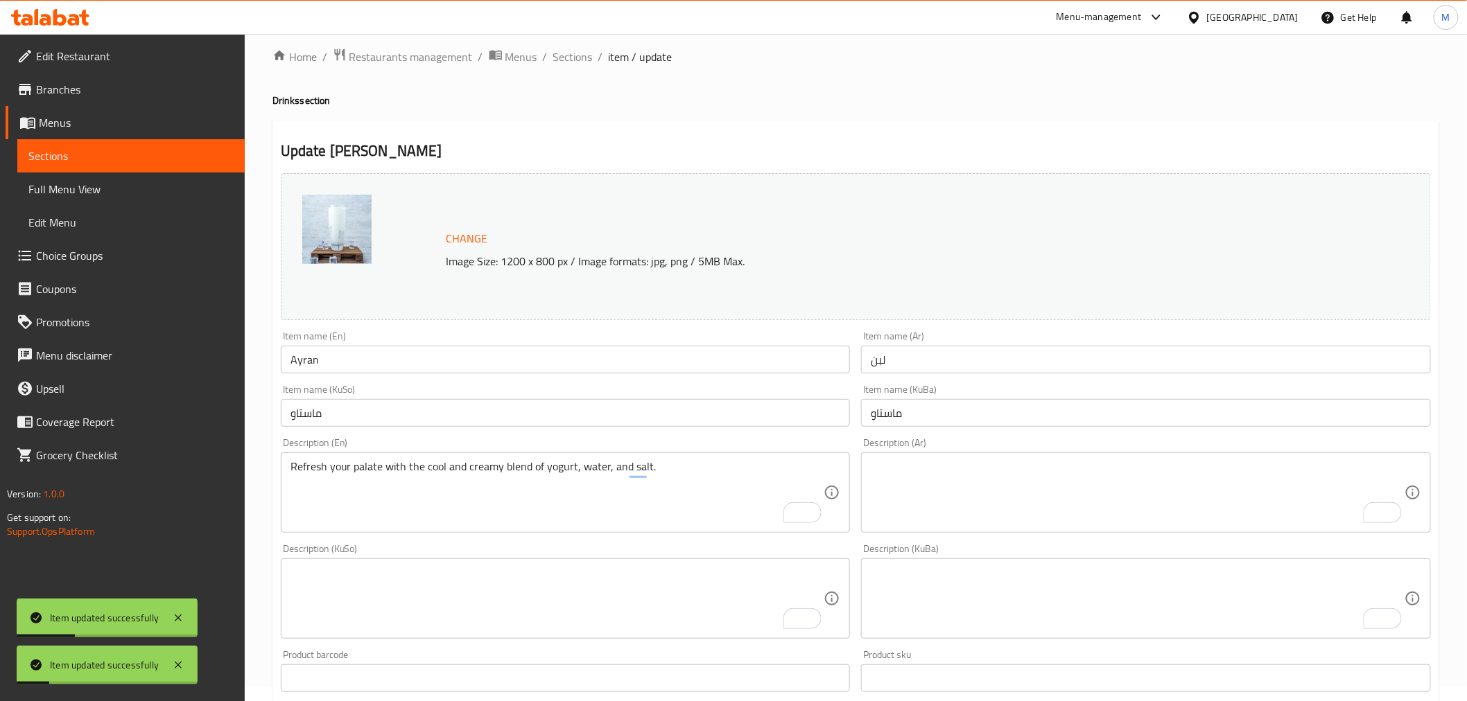
scroll to position [0, 0]
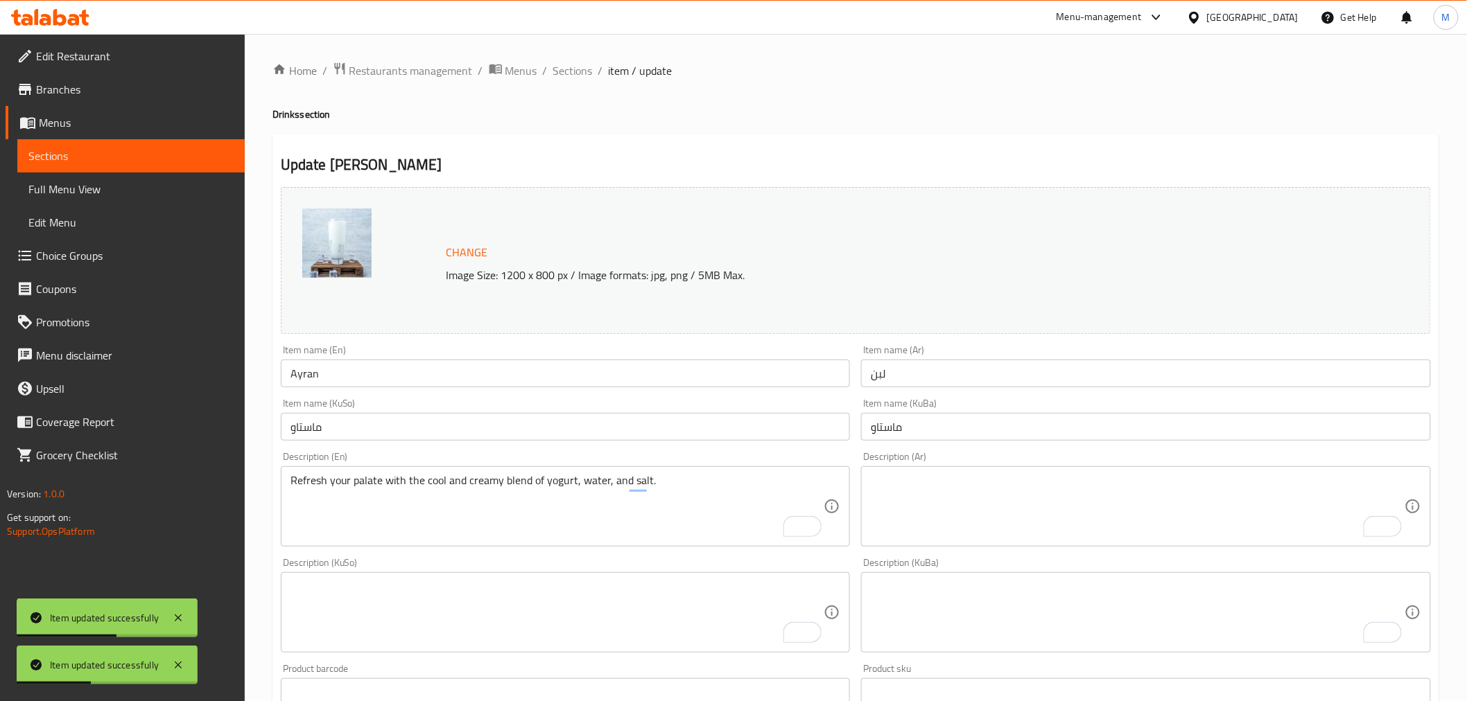
click at [103, 193] on span "Full Menu View" at bounding box center [130, 189] width 205 height 17
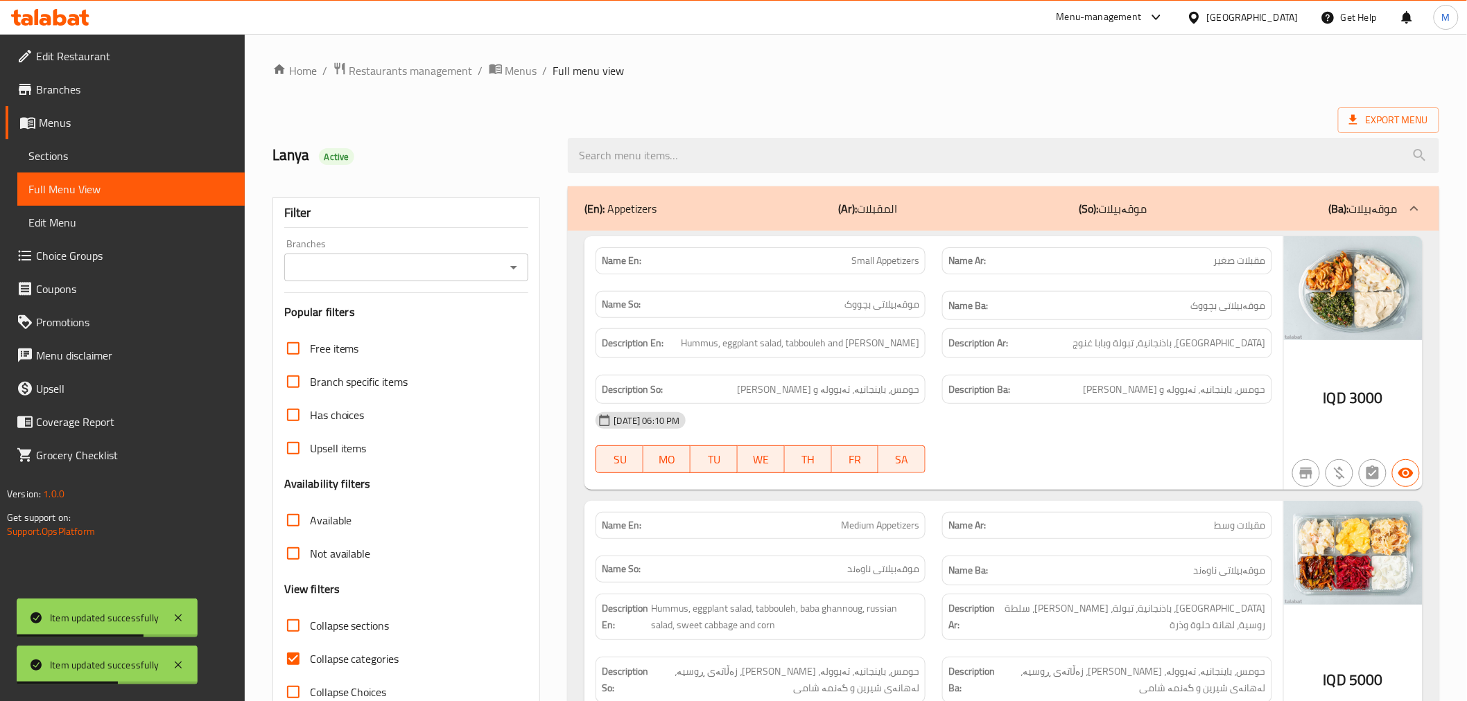
click at [107, 167] on link "Sections" at bounding box center [130, 155] width 227 height 33
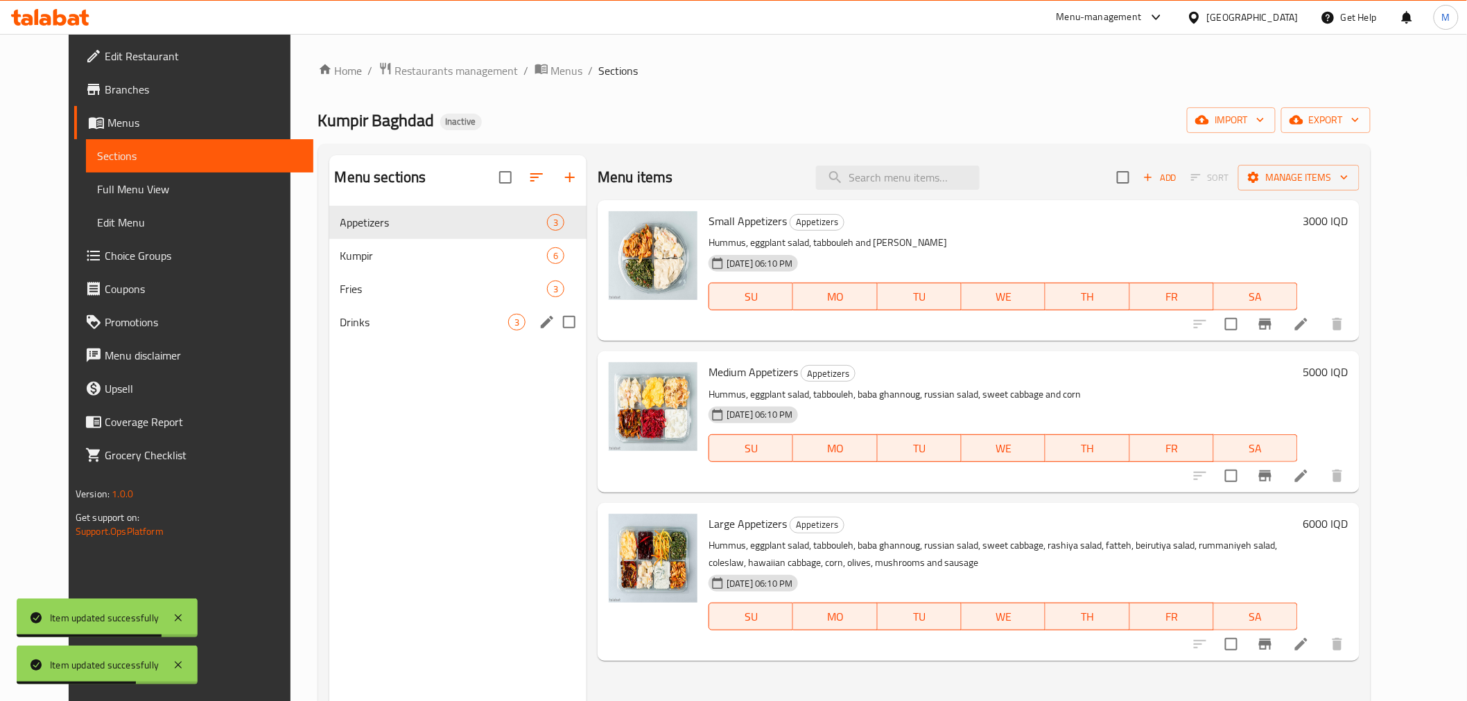
click at [428, 326] on span "Drinks" at bounding box center [424, 322] width 168 height 17
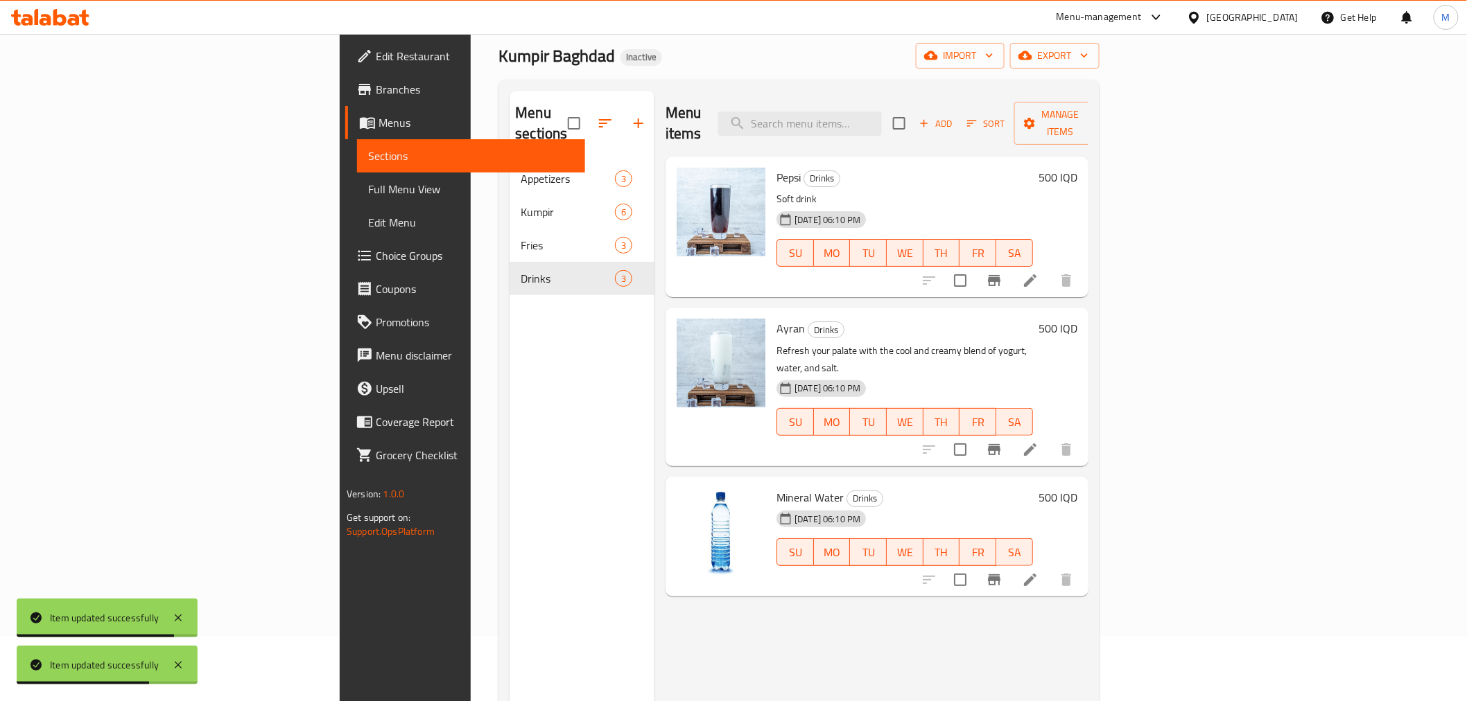
scroll to position [154, 0]
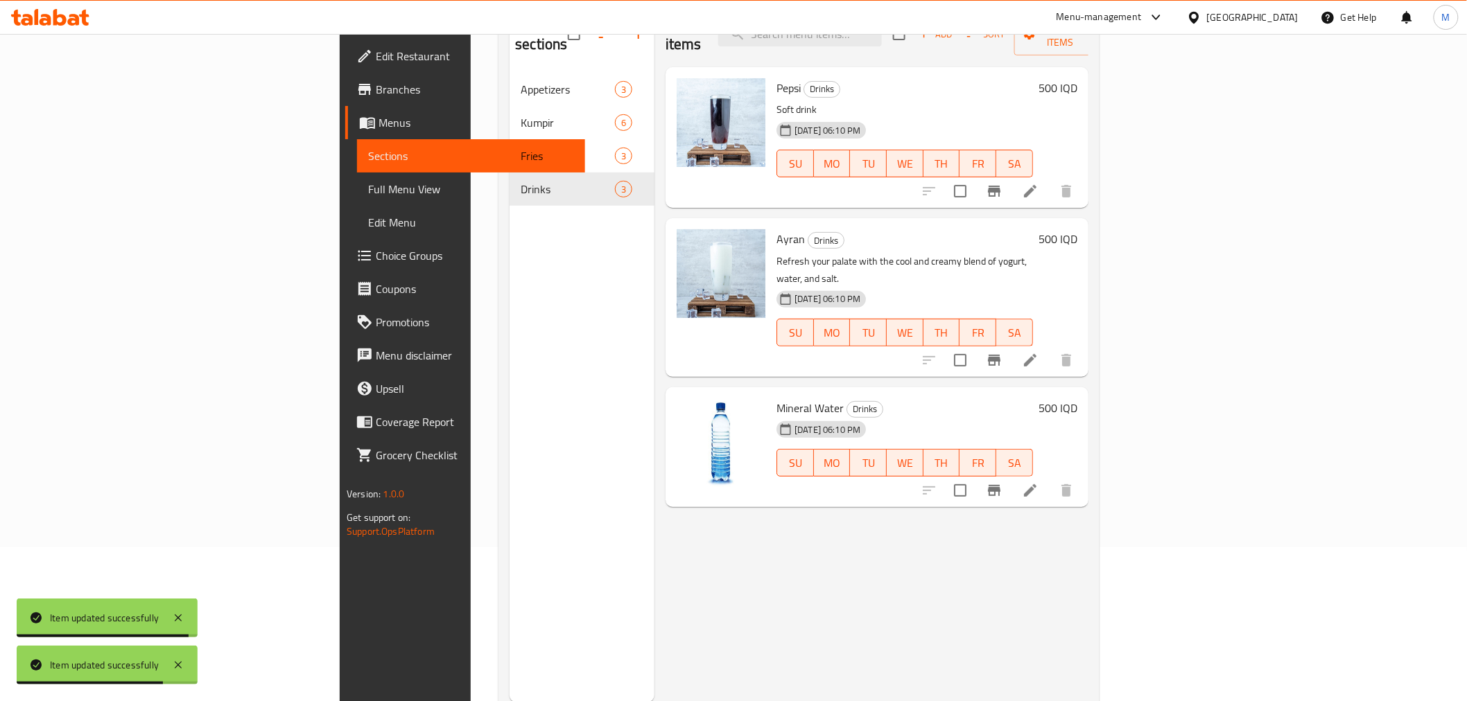
click at [1038, 482] on icon at bounding box center [1030, 490] width 17 height 17
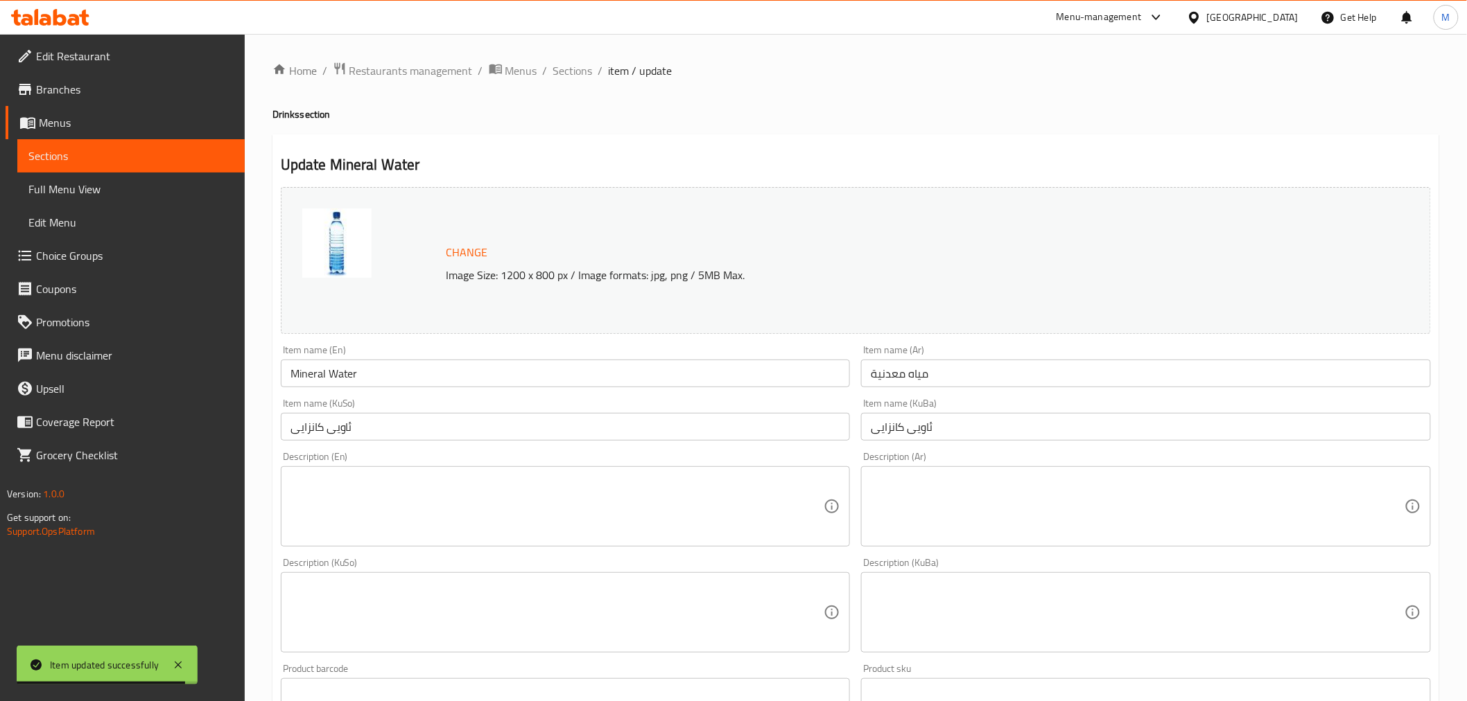
click at [424, 500] on textarea at bounding box center [557, 507] width 534 height 66
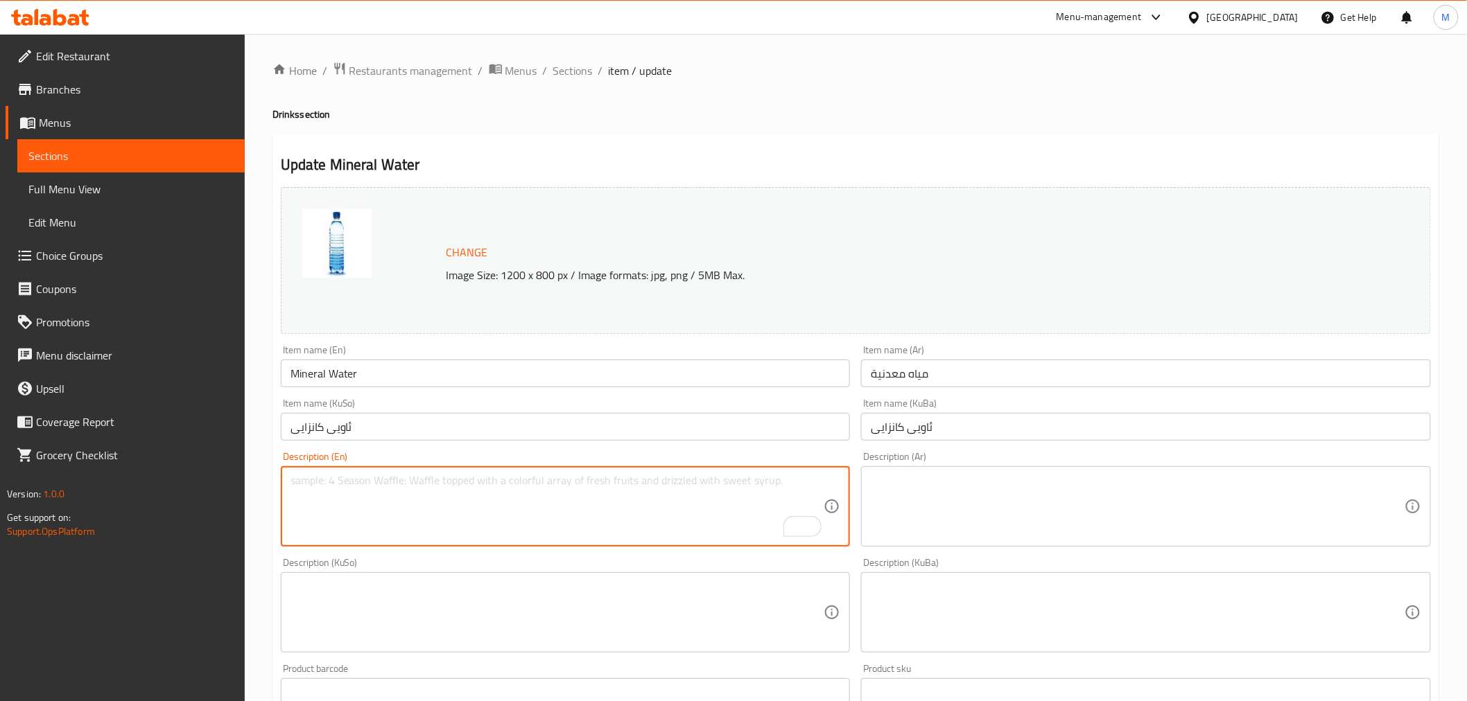
paste textarea "Mineral Water"
type textarea "Mineral Water"
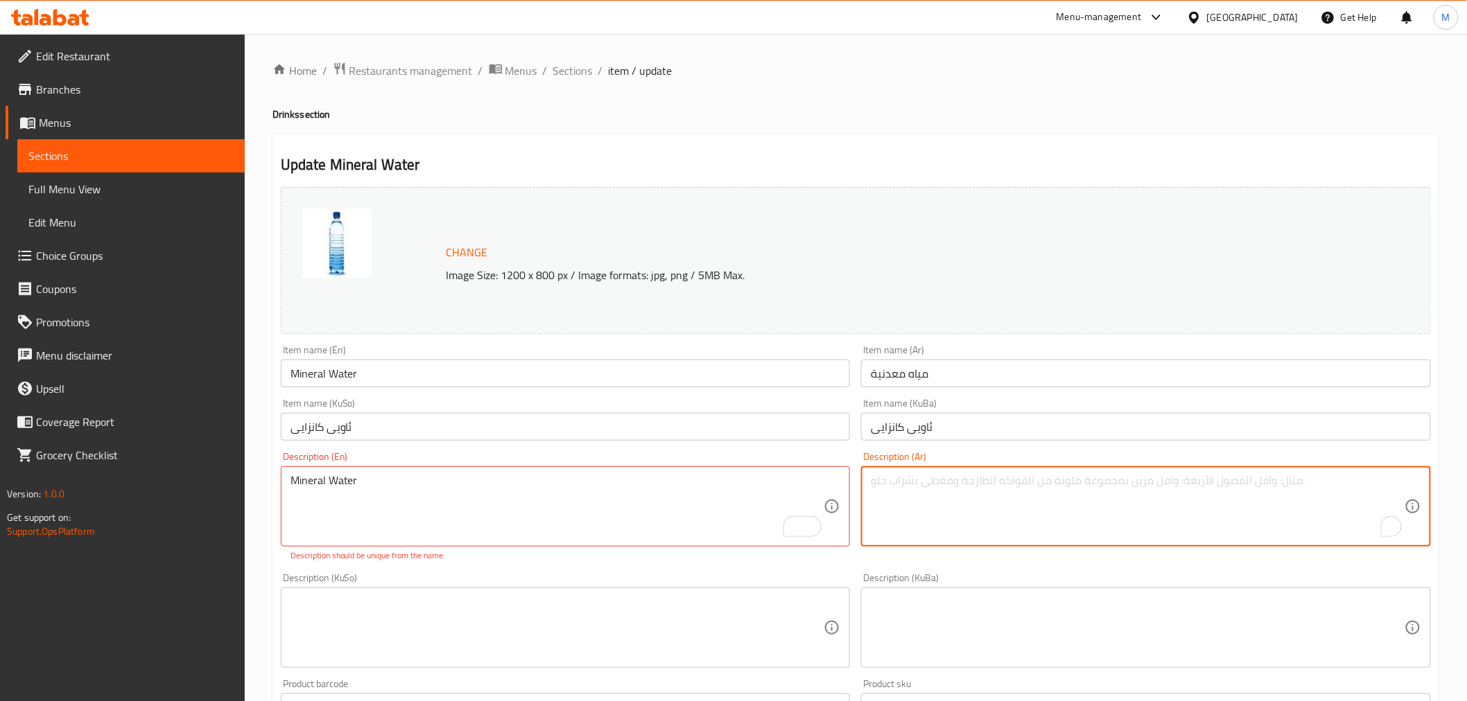
click at [929, 531] on textarea "To enrich screen reader interactions, please activate Accessibility in Grammarl…" at bounding box center [1138, 507] width 534 height 66
paste textarea "مياه معدنية"
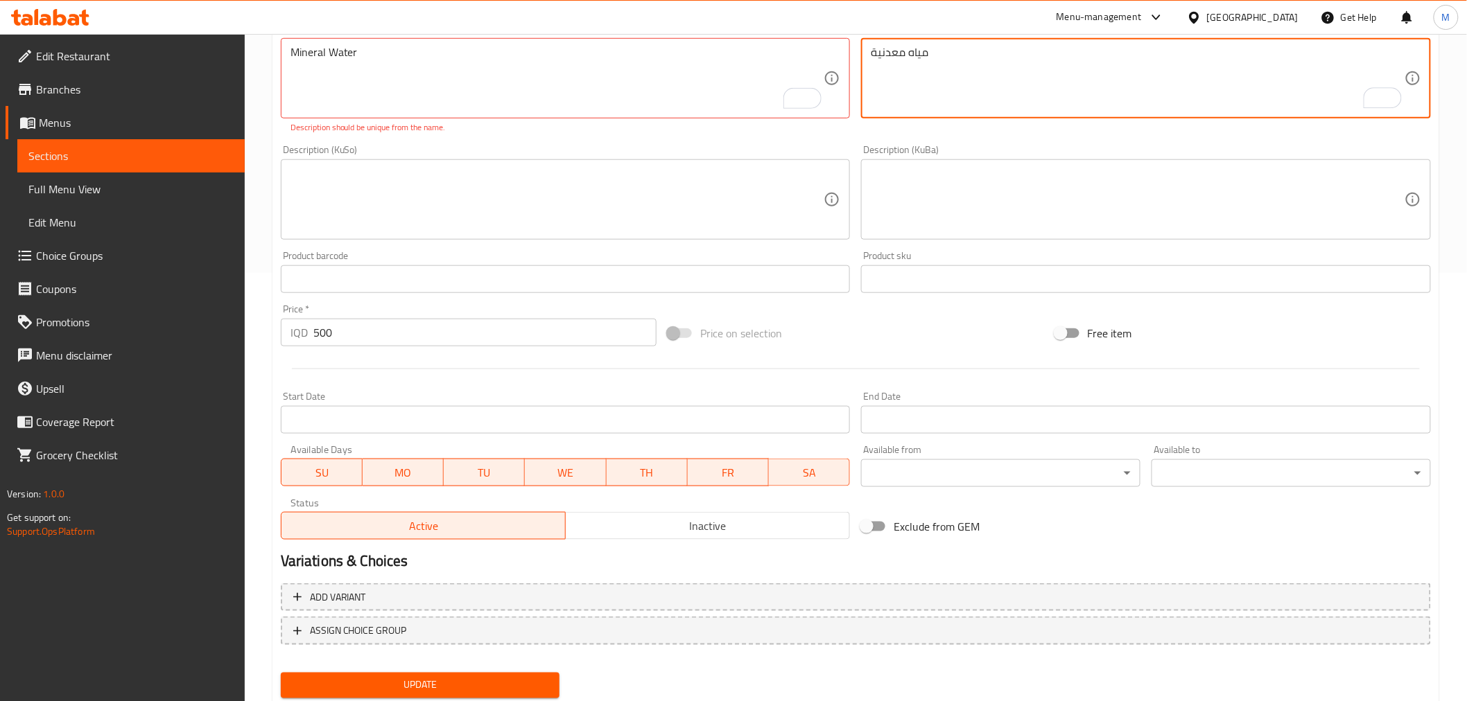
scroll to position [469, 0]
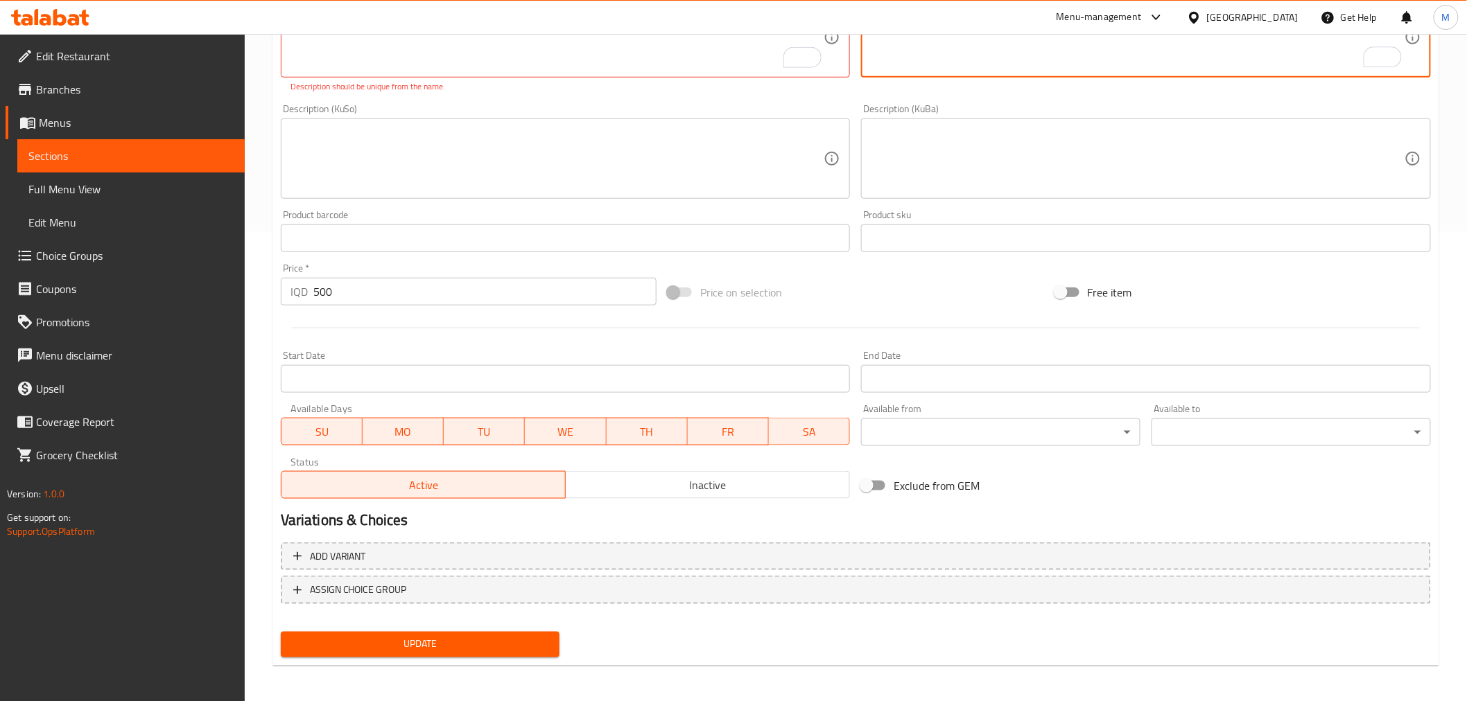
type textarea "مياه معدنية"
click at [506, 649] on span "Update" at bounding box center [420, 644] width 257 height 17
click at [506, 648] on span "Update" at bounding box center [420, 644] width 257 height 17
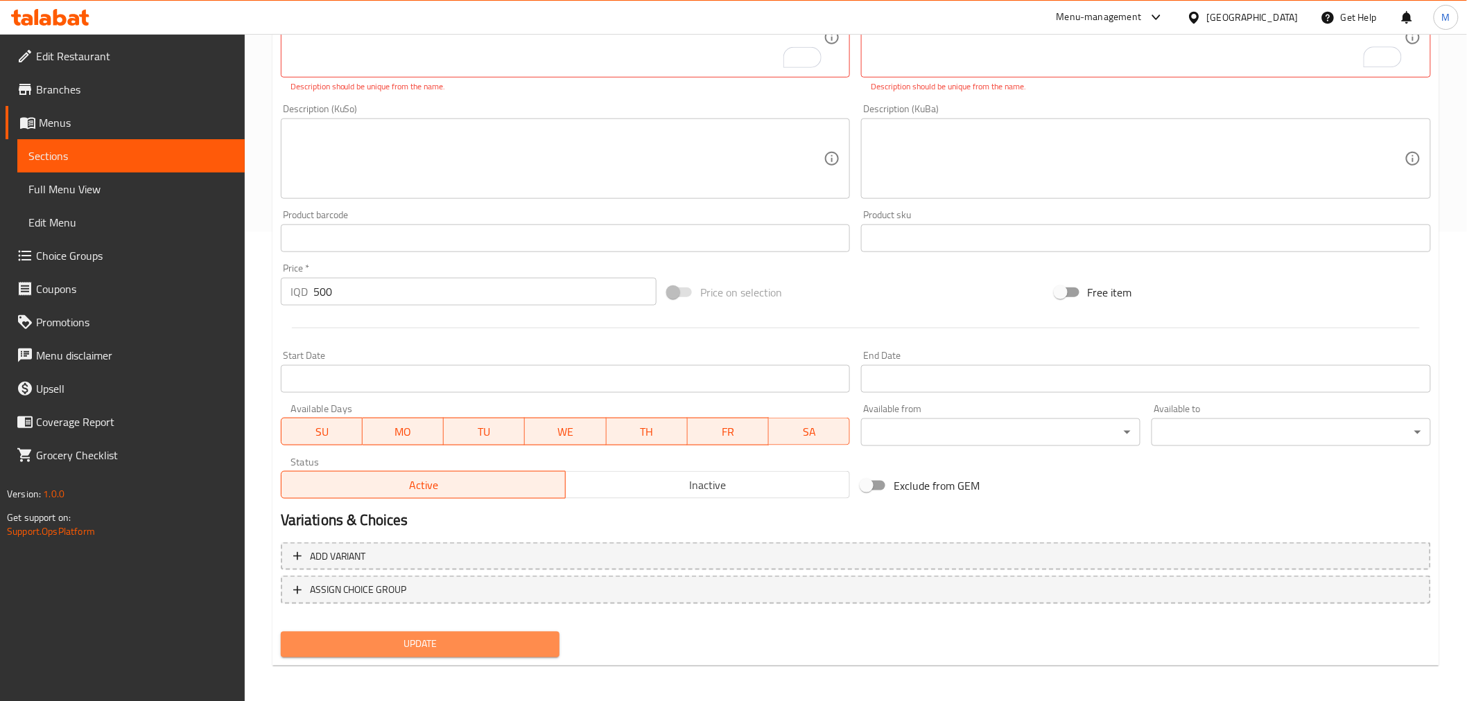
click at [506, 648] on span "Update" at bounding box center [420, 644] width 257 height 17
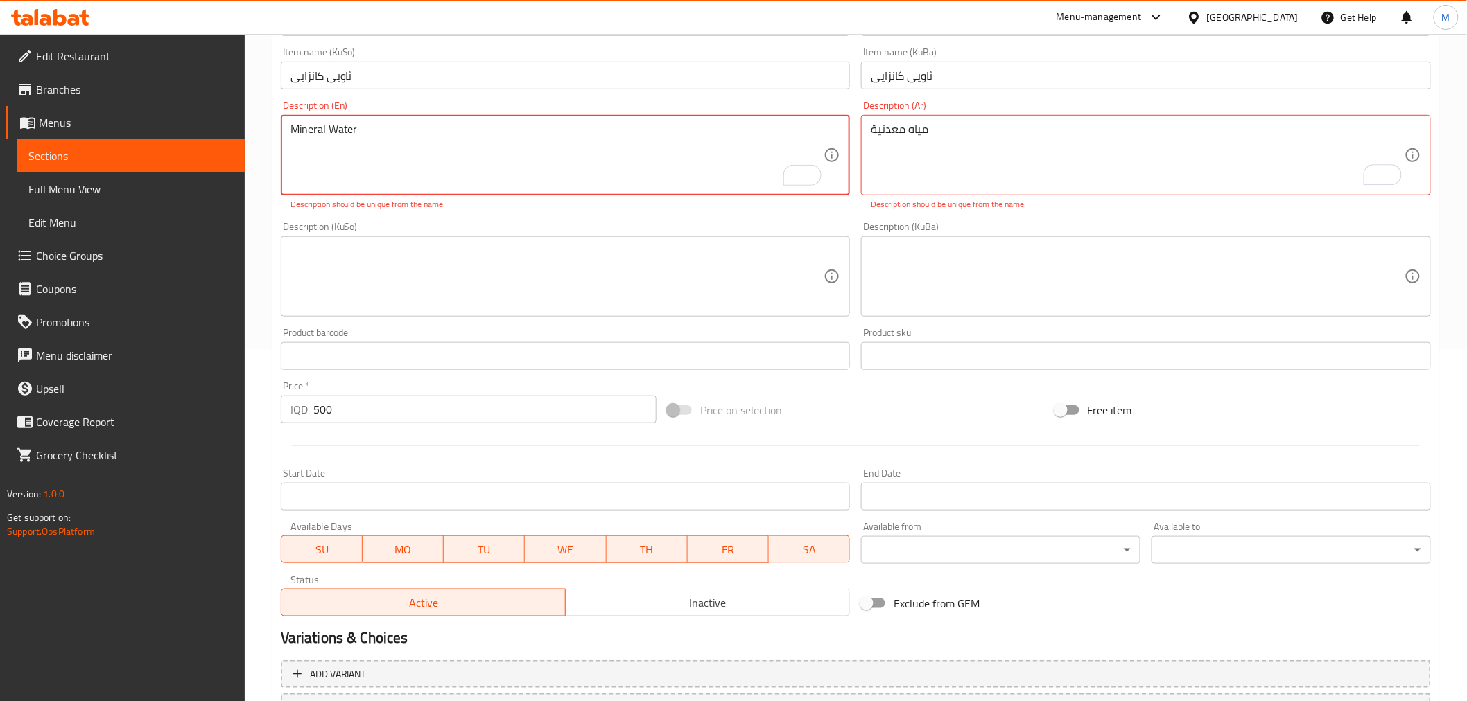
scroll to position [238, 0]
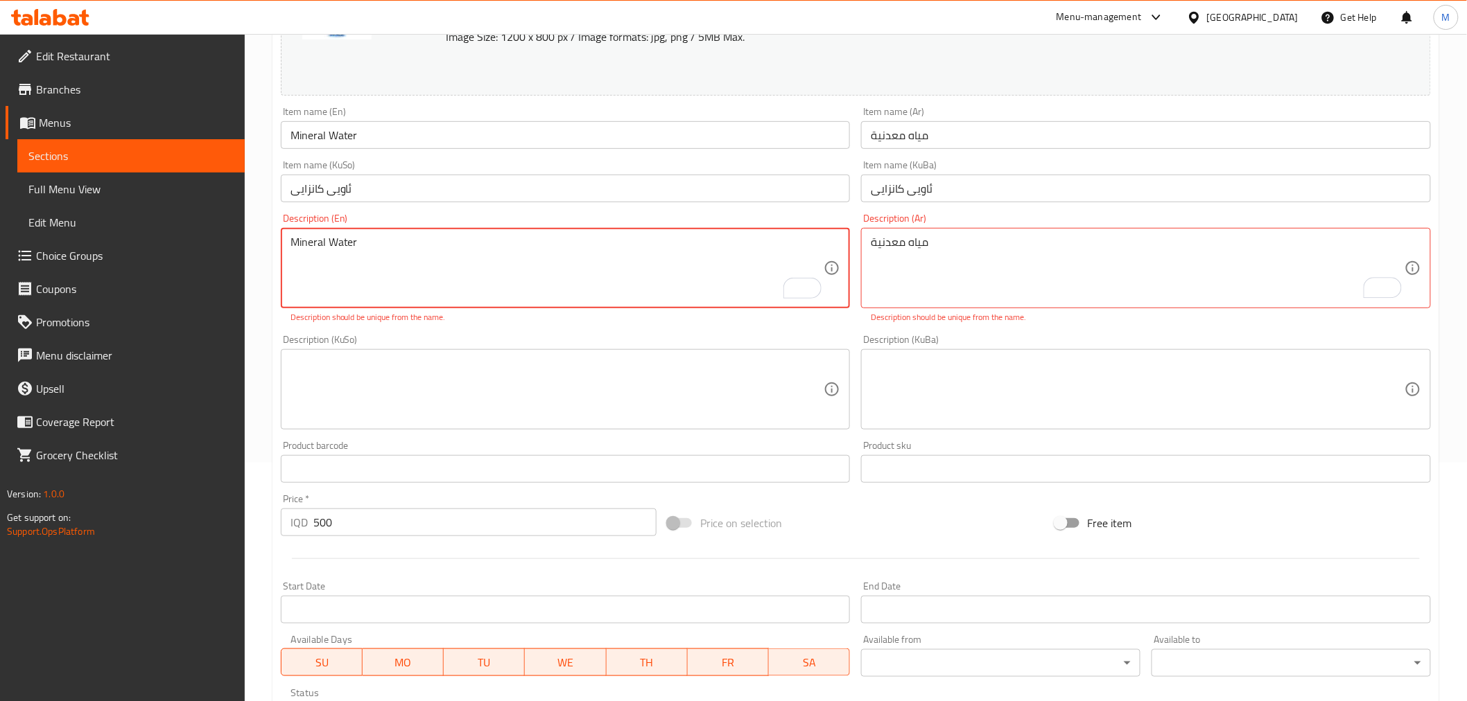
click at [448, 256] on textarea "Mineral Water" at bounding box center [557, 269] width 534 height 66
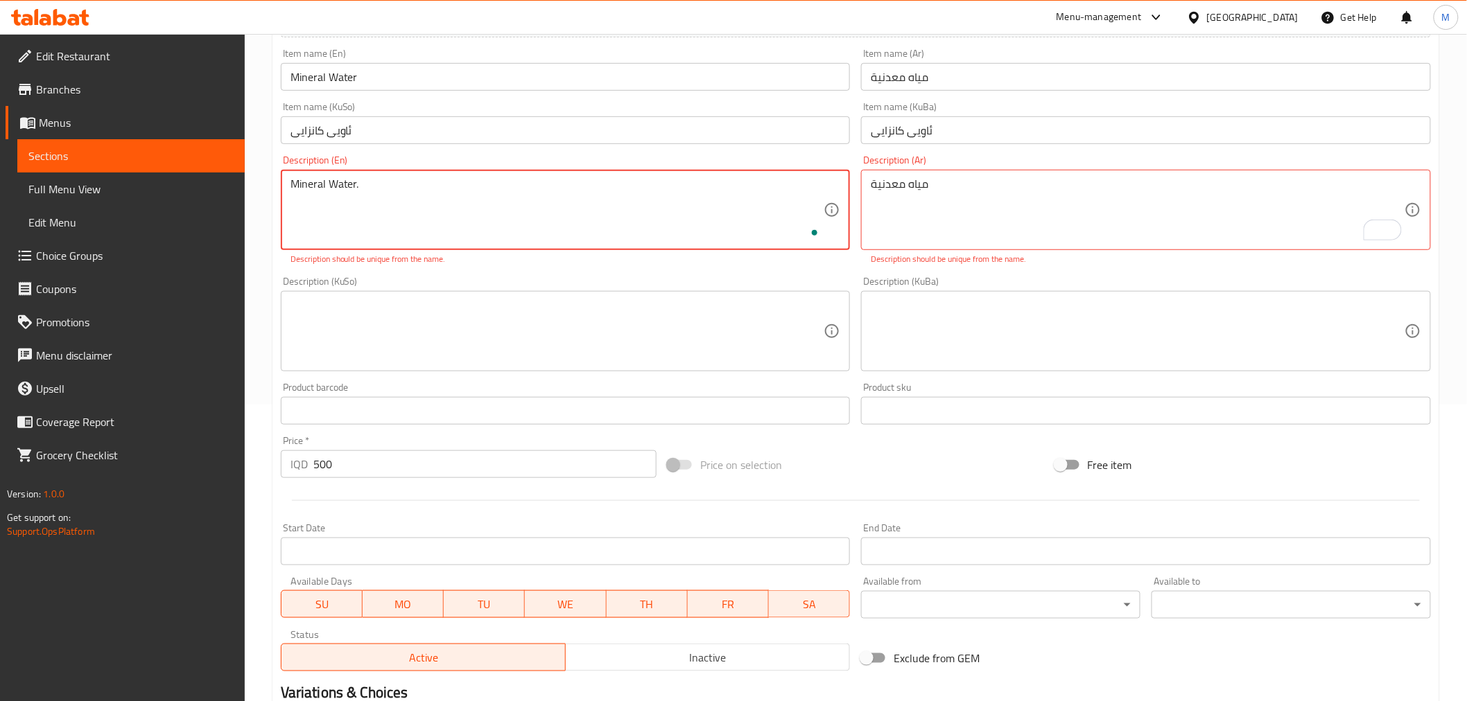
scroll to position [469, 0]
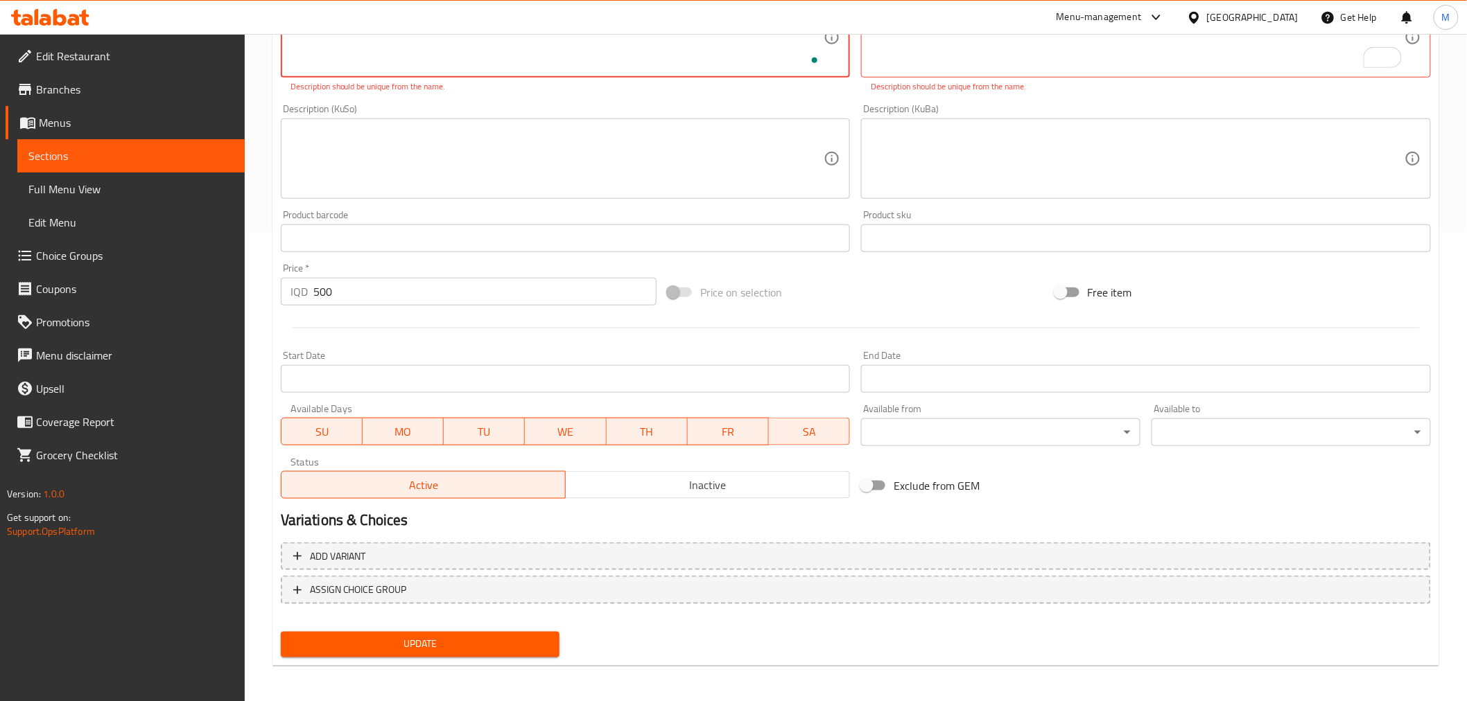
type textarea "Mineral Water."
click at [405, 636] on span "Update" at bounding box center [420, 644] width 257 height 17
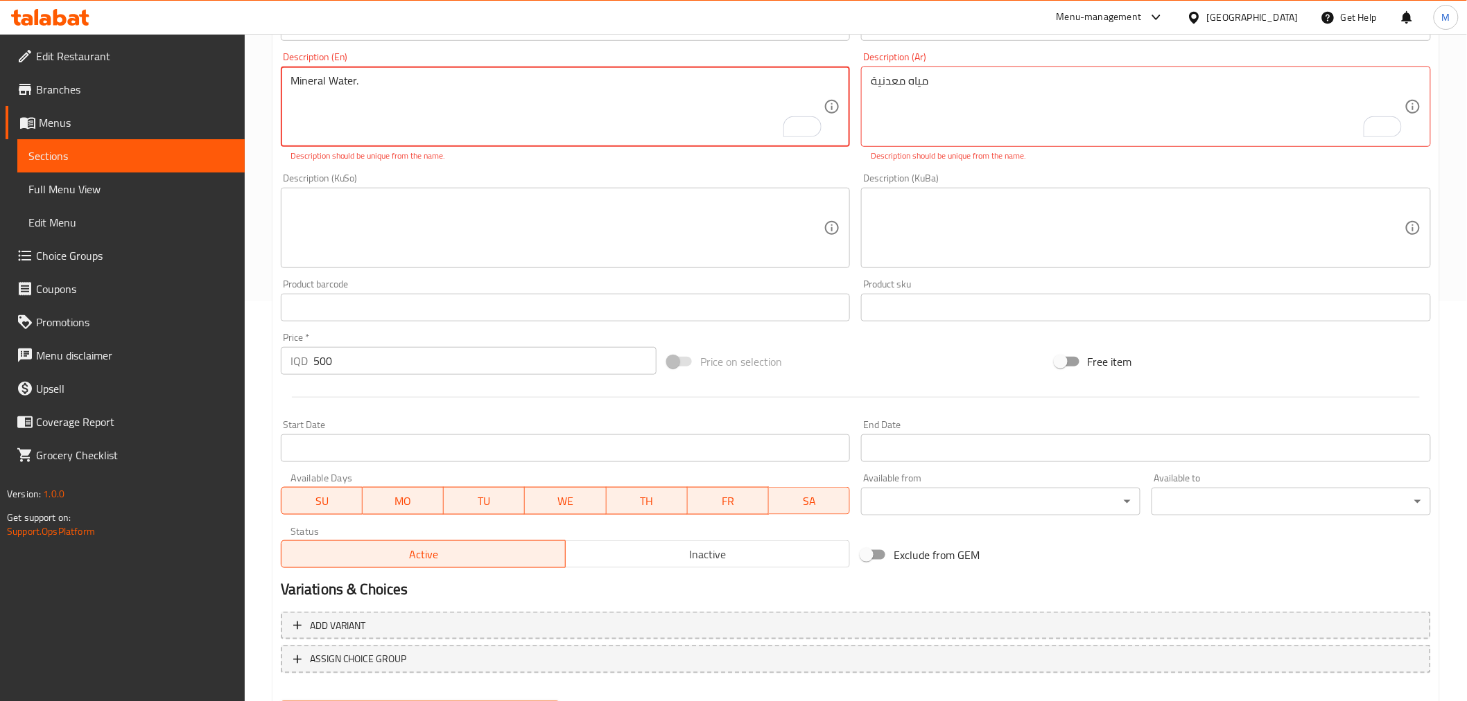
scroll to position [162, 0]
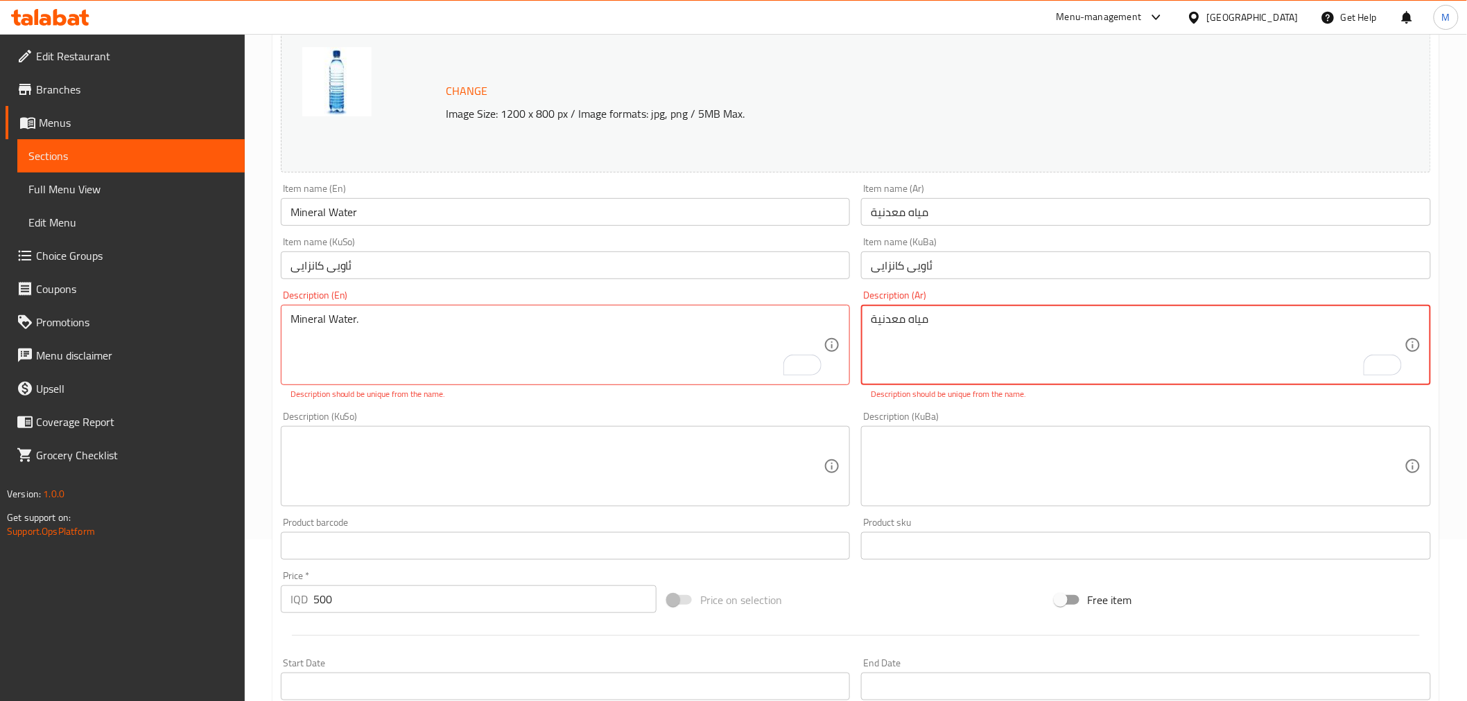
click at [921, 320] on textarea "مياه معدنية" at bounding box center [1138, 346] width 534 height 66
click at [358, 303] on div "Description (En) Mineral Water. Description (En) Description should be unique f…" at bounding box center [566, 345] width 570 height 110
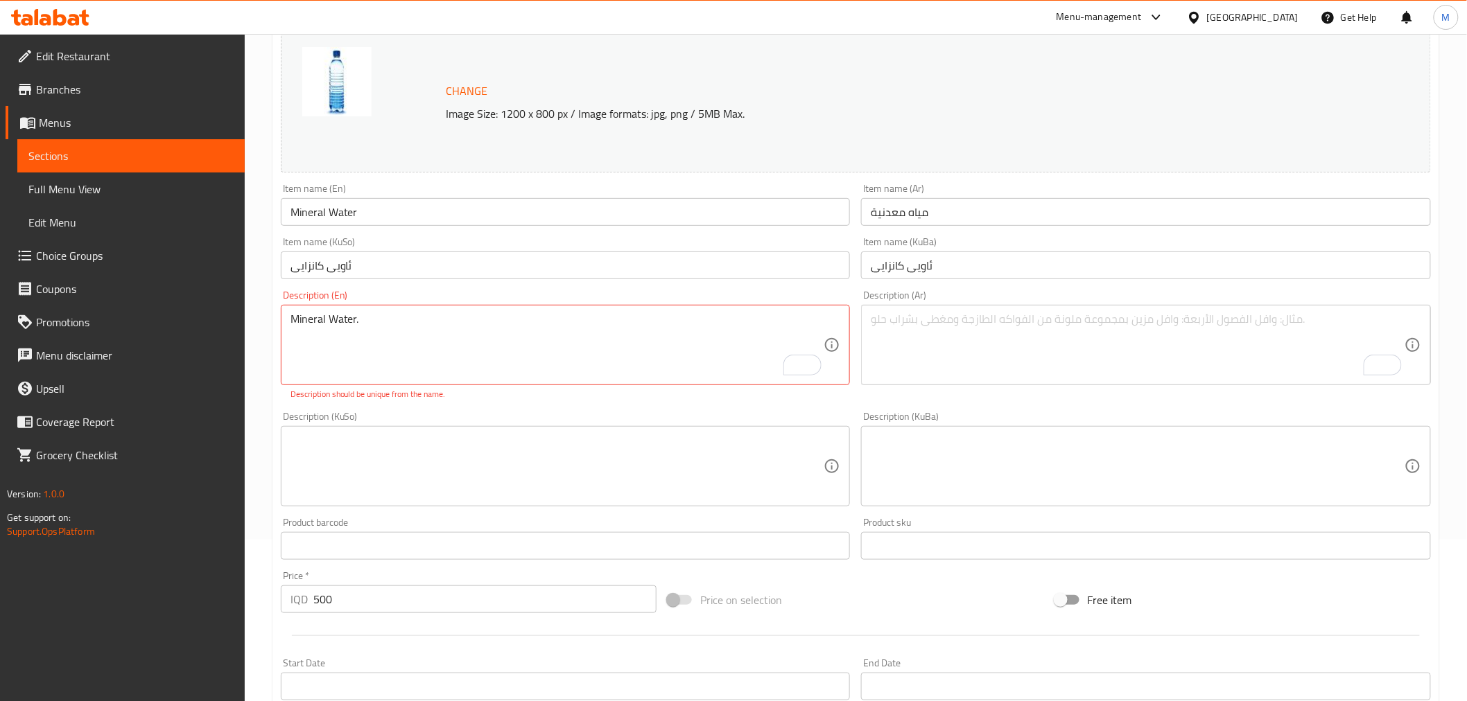
click at [358, 303] on div "Description (En) Mineral Water. Description (En) Description should be unique f…" at bounding box center [566, 345] width 570 height 110
click at [360, 317] on textarea "Mineral Water." at bounding box center [557, 346] width 534 height 66
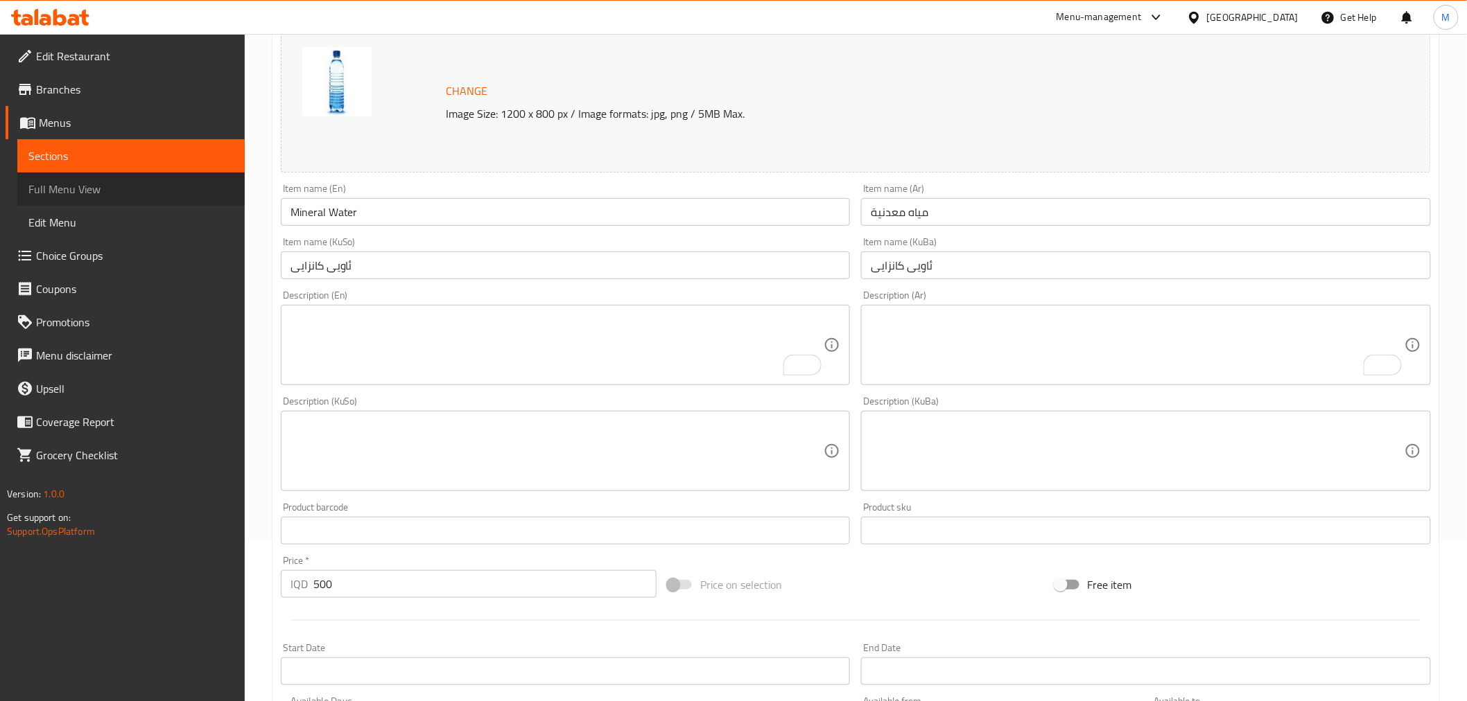
click at [162, 178] on link "Full Menu View" at bounding box center [130, 189] width 227 height 33
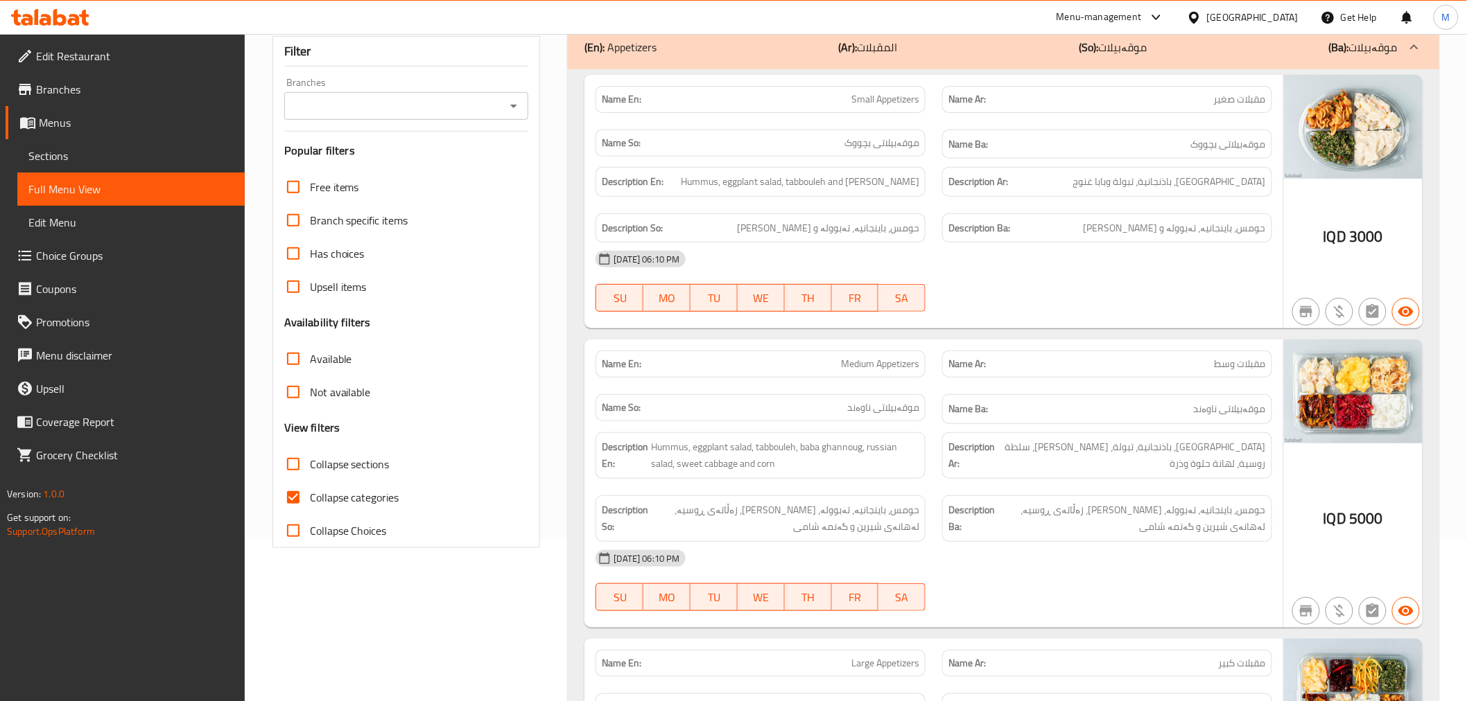
click at [150, 154] on span "Sections" at bounding box center [130, 156] width 205 height 17
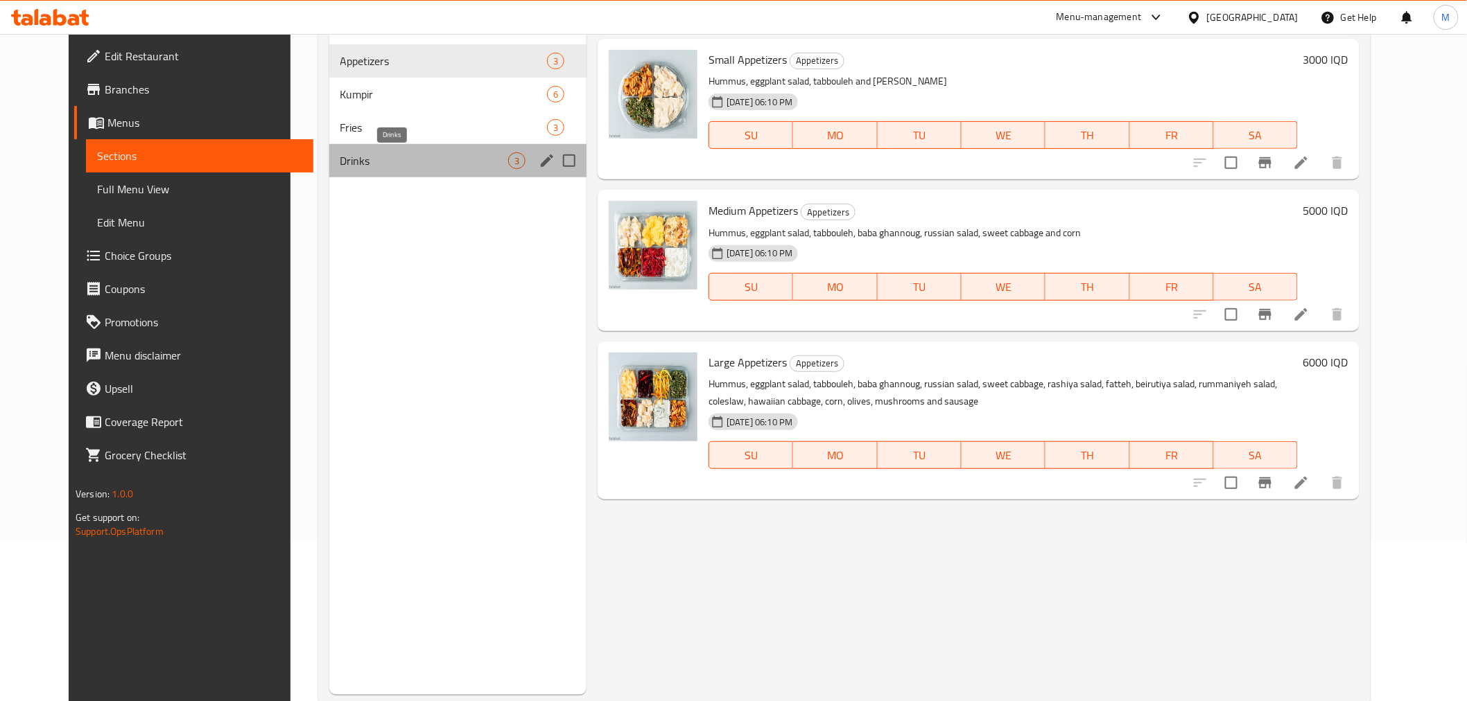
click at [399, 157] on span "Drinks" at bounding box center [424, 160] width 168 height 17
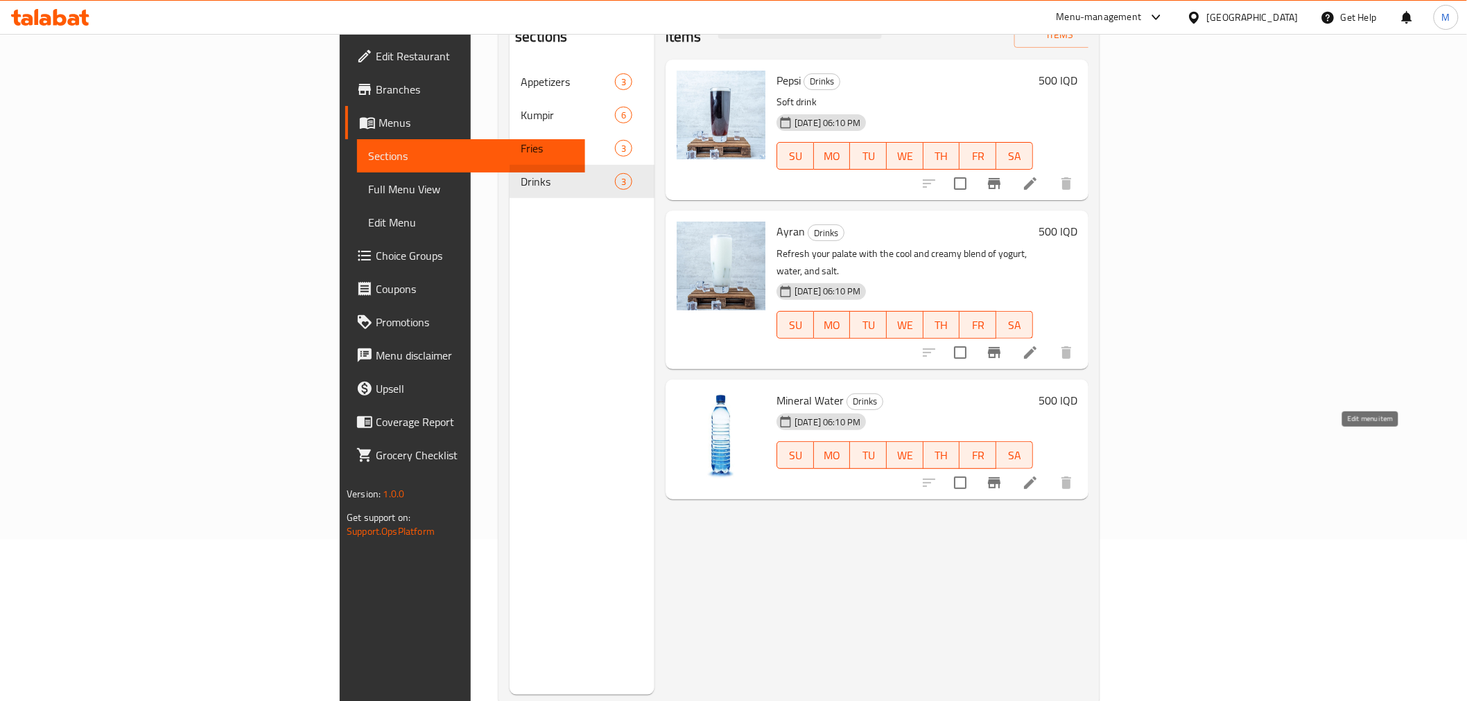
click at [1038, 475] on icon at bounding box center [1030, 483] width 17 height 17
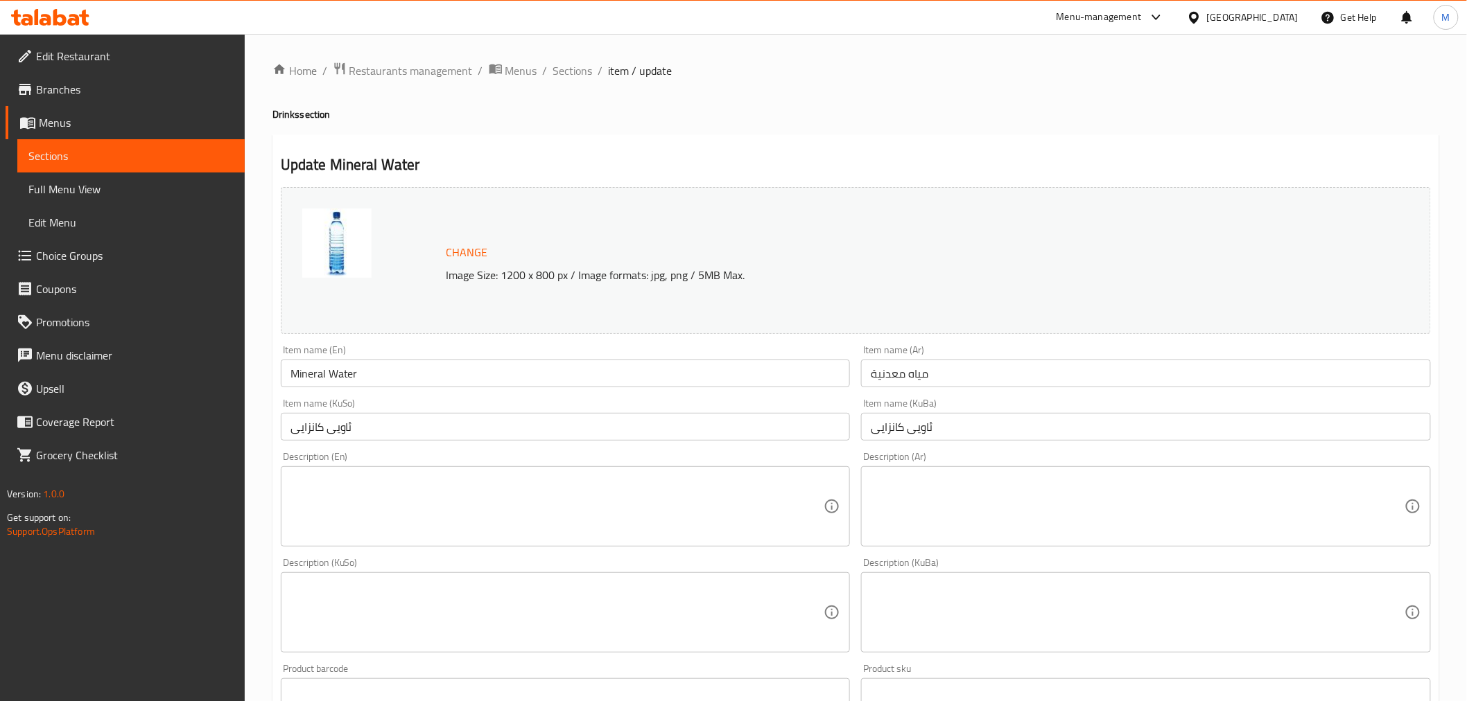
click at [350, 484] on textarea at bounding box center [557, 507] width 534 height 66
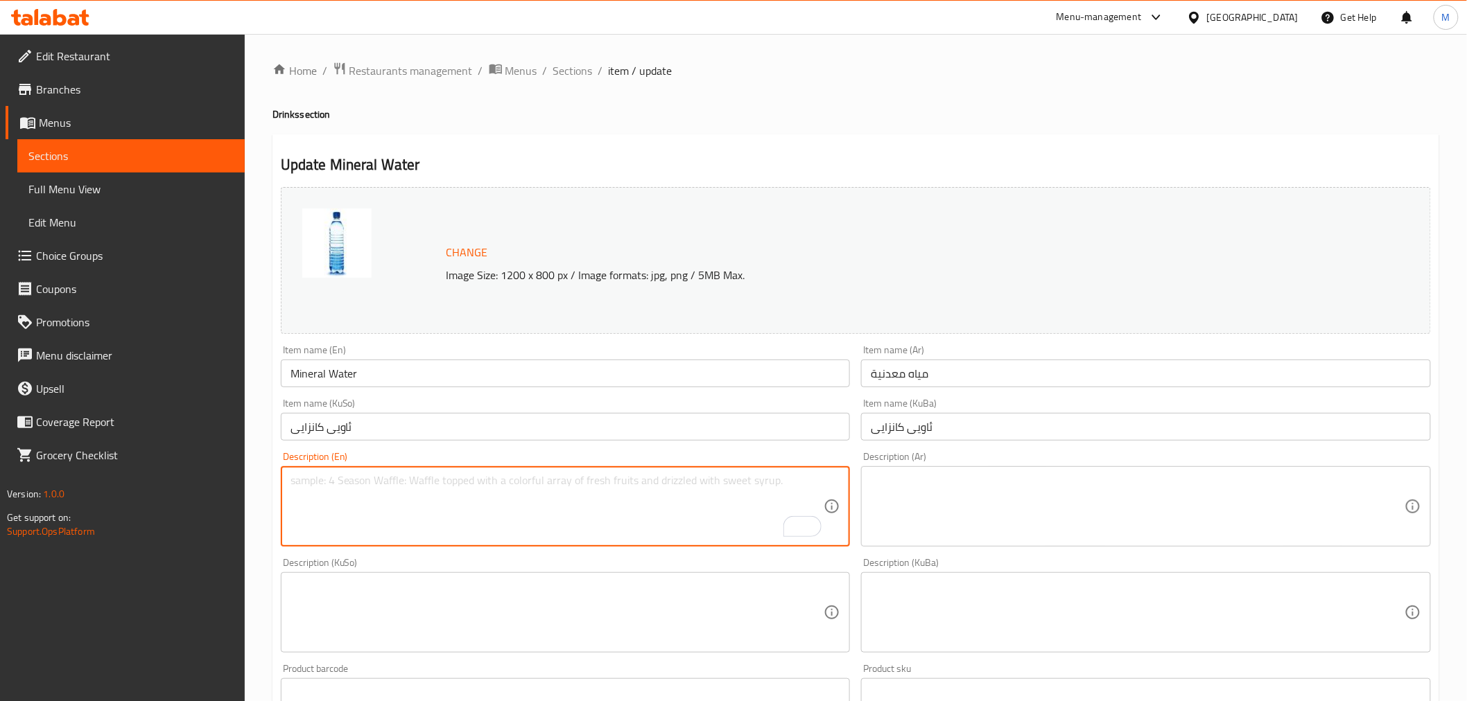
paste textarea "Mineral Water"
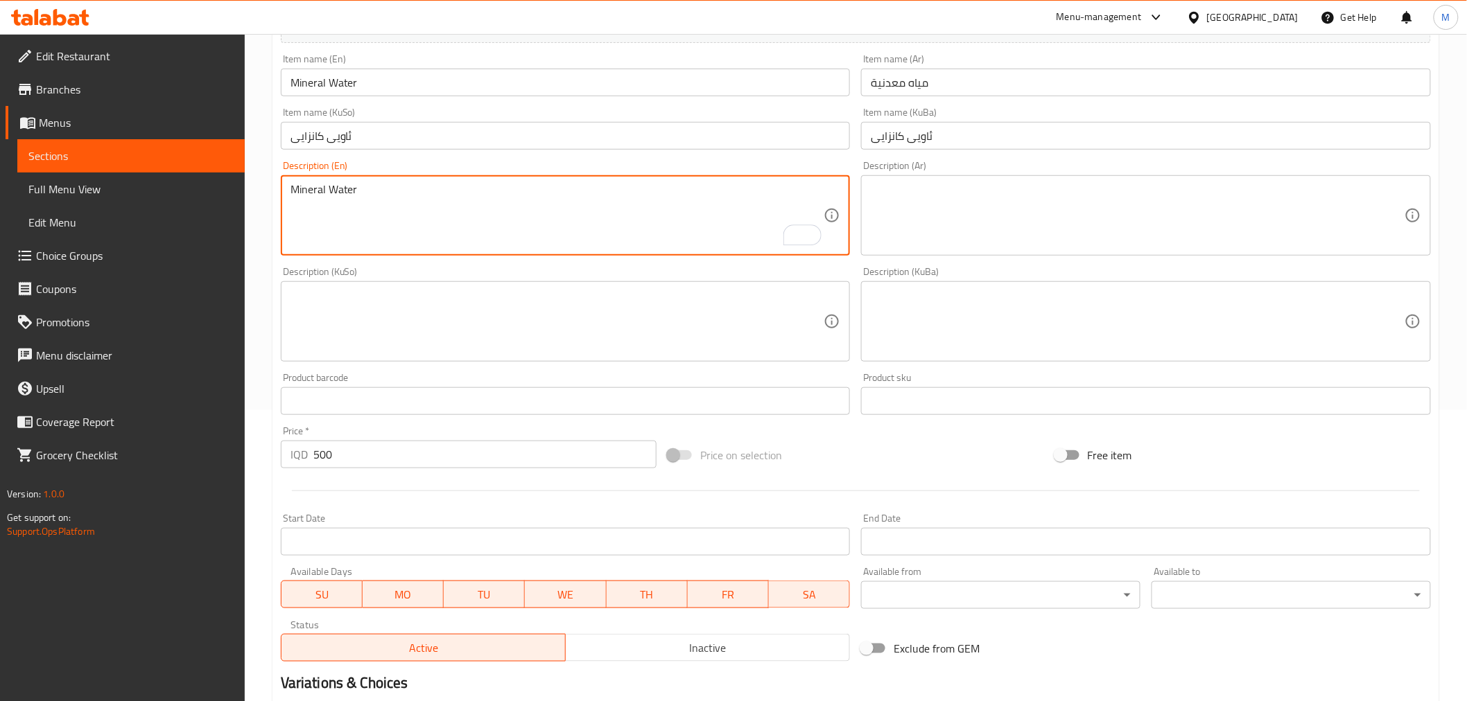
scroll to position [455, 0]
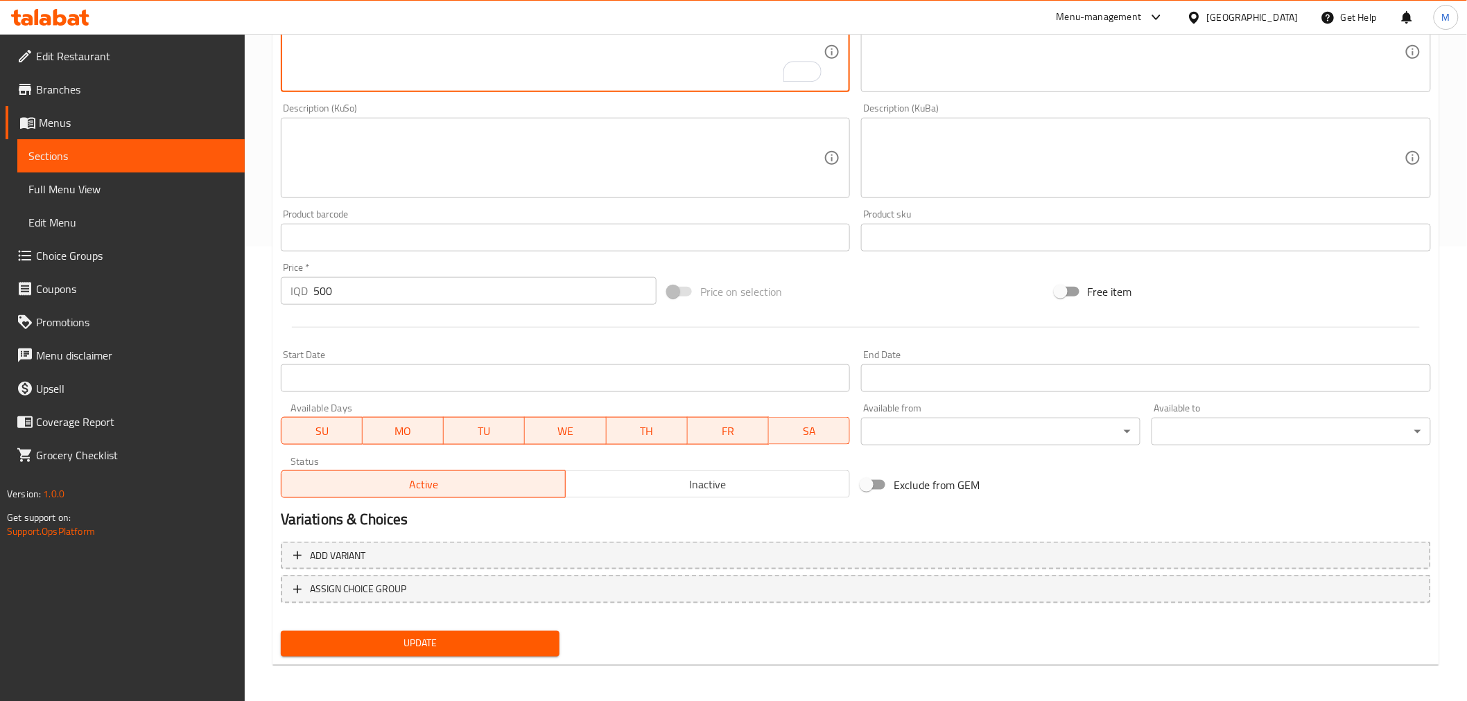
type textarea "Mineral Water"
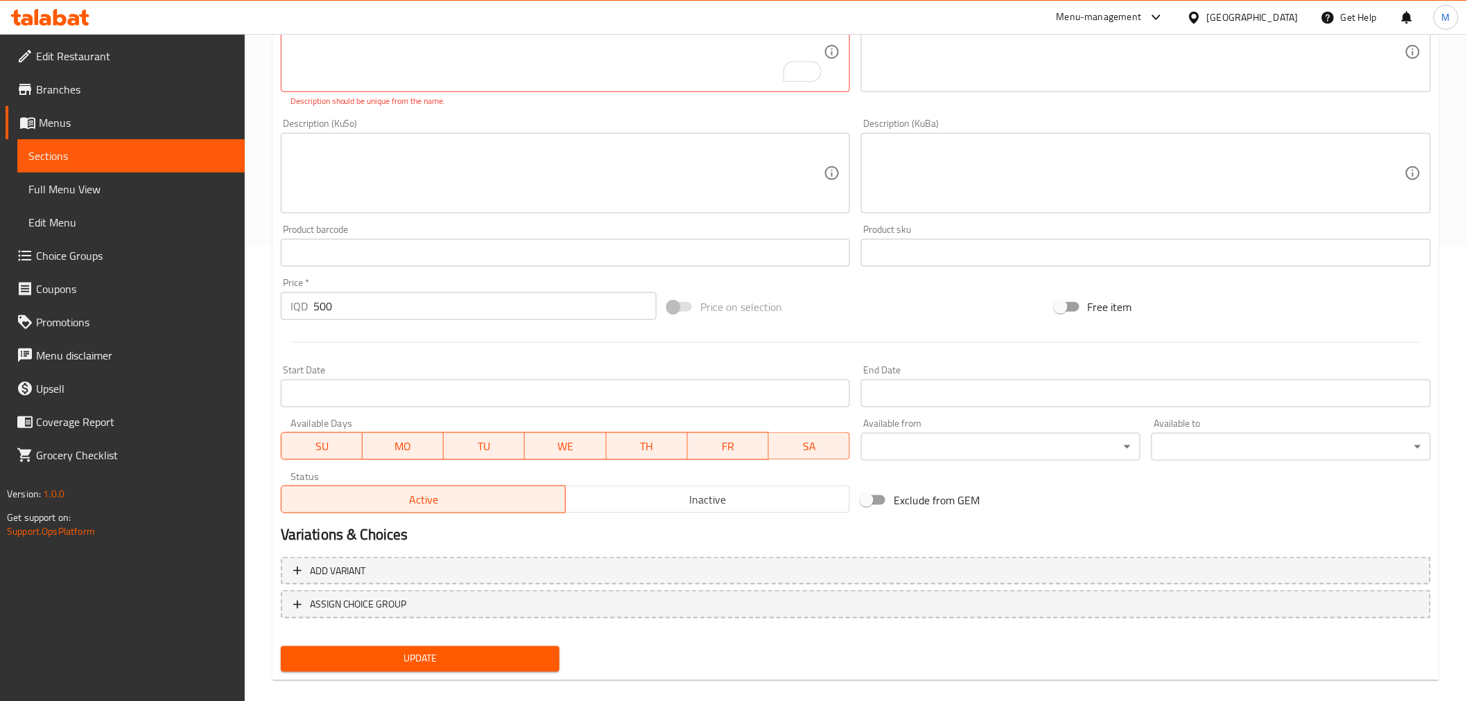
click at [444, 631] on div "Change Image Size: 1200 x 800 px / Image formats: jpg, png / 5MB Max. Item name…" at bounding box center [855, 202] width 1161 height 951
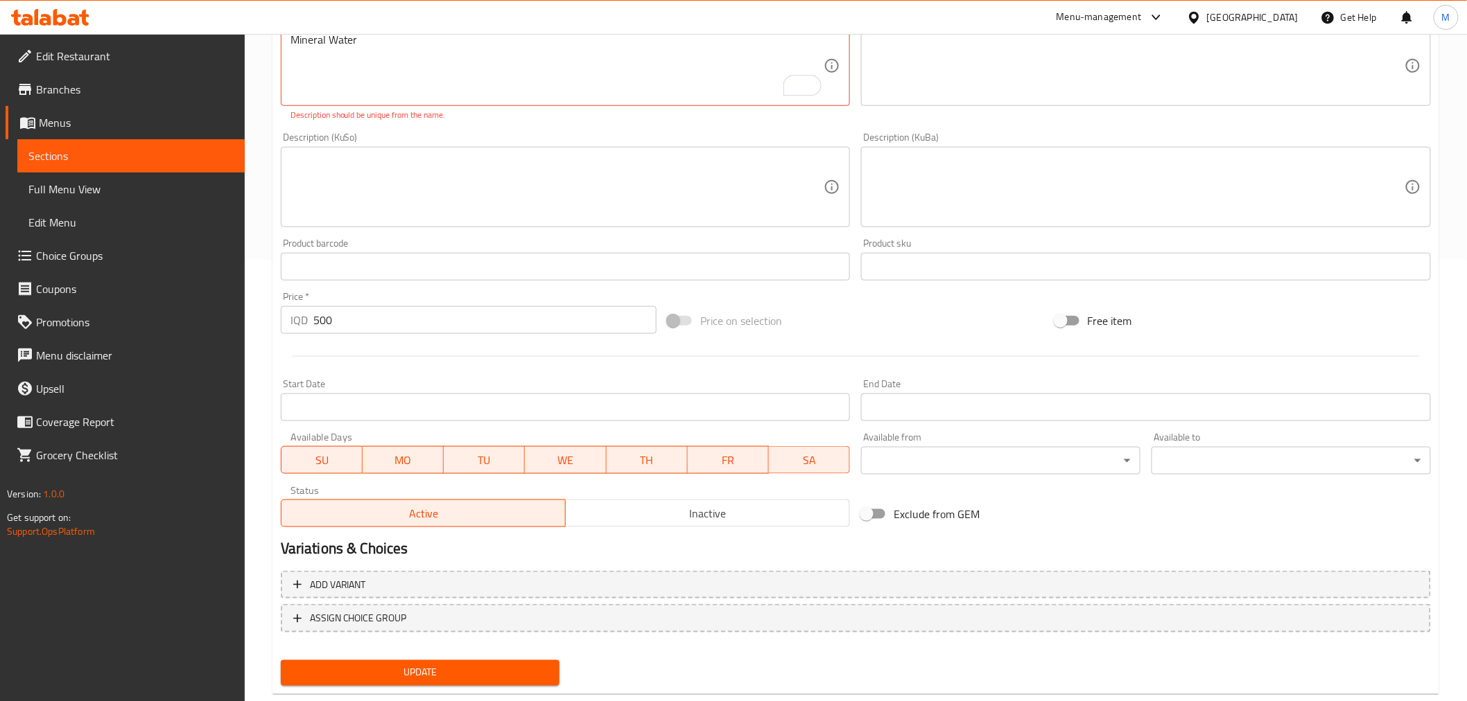
scroll to position [224, 0]
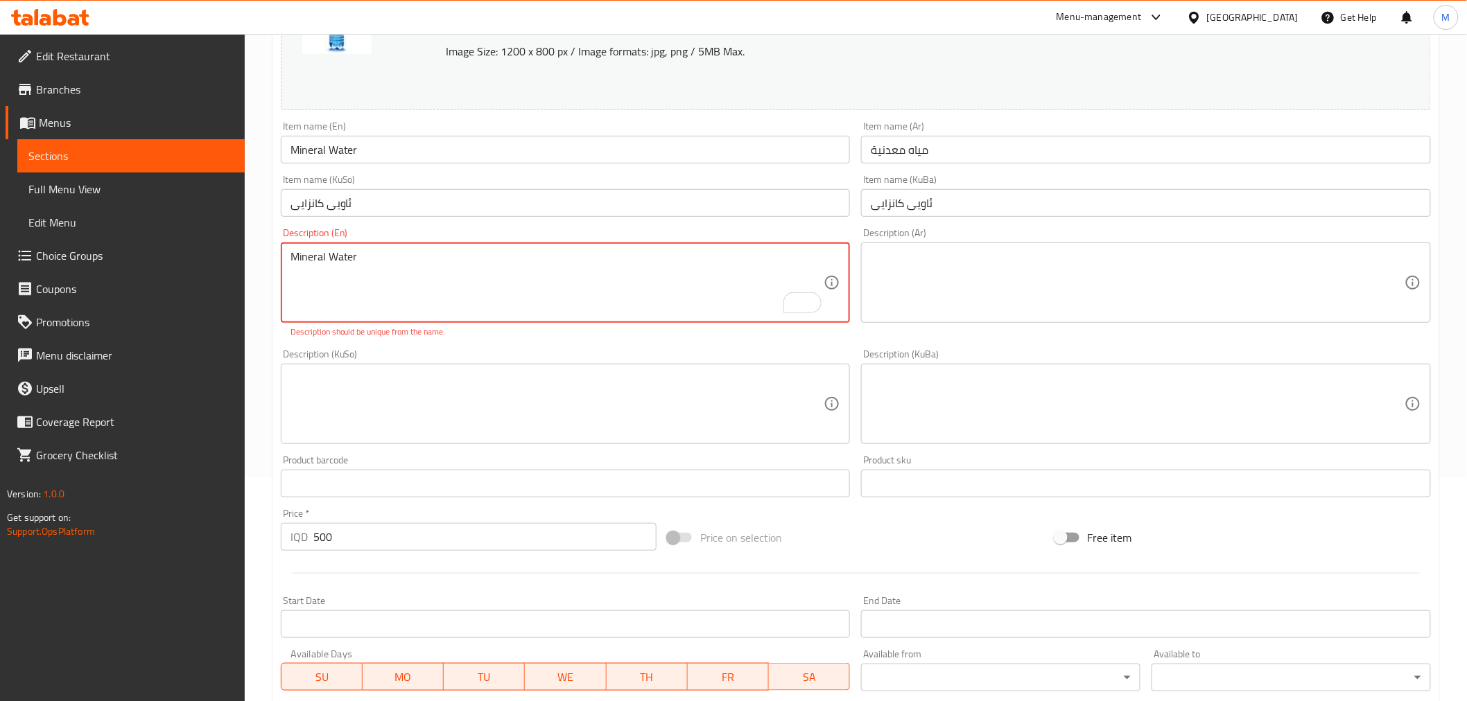
drag, startPoint x: 326, startPoint y: 258, endPoint x: 241, endPoint y: 254, distance: 86.0
click at [241, 254] on div "Edit Restaurant Branches Menus Sections Full Menu View Edit Menu Choice Groups …" at bounding box center [733, 380] width 1467 height 1140
click at [243, 254] on link "Choice Groups" at bounding box center [125, 255] width 239 height 33
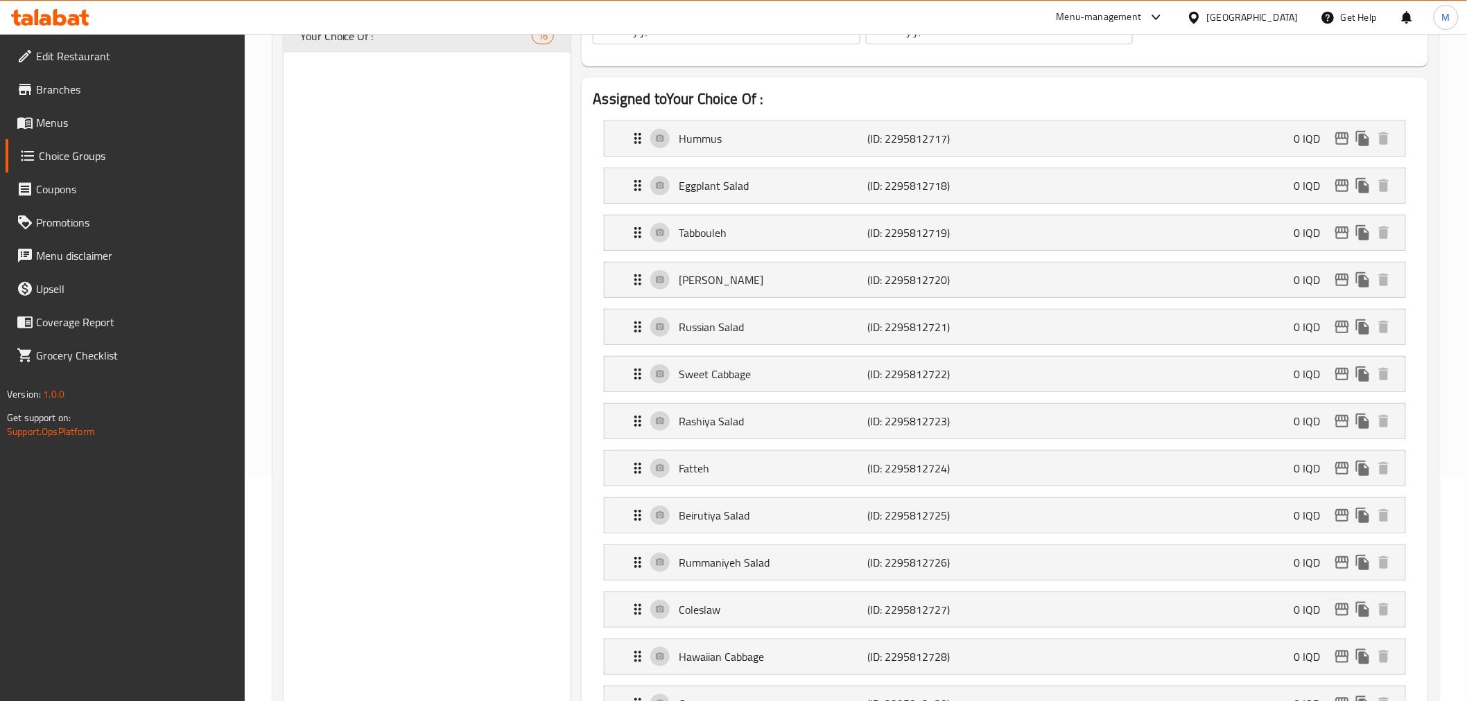
scroll to position [70, 0]
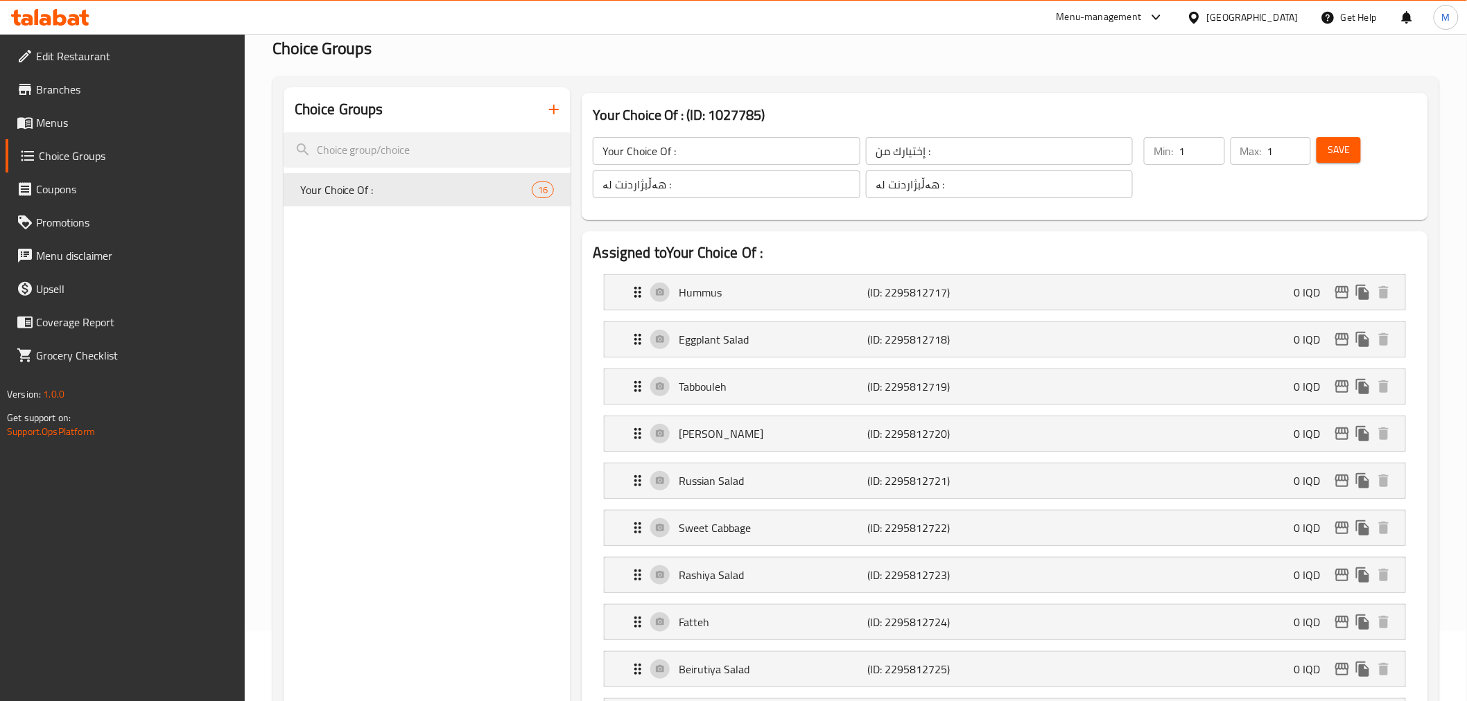
click at [158, 134] on link "Menus" at bounding box center [125, 122] width 239 height 33
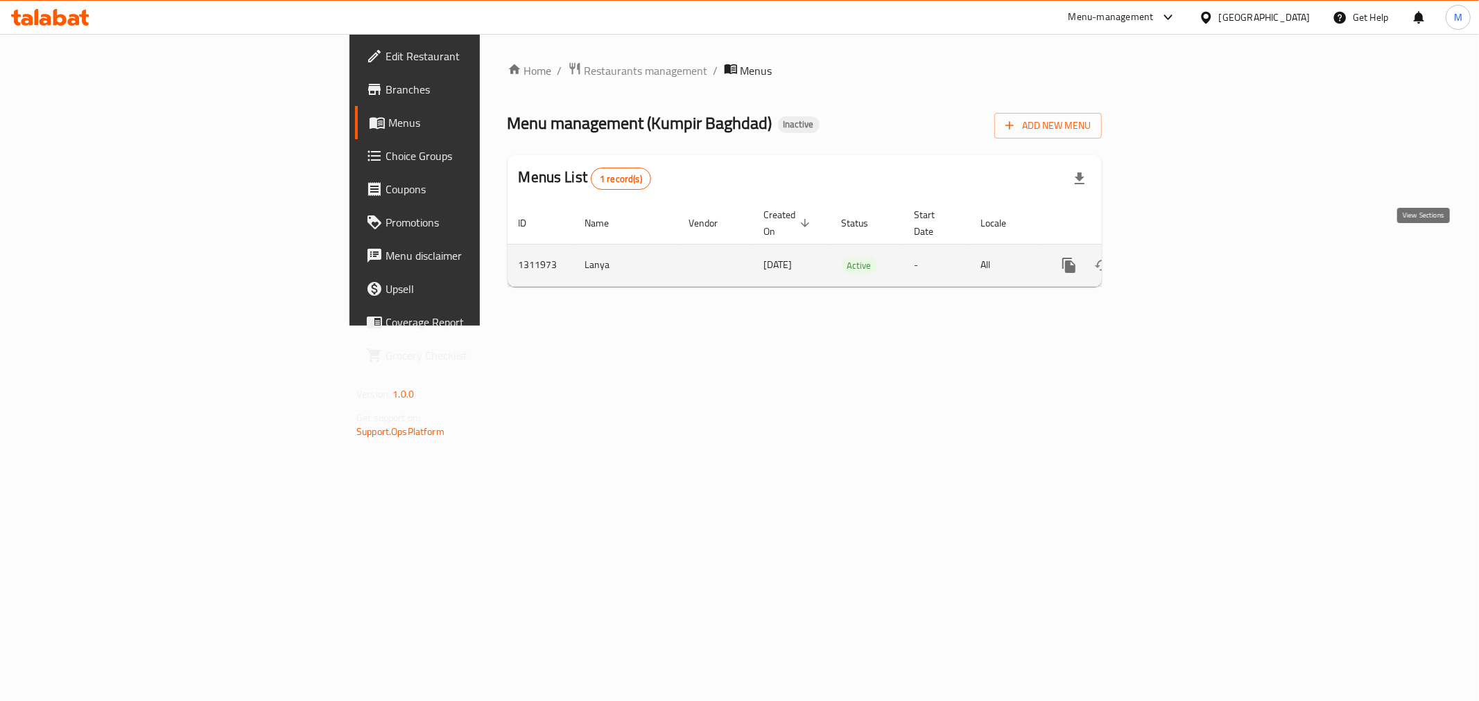
click at [1185, 249] on link "enhanced table" at bounding box center [1168, 265] width 33 height 33
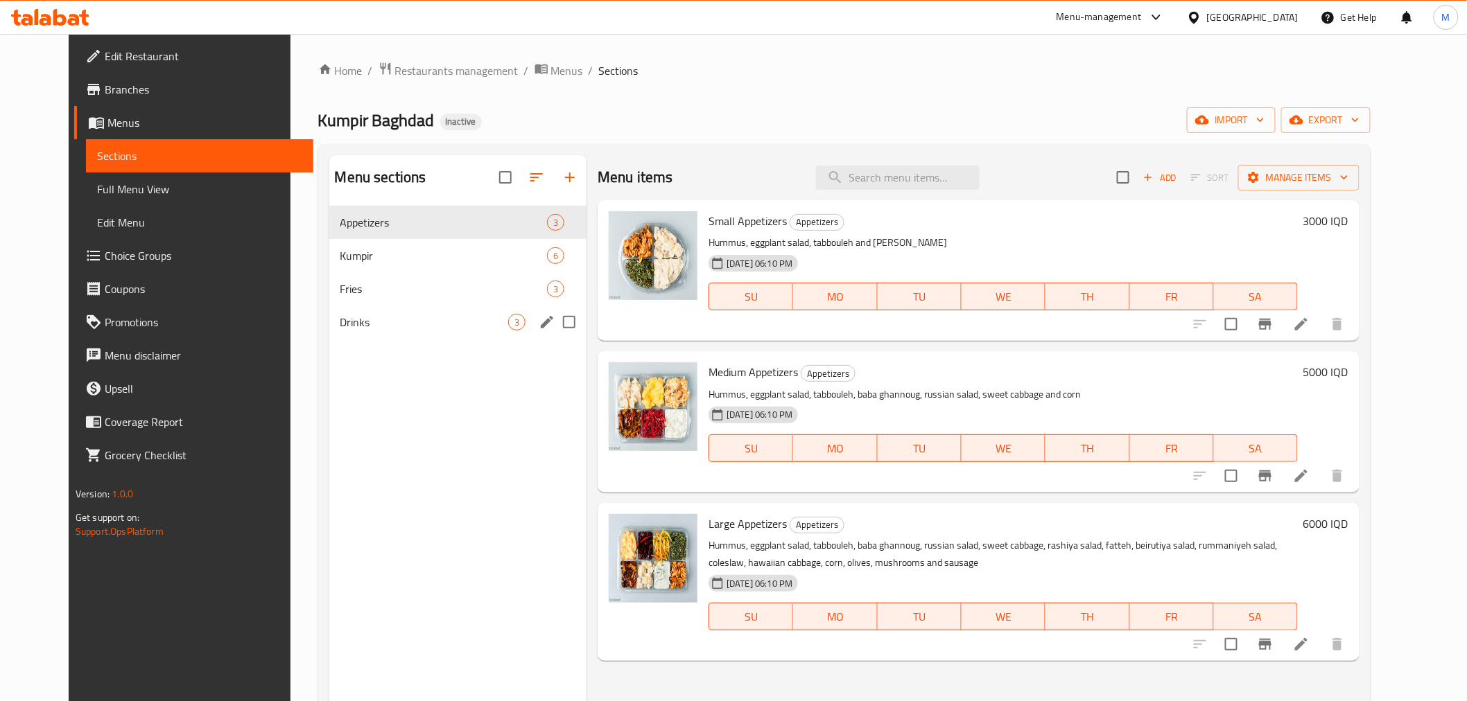
click at [351, 316] on span "Drinks" at bounding box center [424, 322] width 168 height 17
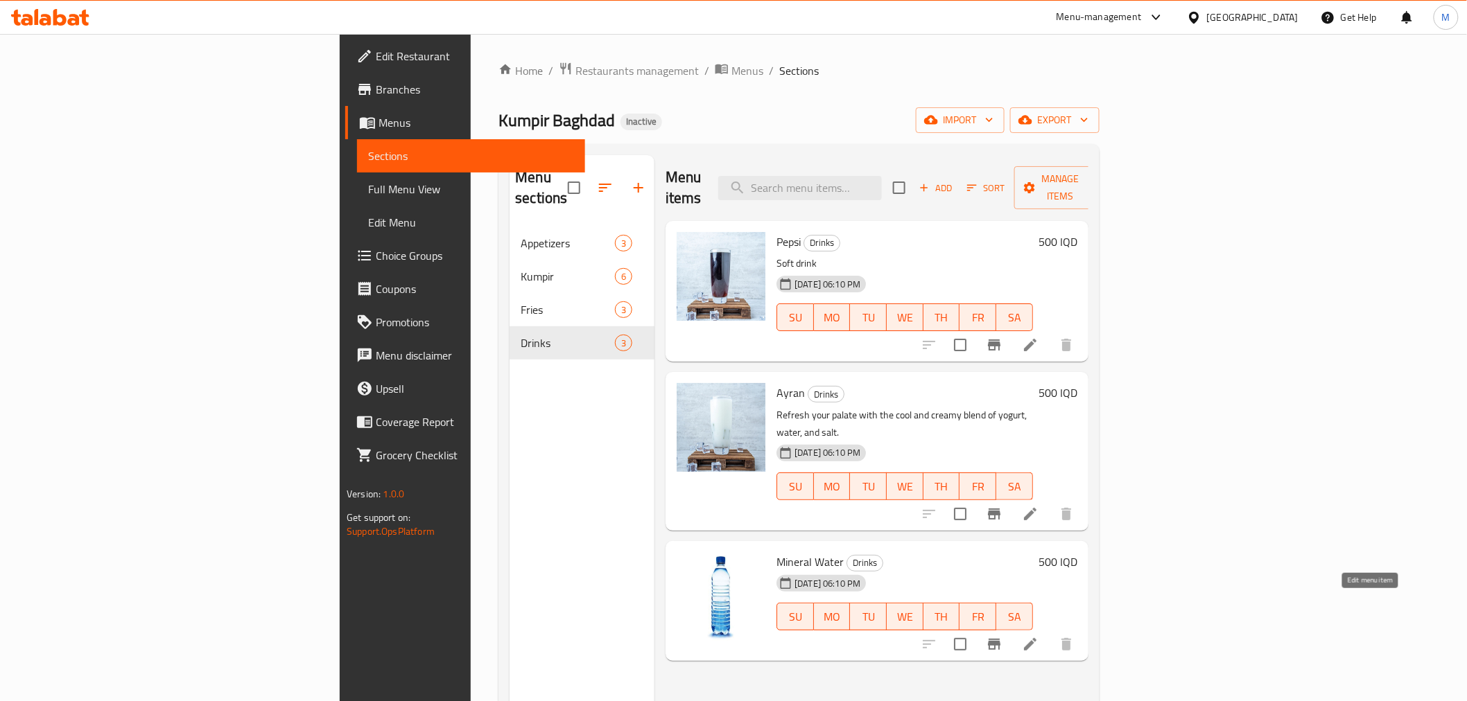
click at [1038, 636] on icon at bounding box center [1030, 644] width 17 height 17
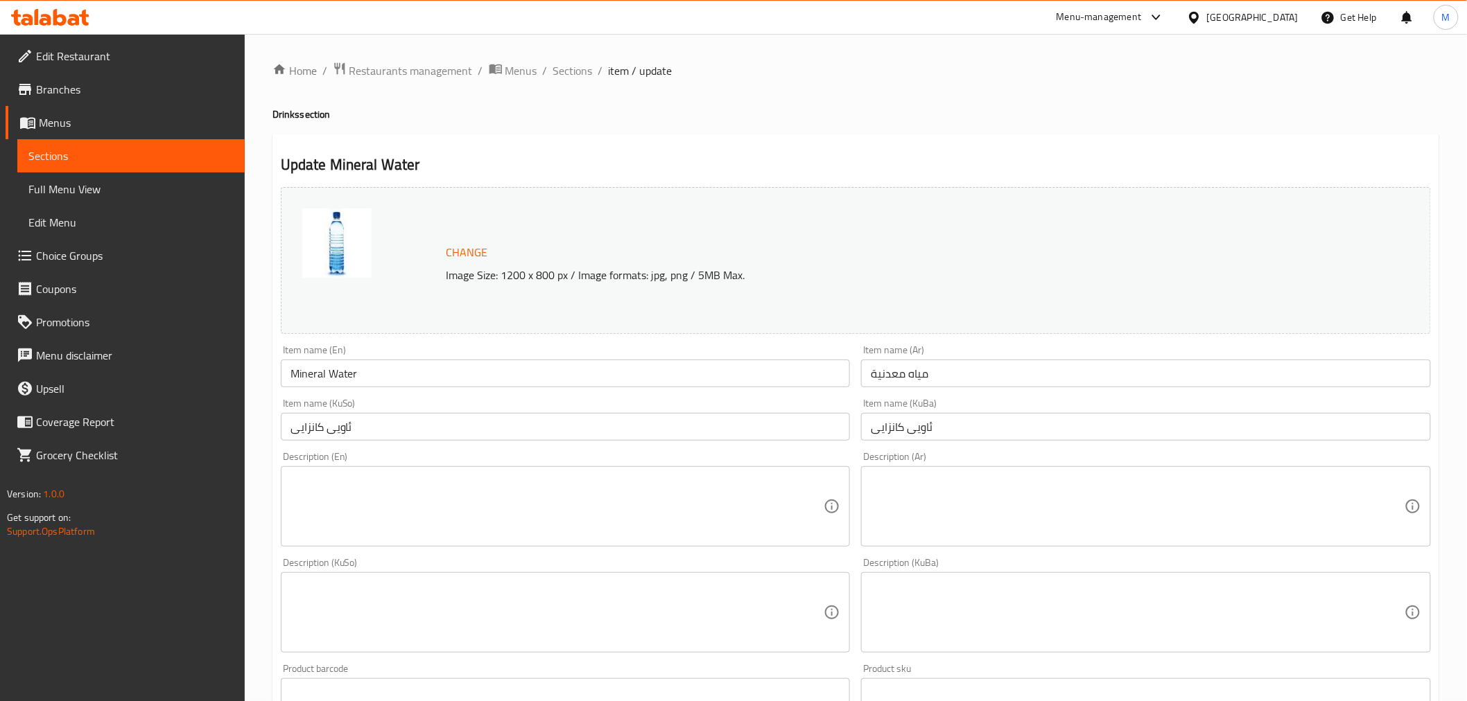
click at [352, 506] on textarea at bounding box center [557, 507] width 534 height 66
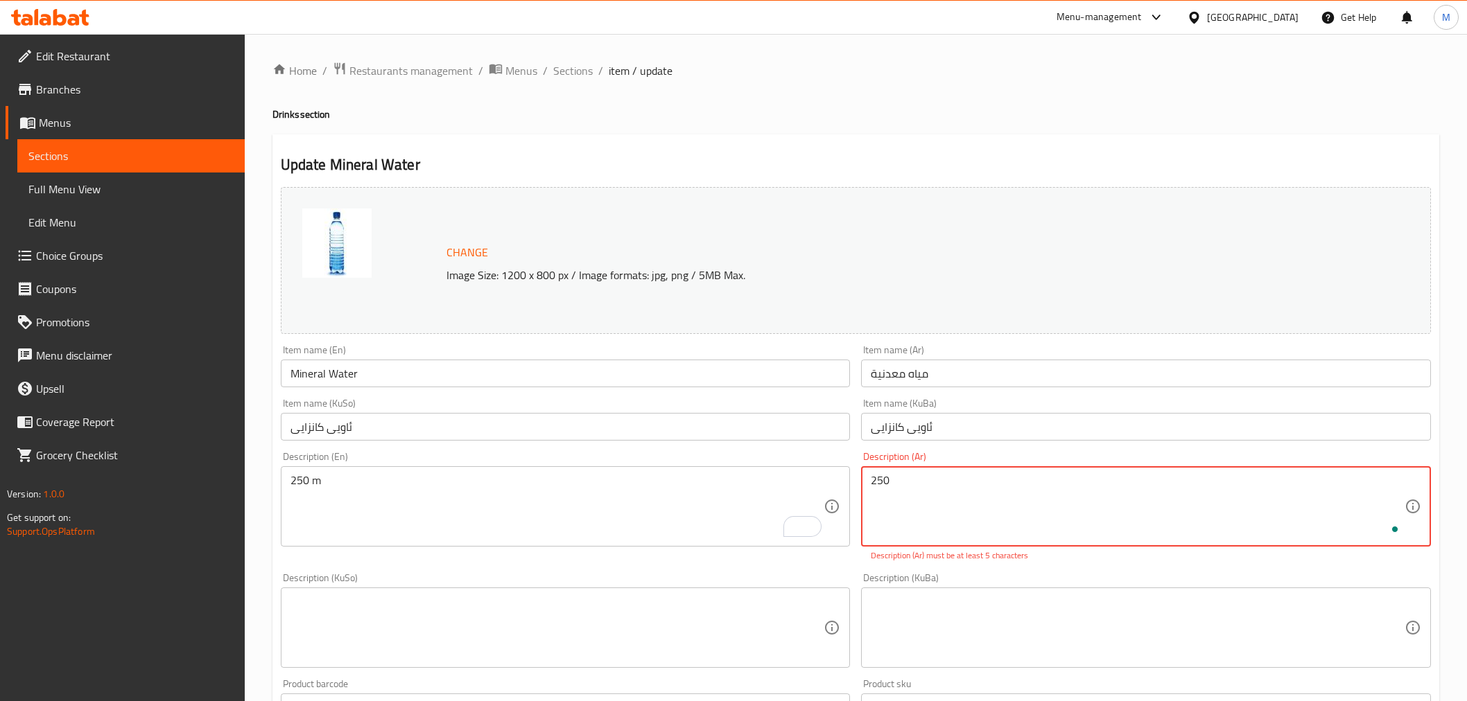
scroll to position [224, 0]
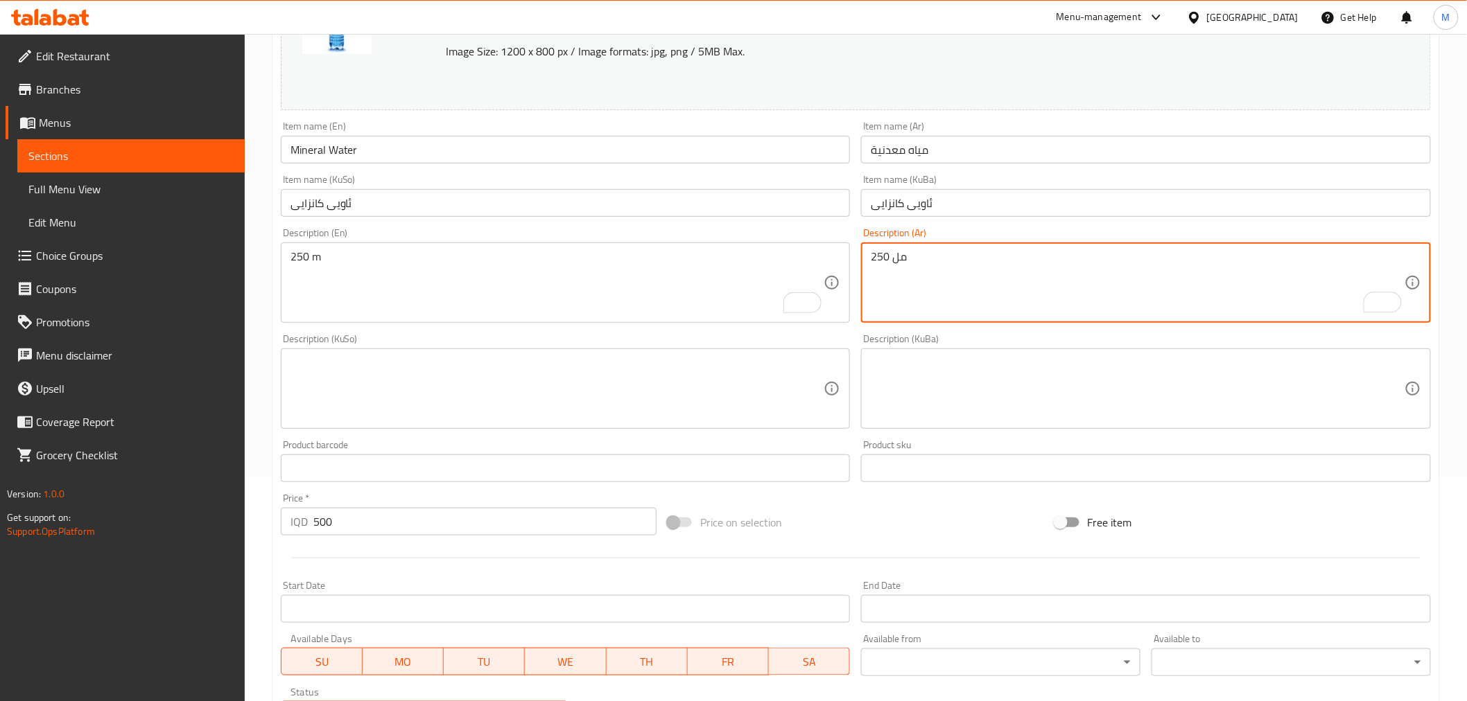
click at [898, 256] on textarea "250 مل" at bounding box center [1138, 283] width 534 height 66
type textarea "250 مل"
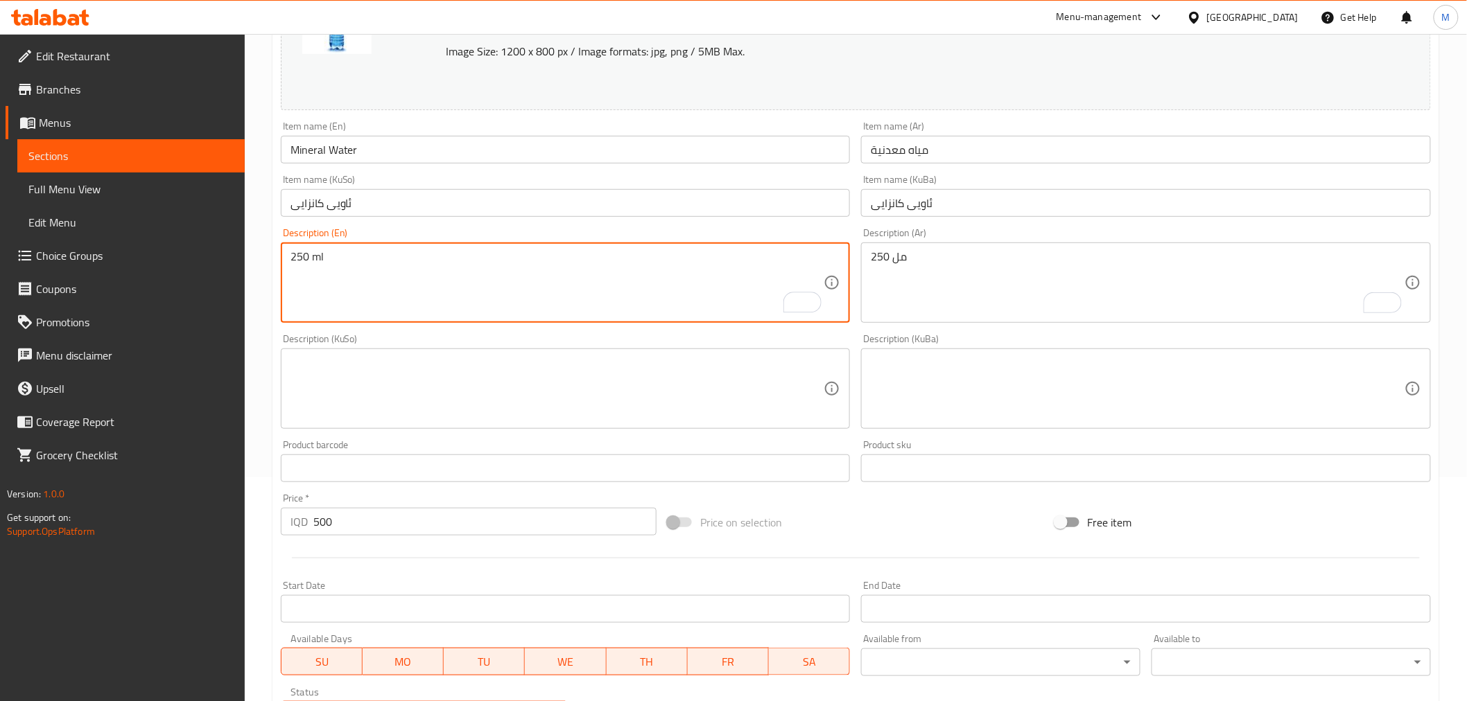
type textarea "250 ml"
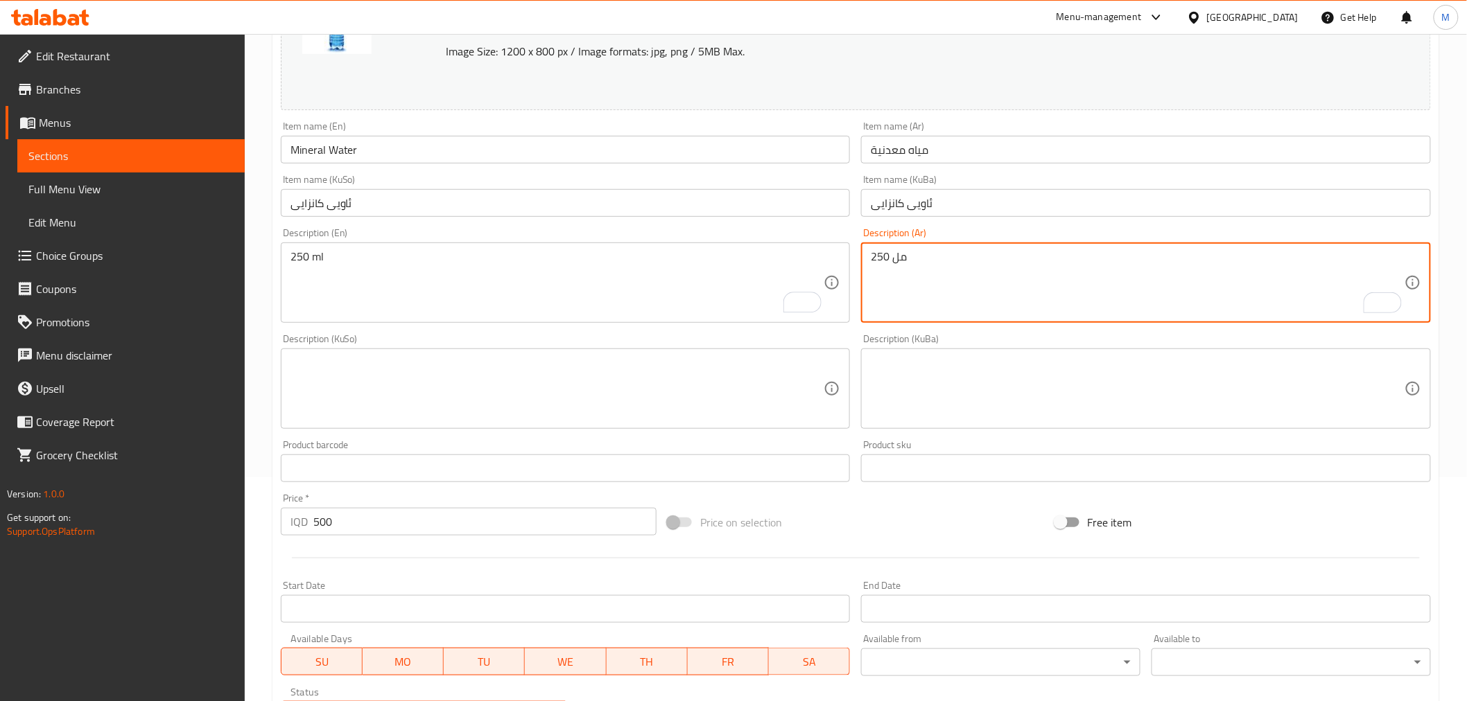
click at [910, 256] on textarea "250 مل" at bounding box center [1138, 283] width 534 height 66
click at [488, 368] on textarea at bounding box center [557, 389] width 534 height 66
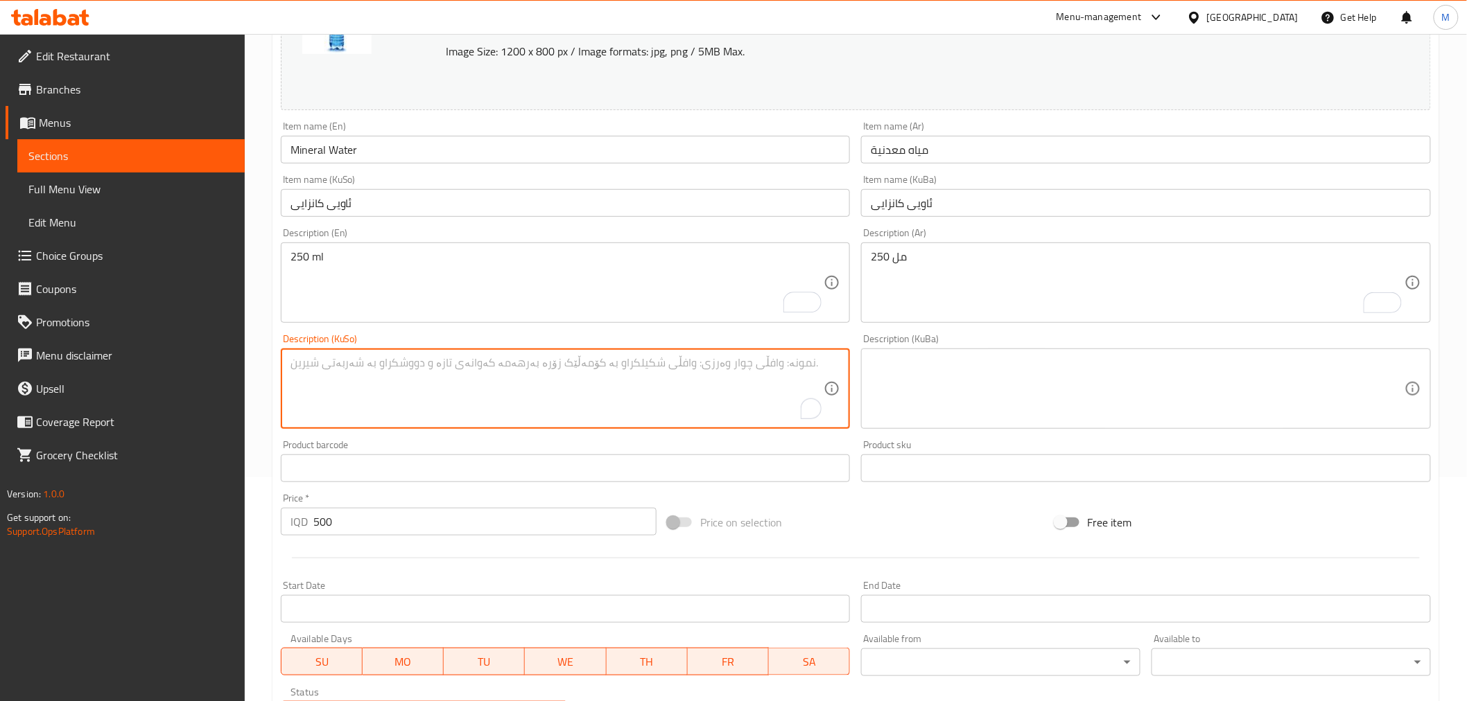
paste textarea "250 مل"
type textarea "250 مل"
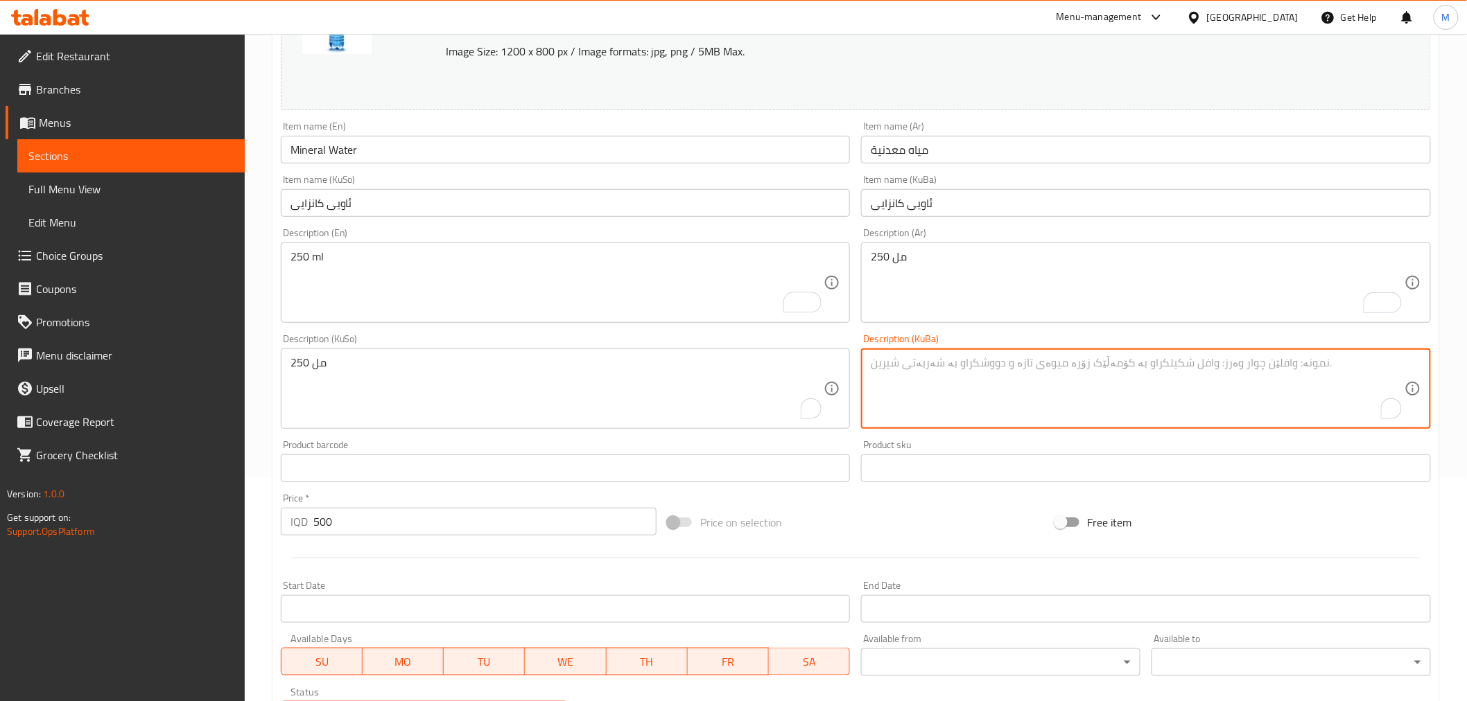
click at [910, 380] on textarea "To enrich screen reader interactions, please activate Accessibility in Grammarl…" at bounding box center [1138, 389] width 534 height 66
paste textarea "250 مل"
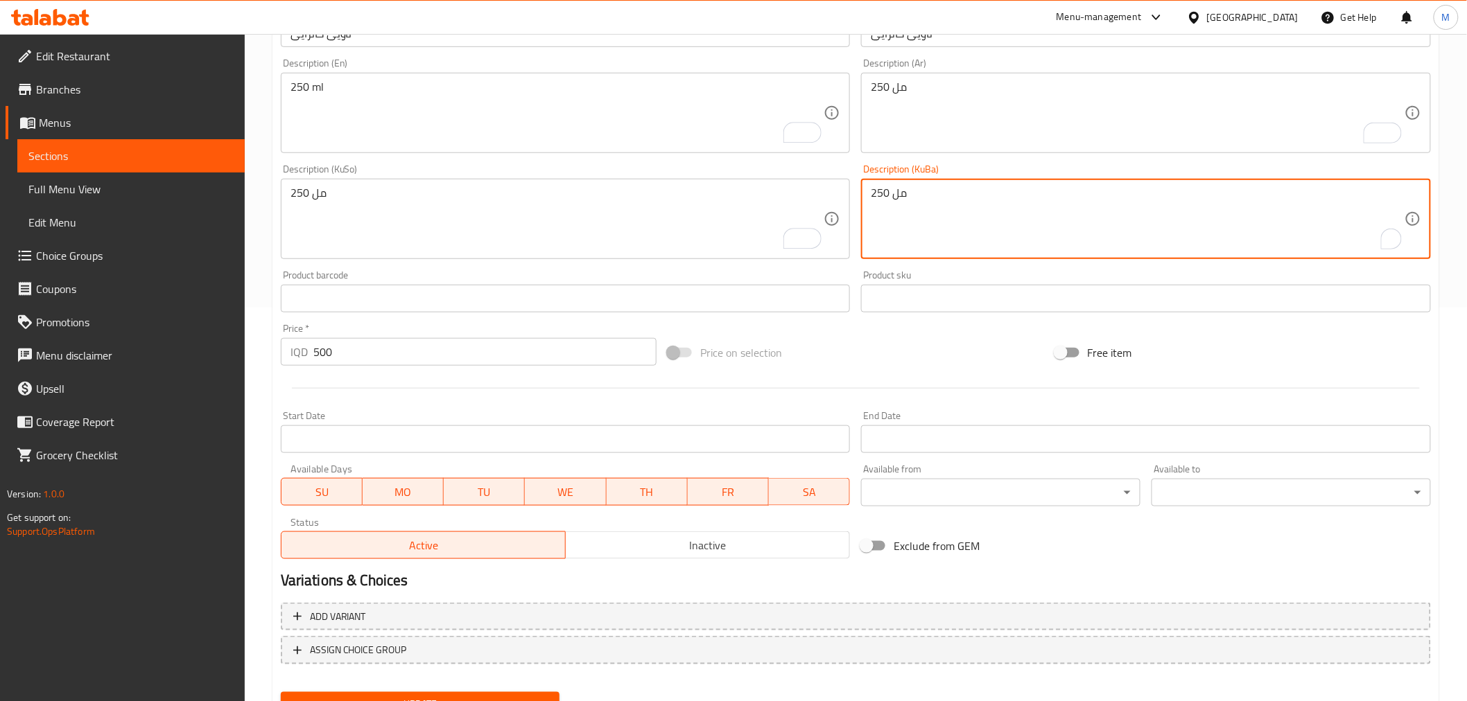
scroll to position [455, 0]
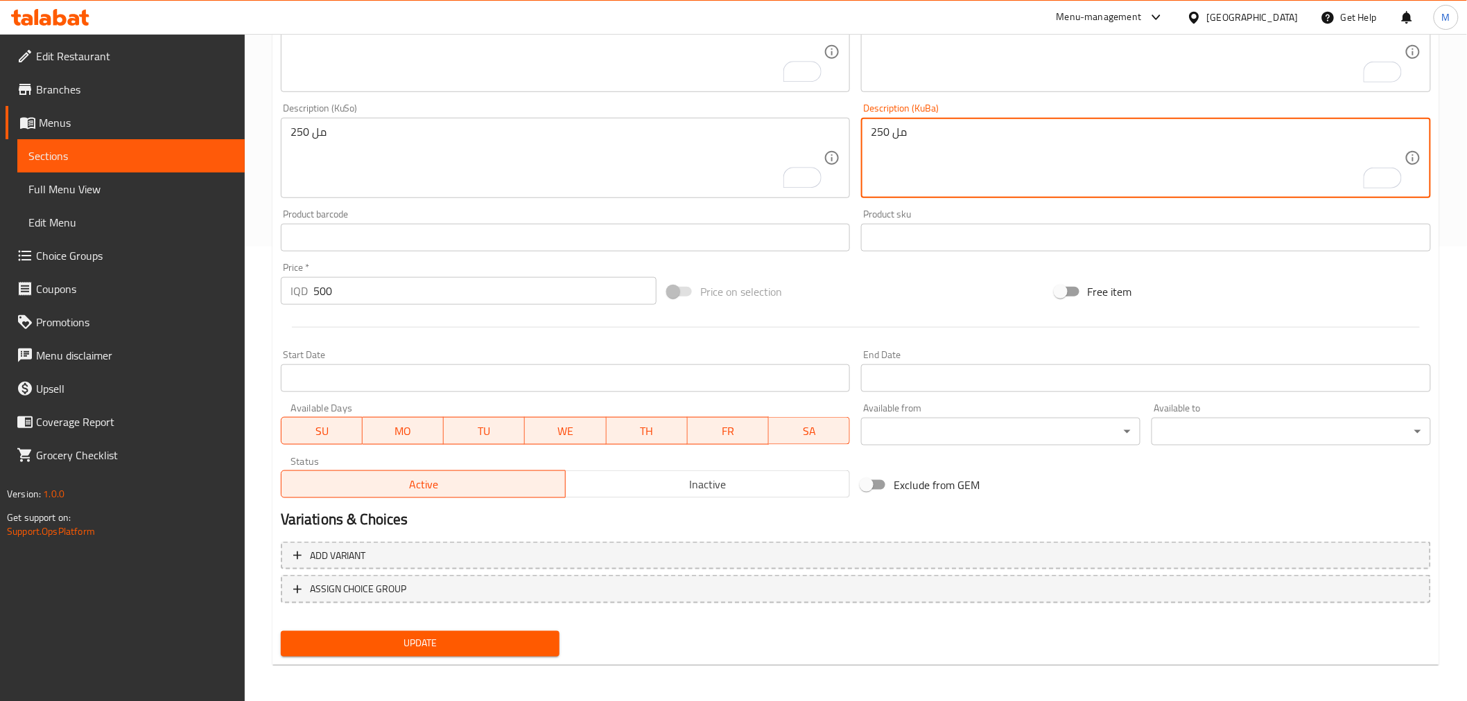
type textarea "250 مل"
click at [439, 652] on button "Update" at bounding box center [420, 644] width 279 height 26
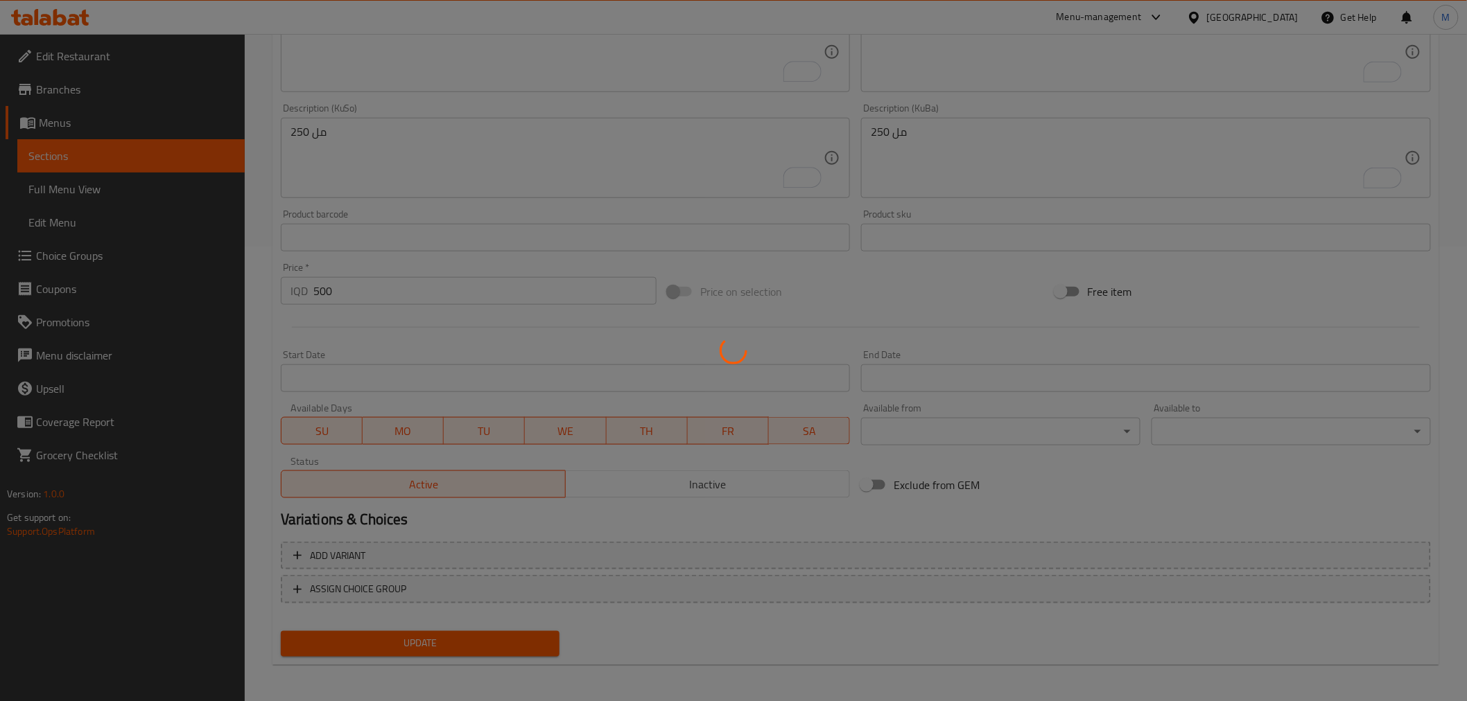
click at [439, 652] on div at bounding box center [733, 350] width 1467 height 701
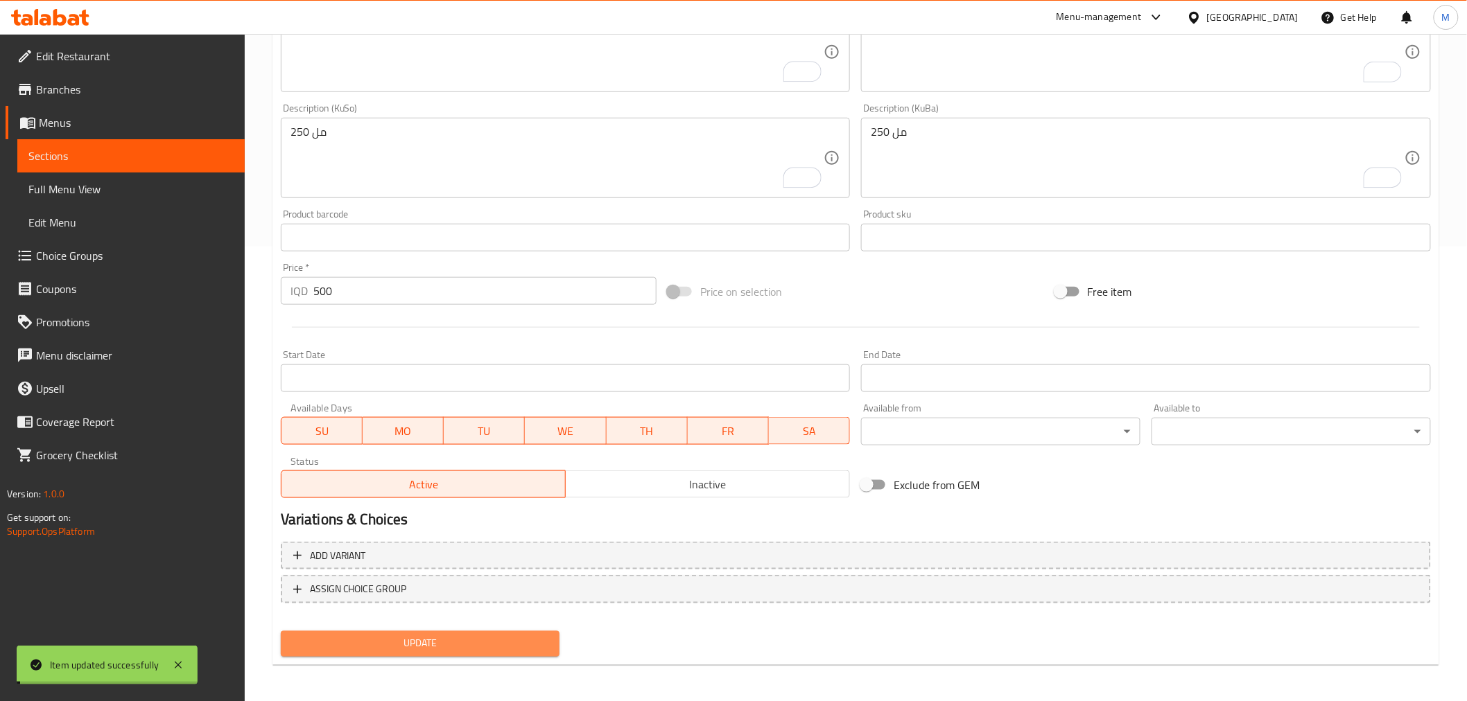
click at [439, 647] on span "Update" at bounding box center [420, 644] width 257 height 17
click at [439, 647] on div at bounding box center [733, 350] width 1467 height 701
